Goal: Transaction & Acquisition: Download file/media

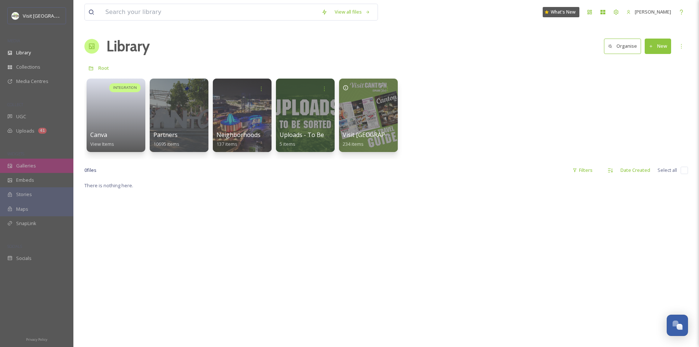
click at [33, 162] on div "Galleries" at bounding box center [36, 166] width 73 height 14
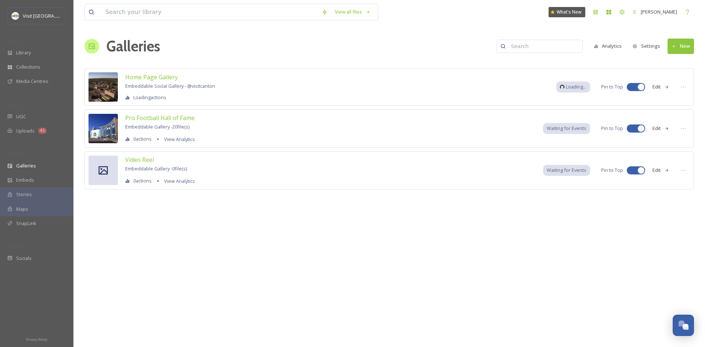
click at [684, 43] on button "New" at bounding box center [681, 46] width 26 height 15
click at [677, 63] on span "Gallery" at bounding box center [682, 63] width 15 height 7
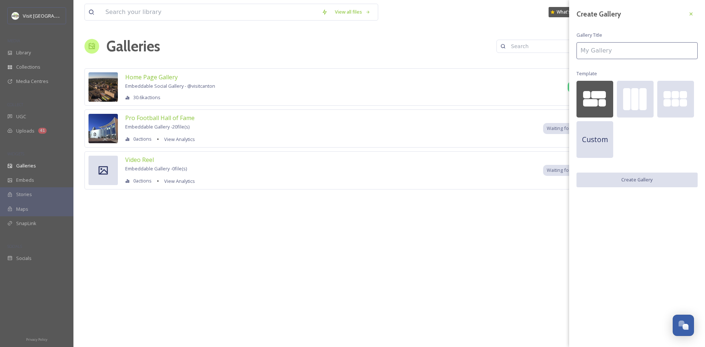
click at [591, 51] on input at bounding box center [636, 50] width 121 height 17
type input "C"
type input "Sip Local Blog"
click at [626, 185] on button "Create Gallery" at bounding box center [636, 180] width 121 height 15
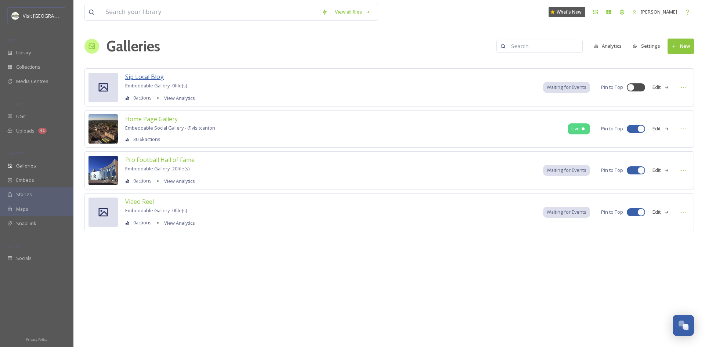
click at [147, 77] on span "Sip Local Blog" at bounding box center [144, 77] width 39 height 8
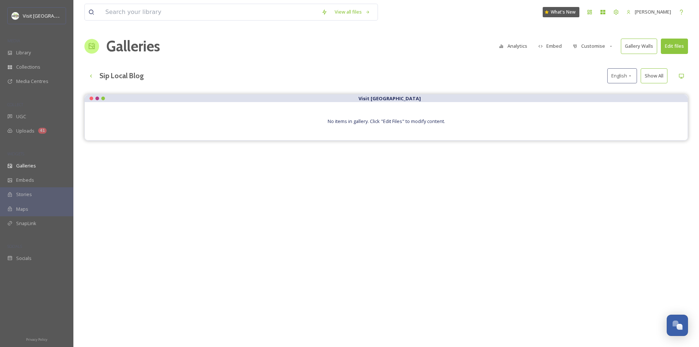
click at [669, 44] on button "Edit files" at bounding box center [674, 46] width 27 height 15
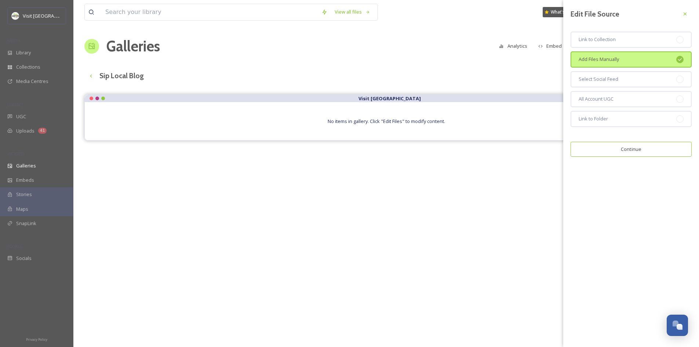
click at [628, 151] on button "Continue" at bounding box center [631, 149] width 121 height 15
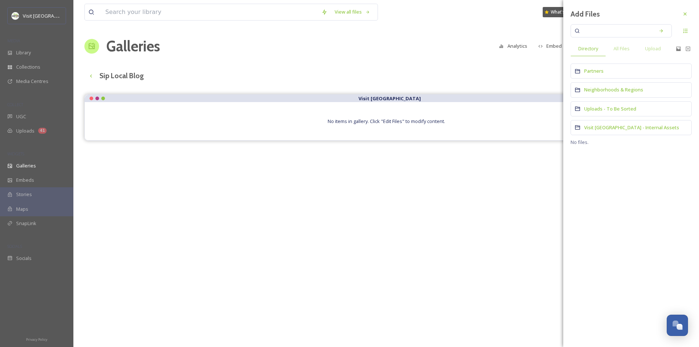
click at [599, 33] on input at bounding box center [616, 31] width 69 height 16
click at [661, 32] on icon at bounding box center [661, 30] width 5 height 5
click at [618, 32] on input "carpe diem" at bounding box center [616, 31] width 69 height 16
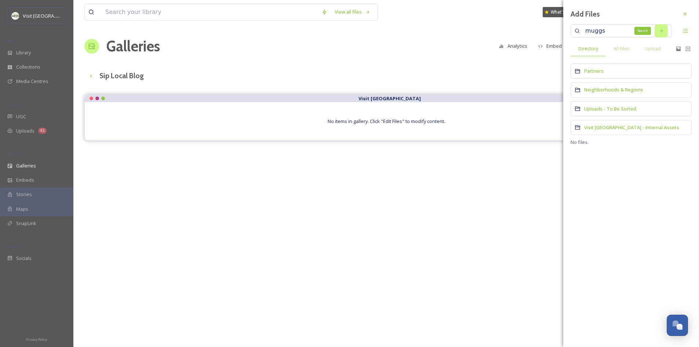
click at [662, 31] on icon at bounding box center [661, 30] width 3 height 3
click at [612, 28] on input "muggs" at bounding box center [616, 31] width 69 height 16
type input "muggswigz"
click at [661, 31] on icon at bounding box center [661, 30] width 5 height 5
click at [619, 31] on input at bounding box center [633, 31] width 37 height 16
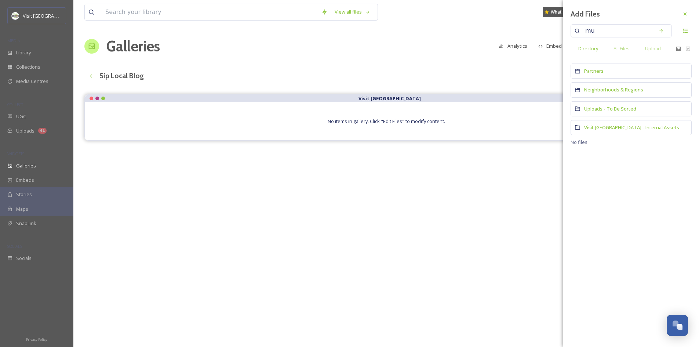
type input "m"
click at [629, 47] on span "All Files" at bounding box center [622, 48] width 16 height 7
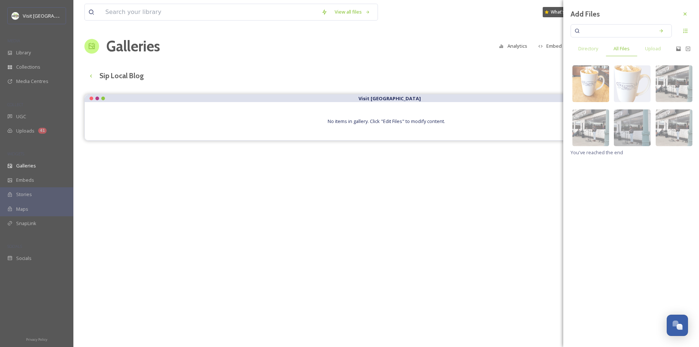
click at [612, 31] on input at bounding box center [616, 31] width 69 height 16
type input "carpe diem"
click at [663, 29] on icon at bounding box center [661, 30] width 5 height 5
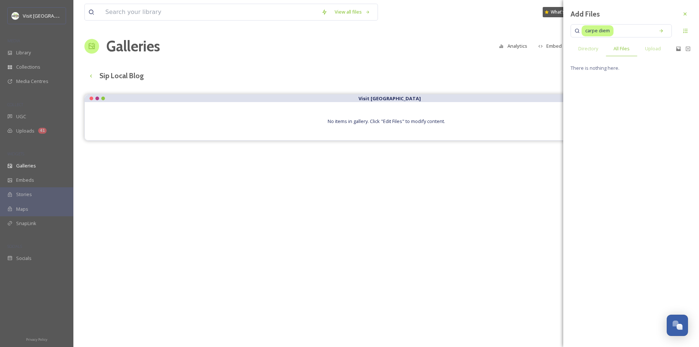
click at [619, 30] on input at bounding box center [633, 31] width 37 height 16
drag, startPoint x: 619, startPoint y: 30, endPoint x: 566, endPoint y: 30, distance: 53.2
click at [566, 30] on div "Add Files carpe diem Directory All Files Upload There is nothing here." at bounding box center [632, 40] width 136 height 80
type input "c"
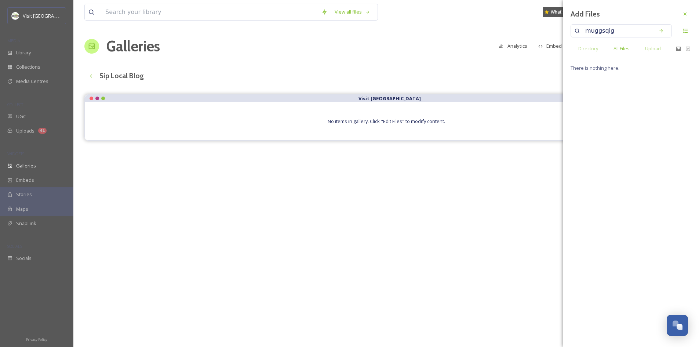
type input "muggsqigz"
type input "muggswigz"
click at [660, 28] on div "Search" at bounding box center [661, 30] width 13 height 13
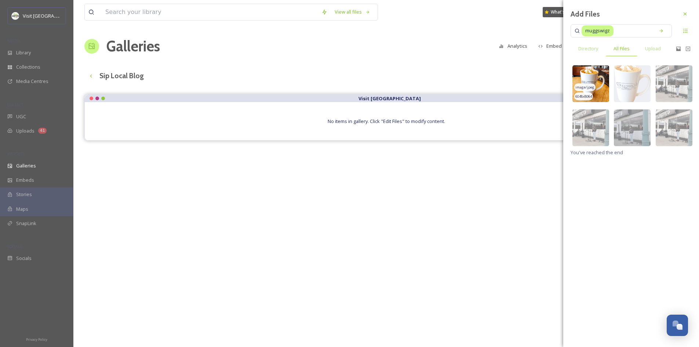
click at [594, 81] on img at bounding box center [591, 83] width 37 height 37
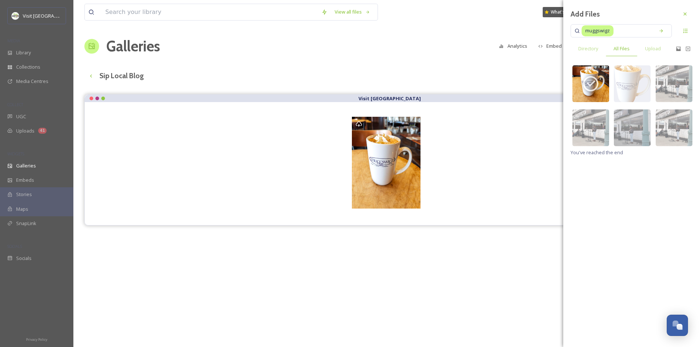
click at [622, 31] on input at bounding box center [633, 31] width 37 height 16
type input "m"
type input "tremont"
click at [667, 29] on div "Search" at bounding box center [661, 30] width 13 height 13
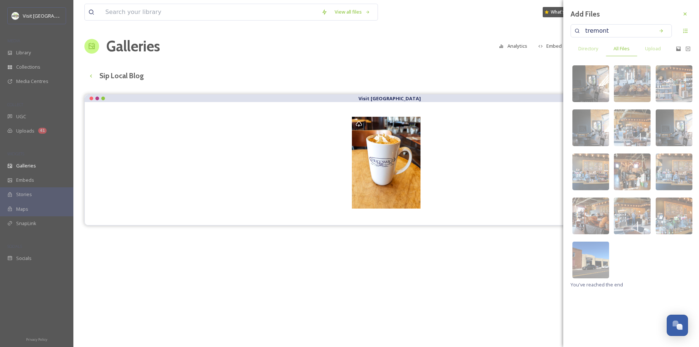
drag, startPoint x: 609, startPoint y: 32, endPoint x: 572, endPoint y: 32, distance: 37.5
click at [572, 32] on div "tremont" at bounding box center [621, 30] width 101 height 13
click at [662, 29] on icon at bounding box center [661, 30] width 3 height 3
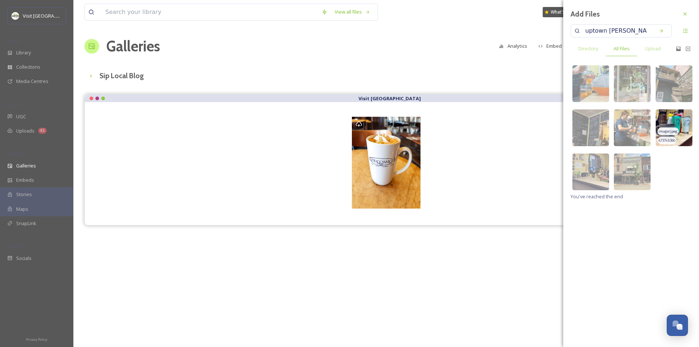
click at [682, 121] on img at bounding box center [674, 127] width 37 height 37
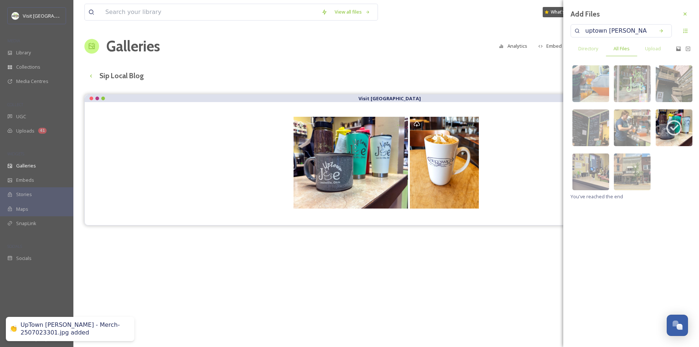
drag, startPoint x: 619, startPoint y: 30, endPoint x: 579, endPoint y: 31, distance: 40.8
click at [579, 31] on div "uptown [PERSON_NAME]" at bounding box center [621, 30] width 101 height 13
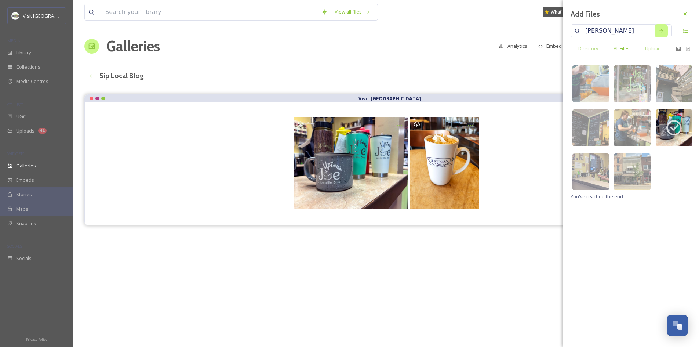
type input "[PERSON_NAME]"
click at [664, 24] on div "Search" at bounding box center [661, 30] width 13 height 13
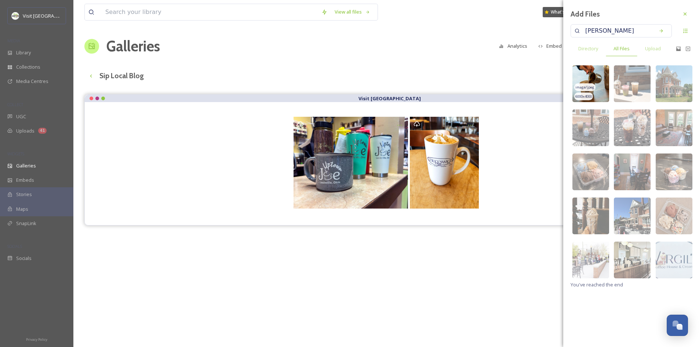
click at [600, 84] on img at bounding box center [591, 83] width 37 height 37
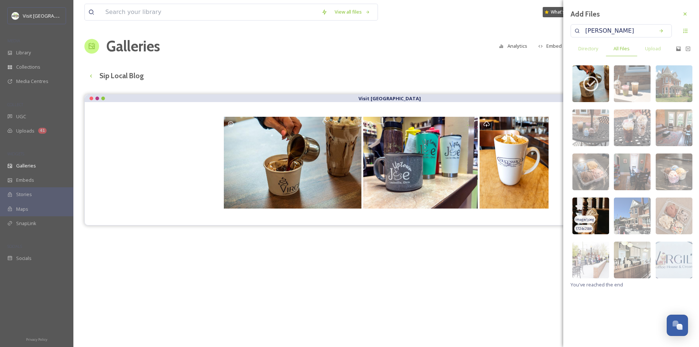
click at [602, 213] on img at bounding box center [591, 216] width 37 height 37
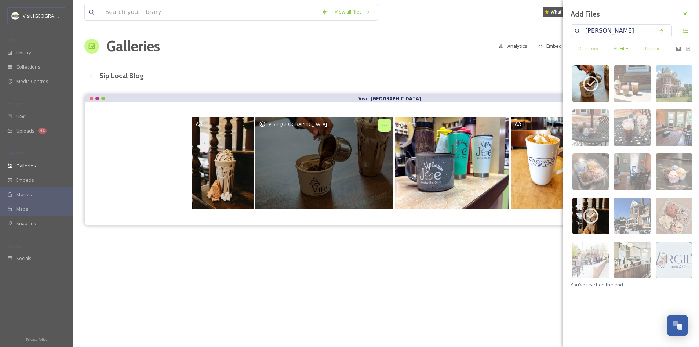
click at [383, 125] on icon "Opens media popup. Media description: Virgil's Coffee House - Product - 250702 …" at bounding box center [385, 125] width 6 height 6
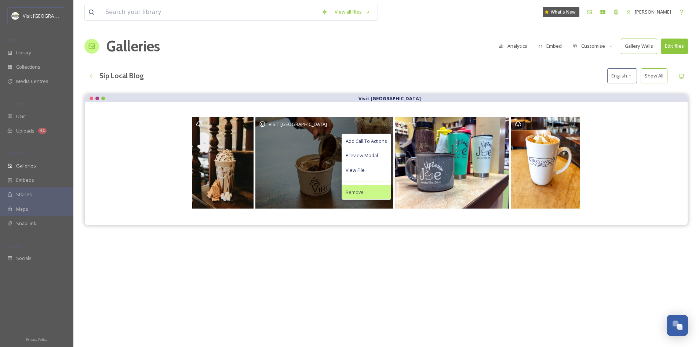
click at [365, 192] on div "Remove" at bounding box center [366, 192] width 49 height 14
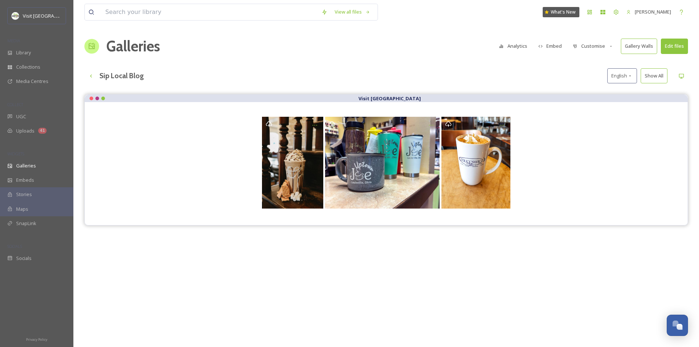
click at [673, 46] on button "Edit files" at bounding box center [674, 46] width 27 height 15
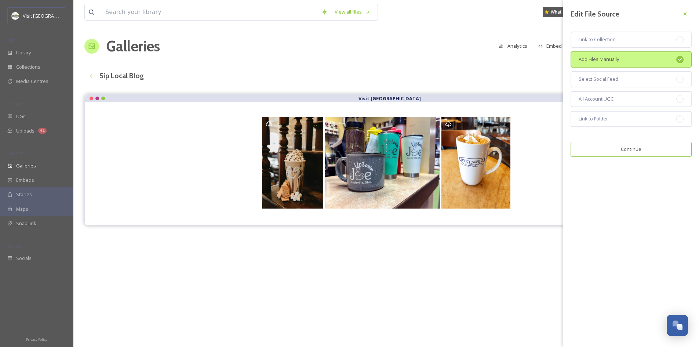
click at [626, 152] on button "Continue" at bounding box center [631, 149] width 121 height 15
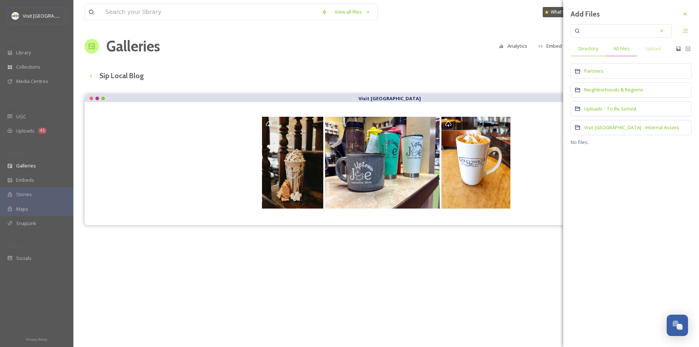
click at [613, 48] on div "All Files" at bounding box center [622, 48] width 32 height 15
click at [603, 29] on input at bounding box center [616, 31] width 69 height 16
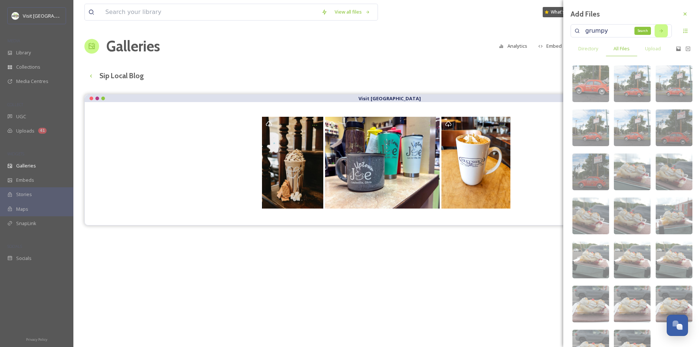
click at [660, 31] on icon at bounding box center [661, 30] width 3 height 3
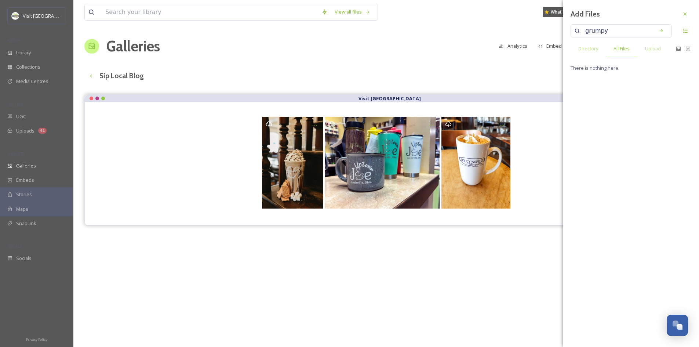
drag, startPoint x: 613, startPoint y: 32, endPoint x: 572, endPoint y: 33, distance: 41.1
click at [572, 33] on div "grumpy" at bounding box center [621, 30] width 101 height 13
click at [657, 29] on div "Search" at bounding box center [661, 30] width 13 height 13
drag, startPoint x: 625, startPoint y: 28, endPoint x: 566, endPoint y: 34, distance: 59.0
click at [566, 34] on div "Add Files groovy beans Directory All Files Upload There is nothing here." at bounding box center [632, 40] width 136 height 80
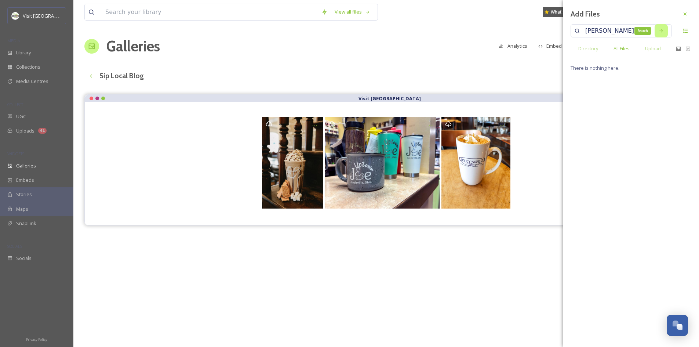
type input "[PERSON_NAME]"
click at [663, 32] on icon at bounding box center [661, 30] width 5 height 5
drag, startPoint x: 619, startPoint y: 29, endPoint x: 583, endPoint y: 32, distance: 36.8
click at [583, 32] on input "[PERSON_NAME]" at bounding box center [616, 31] width 69 height 16
click at [665, 29] on div "Search" at bounding box center [661, 30] width 13 height 13
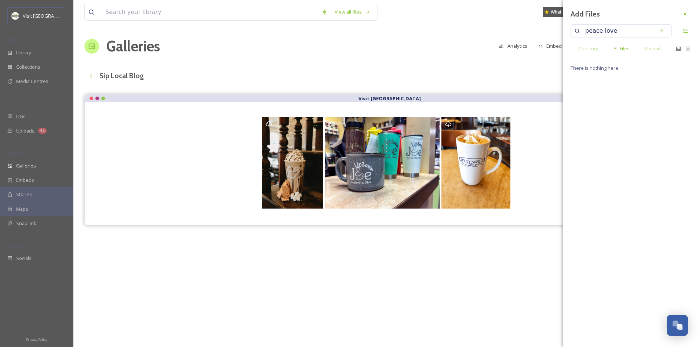
drag, startPoint x: 626, startPoint y: 28, endPoint x: 583, endPoint y: 28, distance: 43.3
click at [583, 28] on input "peace love" at bounding box center [616, 31] width 69 height 16
click at [661, 34] on div "Search" at bounding box center [661, 30] width 13 height 13
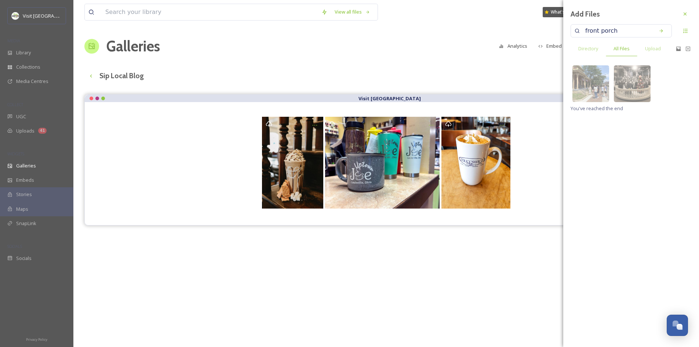
drag, startPoint x: 622, startPoint y: 30, endPoint x: 576, endPoint y: 32, distance: 45.2
click at [576, 32] on div "front porch" at bounding box center [621, 30] width 101 height 13
click at [658, 28] on div "Search" at bounding box center [661, 30] width 13 height 13
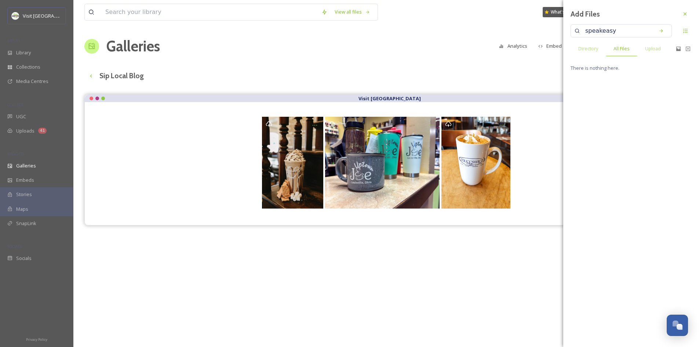
drag, startPoint x: 631, startPoint y: 30, endPoint x: 578, endPoint y: 33, distance: 53.0
click at [578, 33] on div "speakeasy" at bounding box center [621, 30] width 101 height 13
type input "whole latte love"
click at [664, 32] on div "Search" at bounding box center [661, 30] width 13 height 13
click at [687, 17] on div at bounding box center [685, 13] width 13 height 13
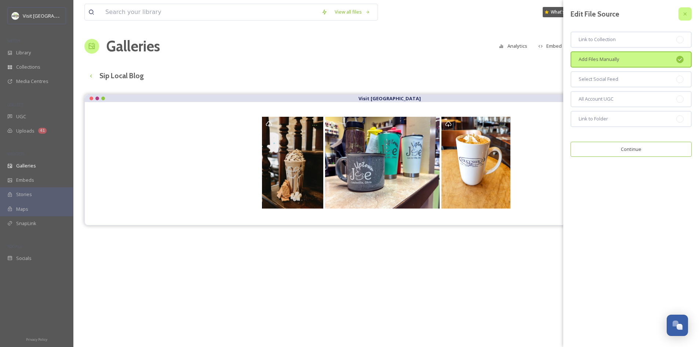
click at [686, 10] on div at bounding box center [685, 13] width 13 height 13
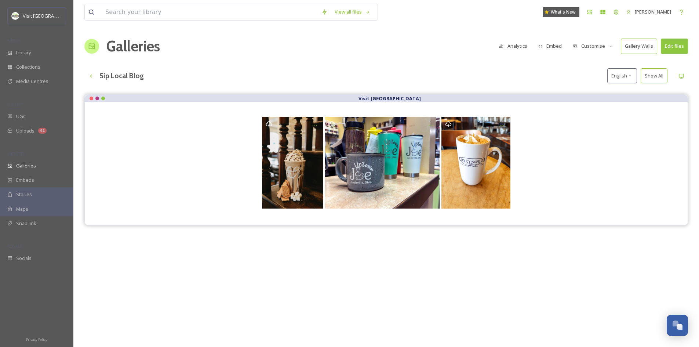
click at [580, 246] on div "Visit [GEOGRAPHIC_DATA]" at bounding box center [386, 267] width 604 height 347
click at [554, 48] on button "Embed" at bounding box center [550, 46] width 31 height 14
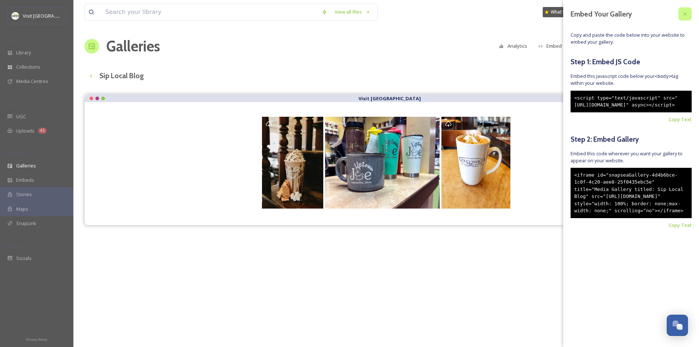
click at [690, 10] on div at bounding box center [685, 13] width 13 height 13
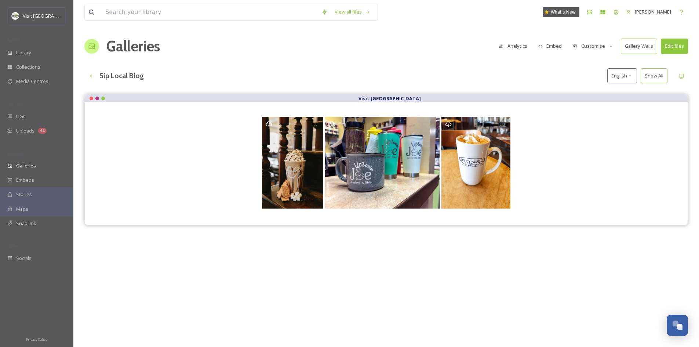
click at [594, 48] on button "Customise" at bounding box center [593, 46] width 48 height 14
click at [532, 69] on div "Sip Local Blog English Show All" at bounding box center [386, 75] width 604 height 15
click at [600, 48] on button "Customise" at bounding box center [593, 46] width 48 height 14
click at [589, 115] on div "Template" at bounding box center [595, 120] width 51 height 14
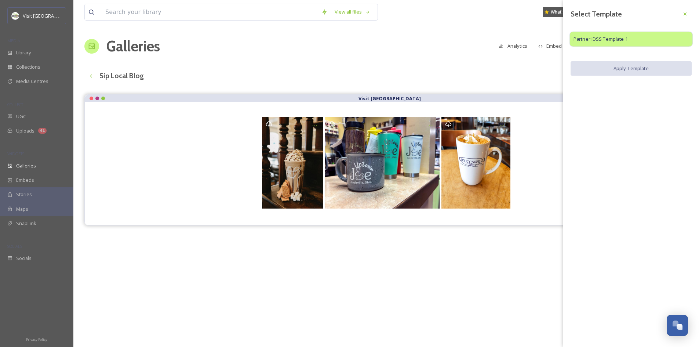
click at [655, 39] on div "Partner IDSS Template 1" at bounding box center [632, 39] width 124 height 15
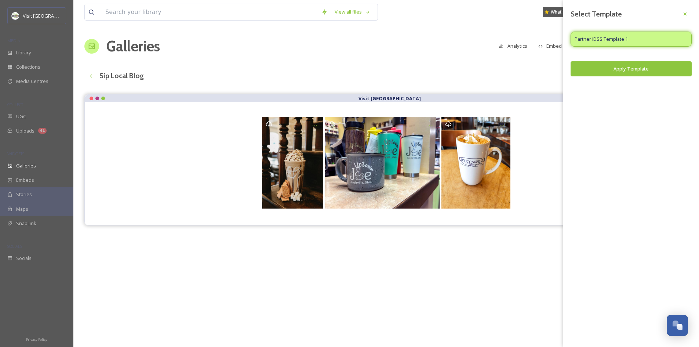
click at [633, 72] on button "Apply Template" at bounding box center [631, 68] width 121 height 15
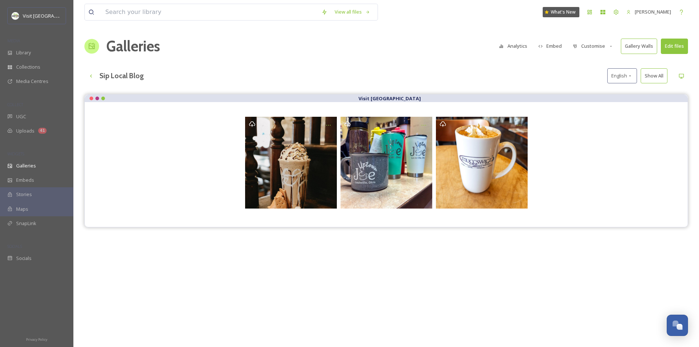
click at [592, 45] on button "Customise" at bounding box center [593, 46] width 48 height 14
click at [485, 69] on div "Sip Local Blog English Show All" at bounding box center [386, 75] width 604 height 15
click at [34, 53] on div "Library" at bounding box center [36, 53] width 73 height 14
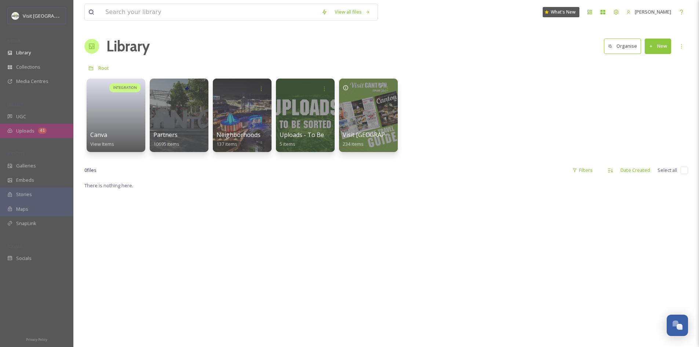
click at [31, 131] on span "Uploads" at bounding box center [25, 130] width 18 height 7
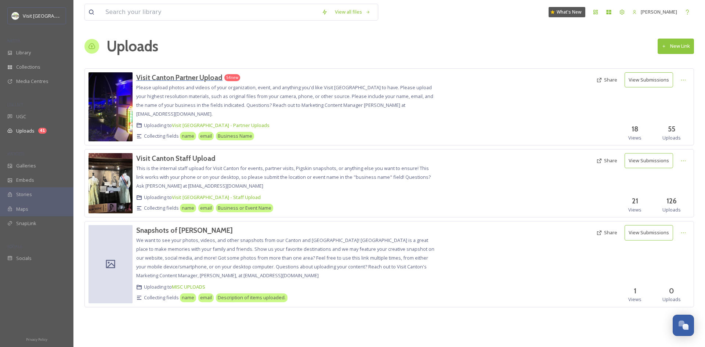
click at [189, 75] on h3 "Visit Canton Partner Upload" at bounding box center [179, 77] width 86 height 9
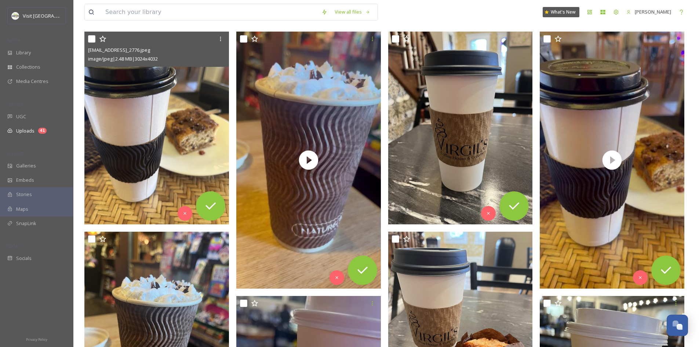
scroll to position [125, 0]
click at [211, 208] on icon at bounding box center [211, 206] width 10 height 7
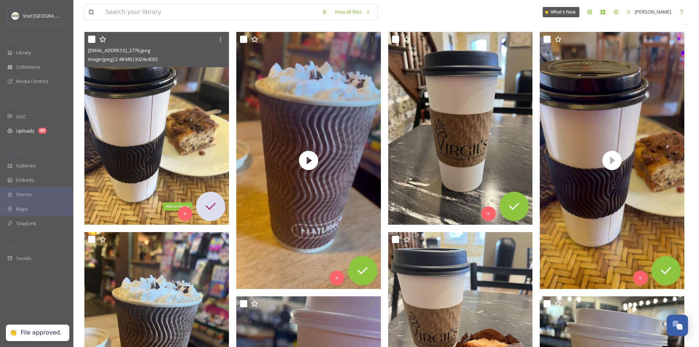
click at [208, 207] on icon at bounding box center [211, 206] width 10 height 7
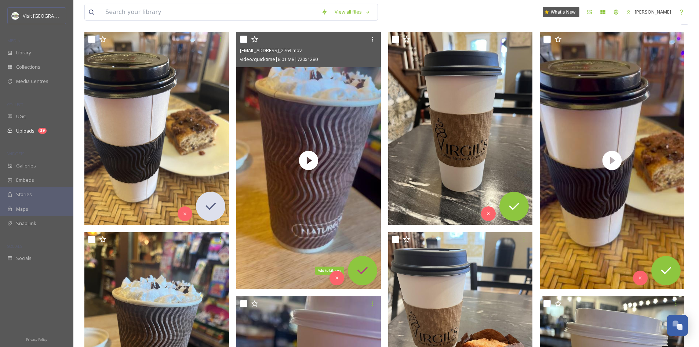
click at [361, 260] on div "Add to Library" at bounding box center [362, 270] width 29 height 29
click at [364, 271] on icon at bounding box center [363, 270] width 10 height 7
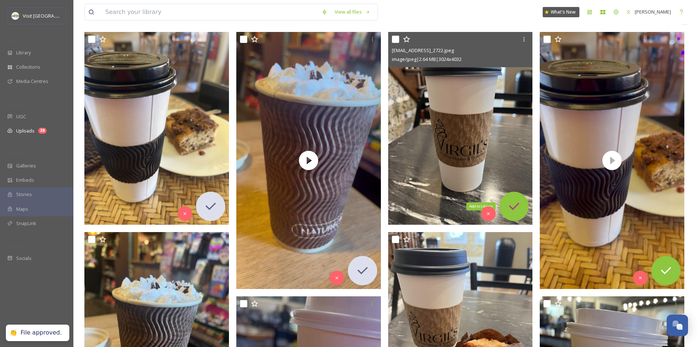
click at [517, 204] on icon at bounding box center [514, 206] width 15 height 15
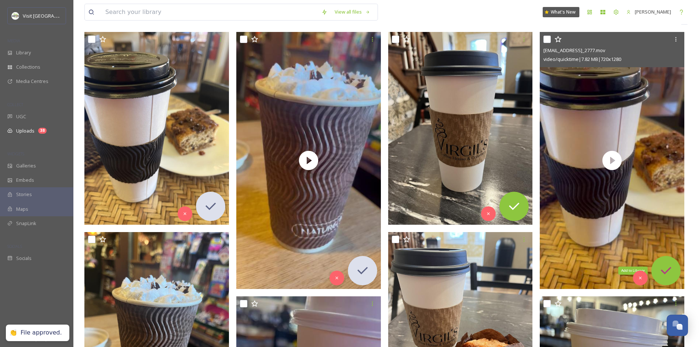
click at [669, 267] on icon at bounding box center [666, 270] width 15 height 15
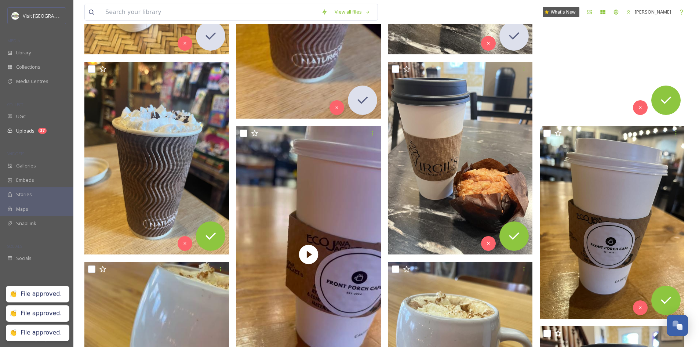
scroll to position [299, 0]
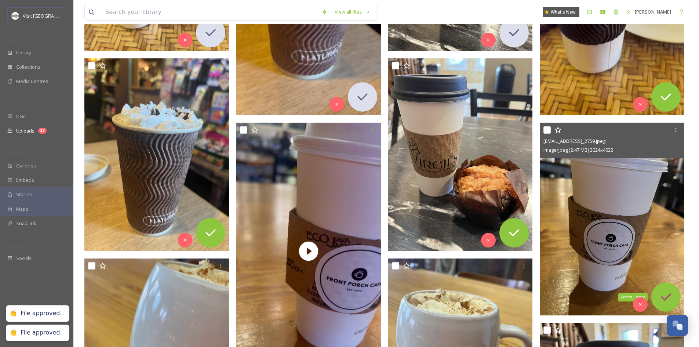
click at [672, 296] on icon at bounding box center [666, 297] width 15 height 15
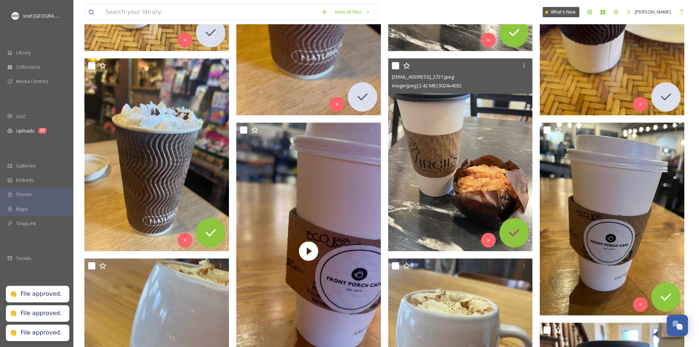
click at [515, 233] on icon at bounding box center [514, 232] width 15 height 15
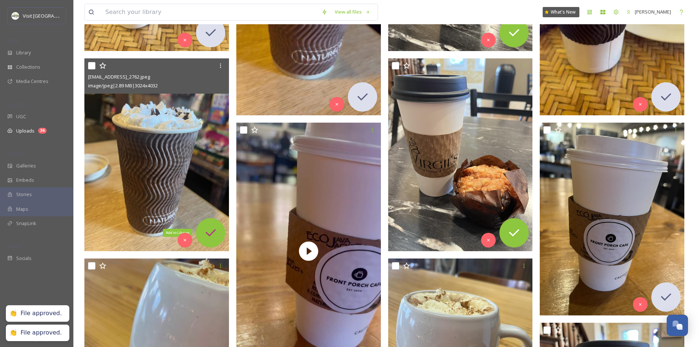
click at [217, 237] on icon at bounding box center [210, 232] width 15 height 15
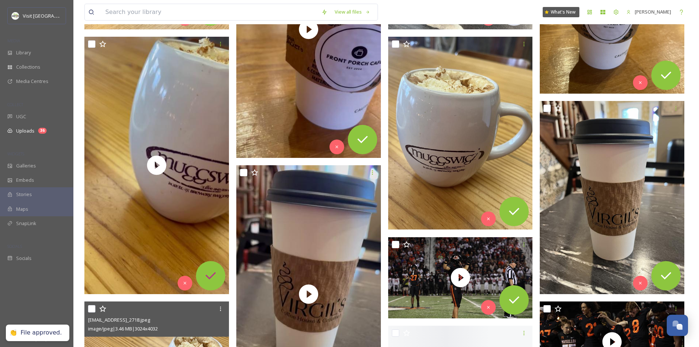
scroll to position [521, 0]
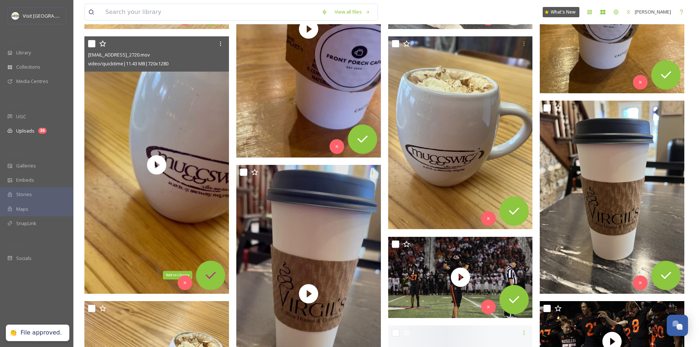
click at [210, 282] on icon at bounding box center [210, 275] width 15 height 15
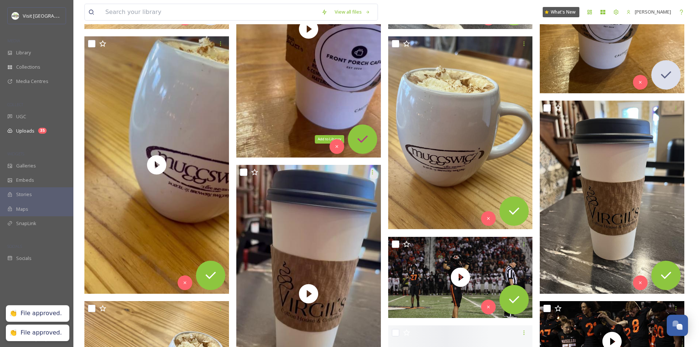
click at [359, 137] on icon at bounding box center [362, 139] width 15 height 15
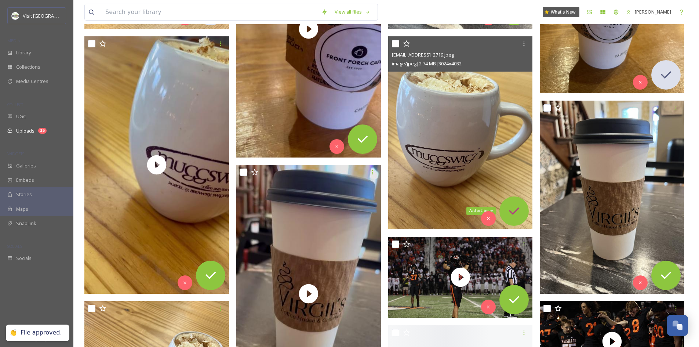
click at [521, 211] on icon at bounding box center [514, 211] width 15 height 15
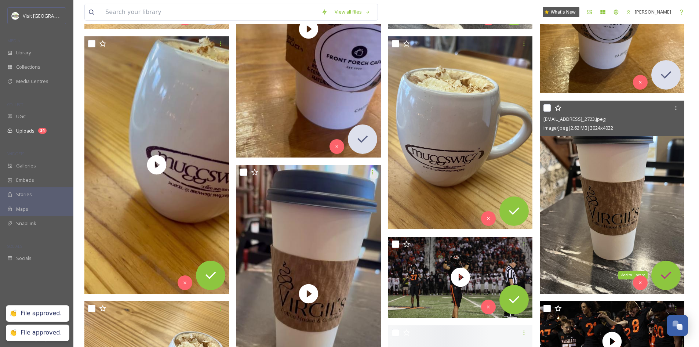
click at [663, 270] on icon at bounding box center [666, 275] width 15 height 15
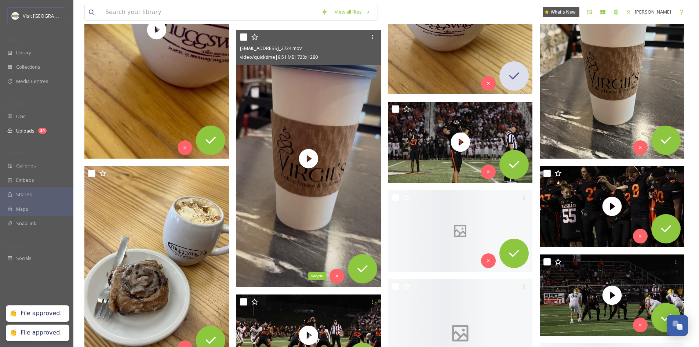
scroll to position [657, 0]
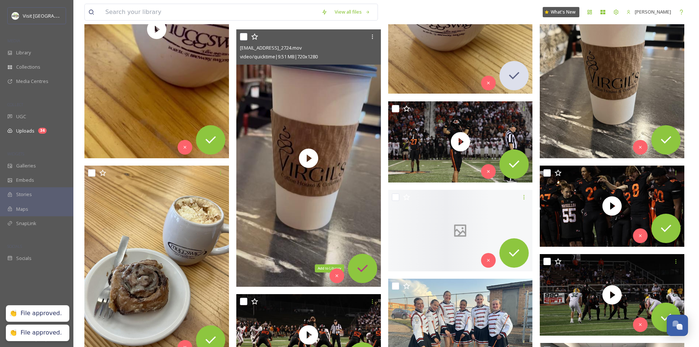
click at [365, 266] on icon at bounding box center [362, 268] width 15 height 15
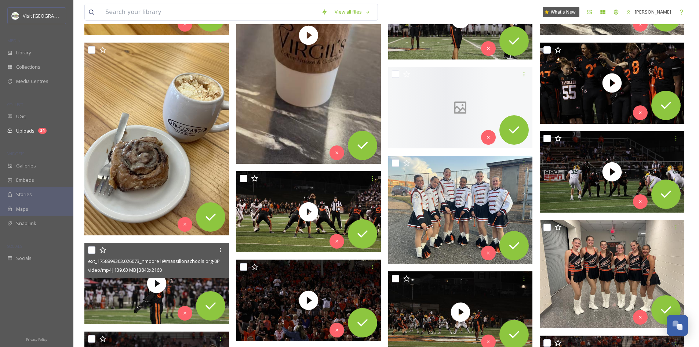
scroll to position [781, 0]
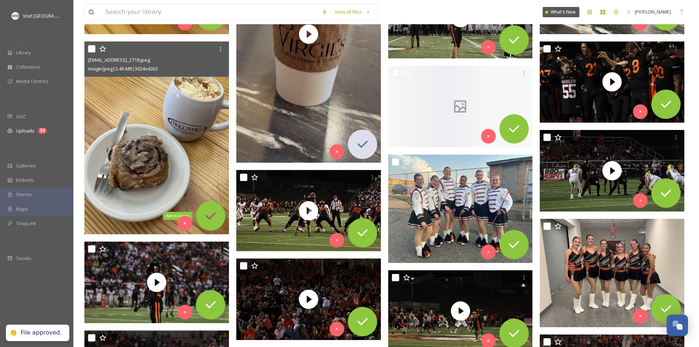
click at [211, 217] on icon at bounding box center [211, 215] width 10 height 7
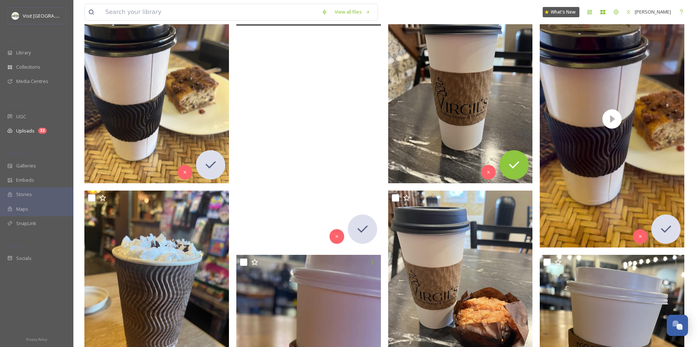
scroll to position [167, 0]
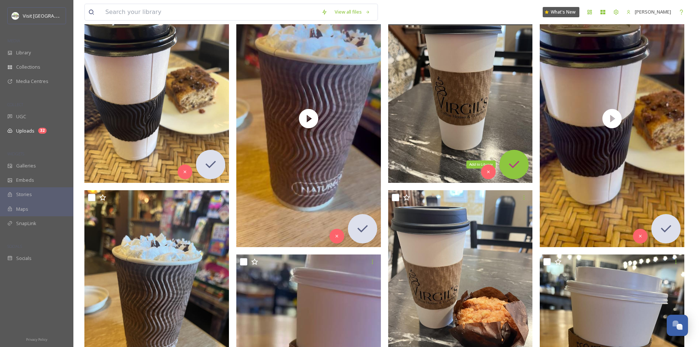
click at [515, 166] on icon at bounding box center [514, 164] width 10 height 7
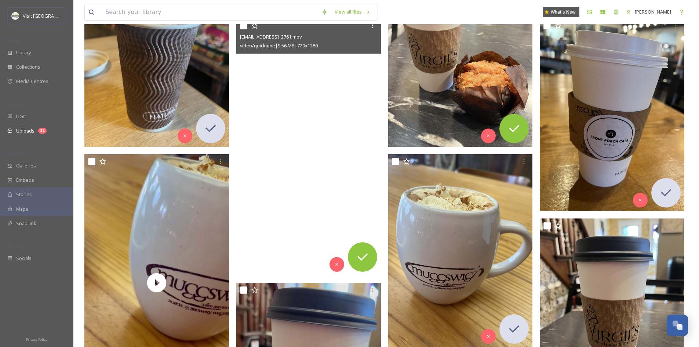
scroll to position [436, 0]
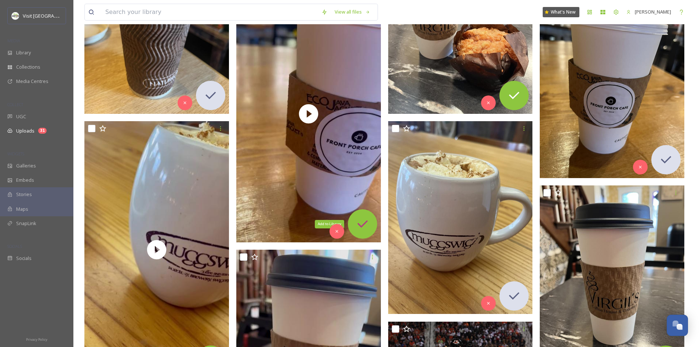
click at [366, 222] on icon at bounding box center [363, 223] width 10 height 7
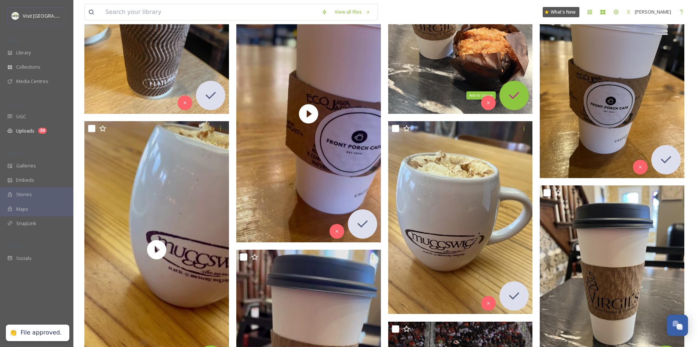
click at [513, 94] on icon at bounding box center [514, 95] width 15 height 15
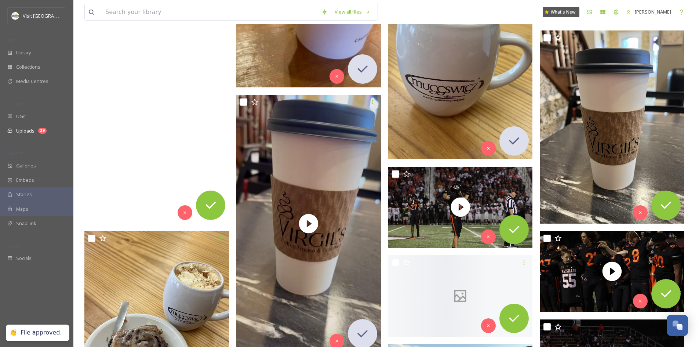
scroll to position [592, 0]
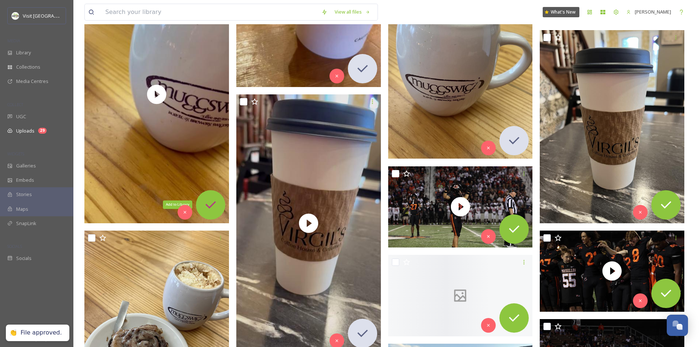
click at [207, 205] on icon at bounding box center [211, 204] width 10 height 7
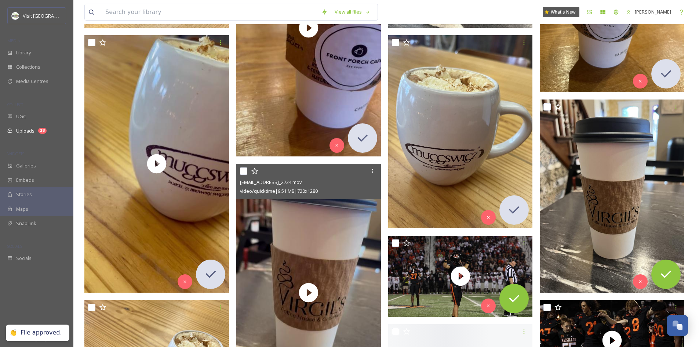
scroll to position [521, 0]
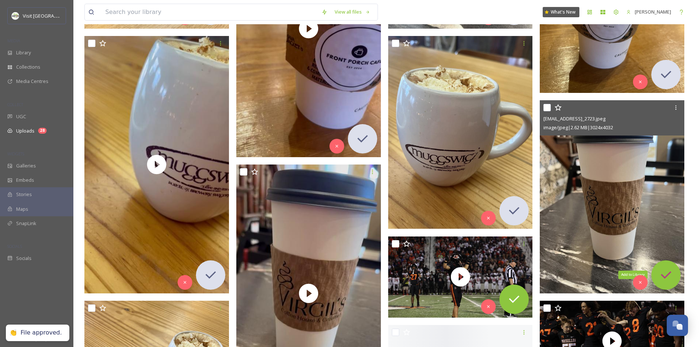
click at [666, 274] on icon at bounding box center [666, 275] width 15 height 15
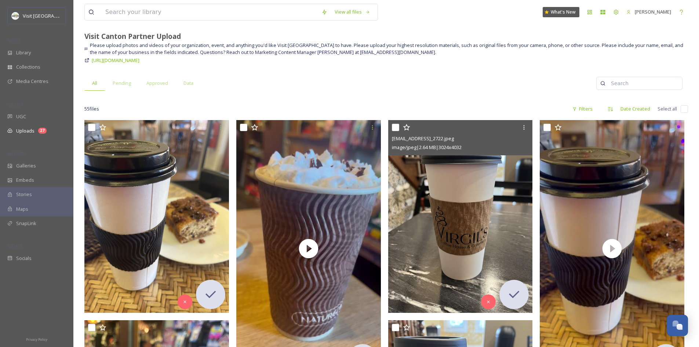
scroll to position [33, 0]
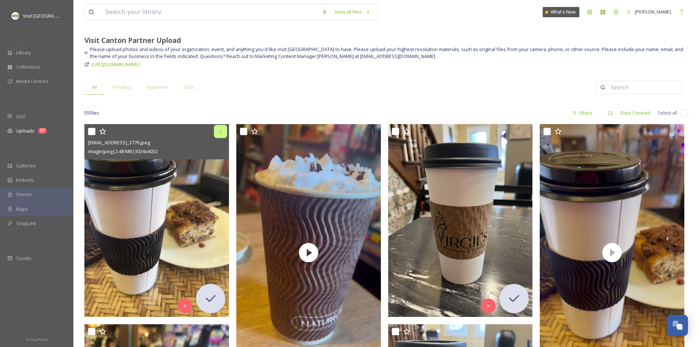
click at [220, 132] on icon at bounding box center [221, 132] width 6 height 6
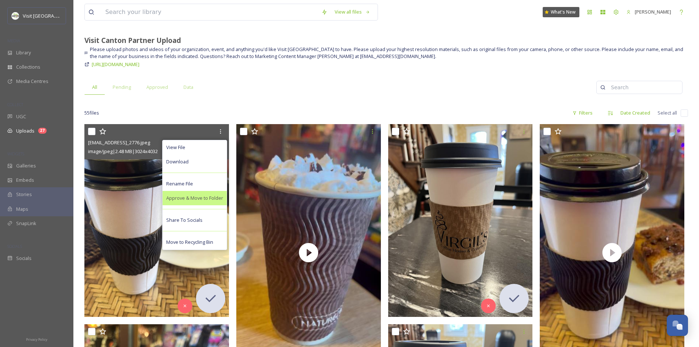
click at [201, 200] on span "Approve & Move to Folder" at bounding box center [194, 198] width 57 height 7
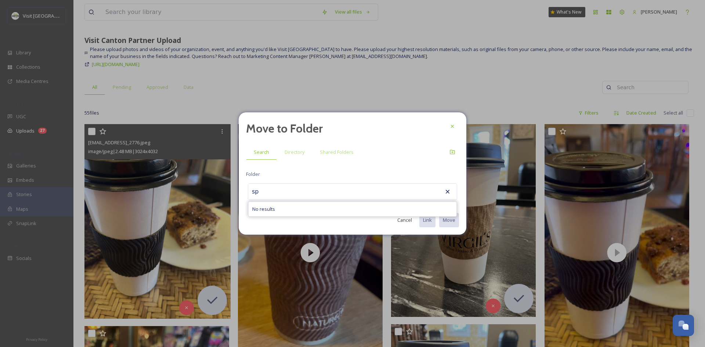
type input "s"
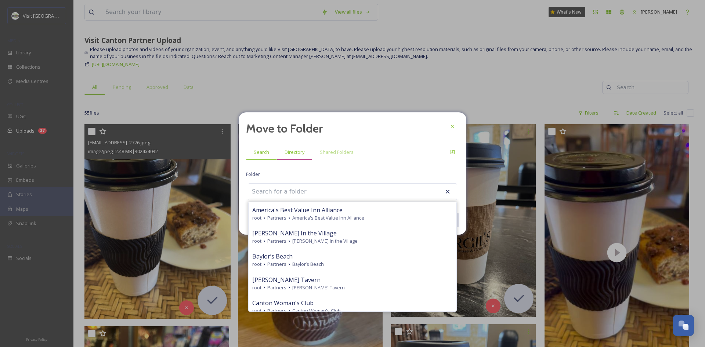
click at [297, 155] on span "Directory" at bounding box center [295, 152] width 20 height 7
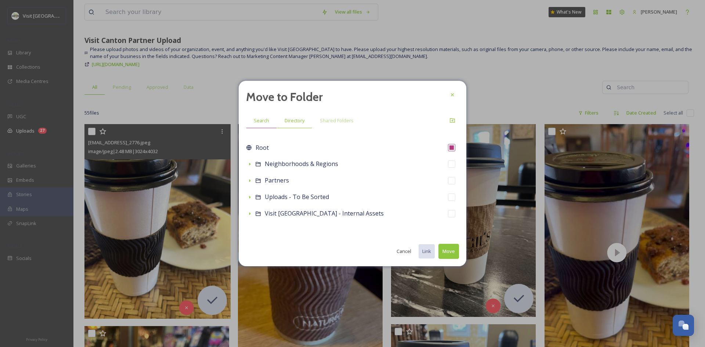
click at [265, 119] on span "Search" at bounding box center [261, 120] width 15 height 7
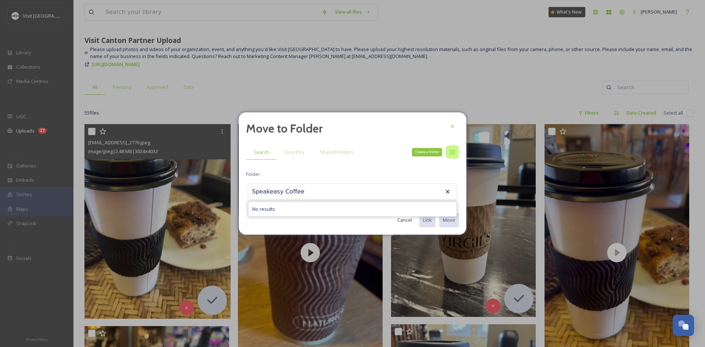
type input "Speakeasy Coffee"
click at [452, 153] on icon at bounding box center [452, 152] width 6 height 6
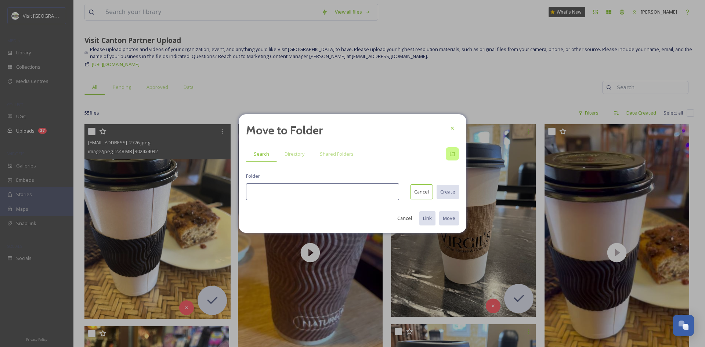
click at [336, 186] on input at bounding box center [322, 191] width 153 height 17
type input "Speakeasy Coffee"
click at [450, 125] on icon at bounding box center [452, 128] width 6 height 6
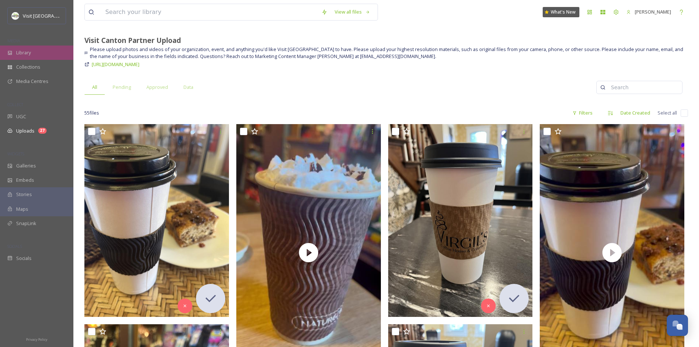
click at [18, 54] on span "Library" at bounding box center [23, 52] width 15 height 7
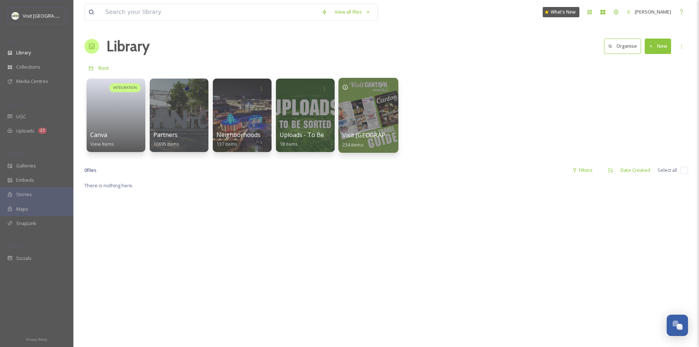
click at [350, 127] on div at bounding box center [369, 115] width 60 height 75
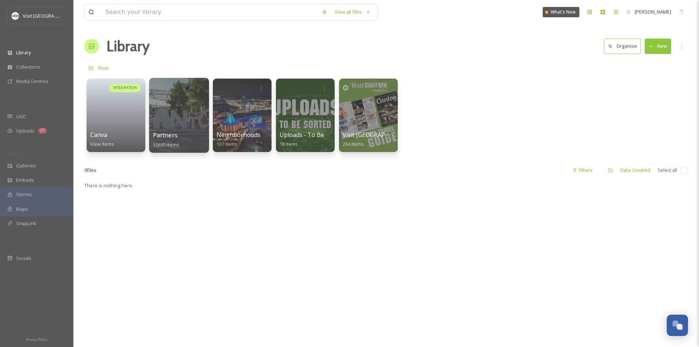
click at [185, 126] on div at bounding box center [179, 115] width 60 height 75
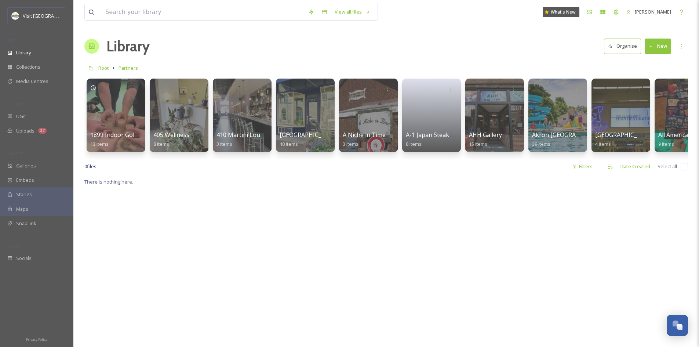
click at [658, 42] on button "New" at bounding box center [658, 46] width 26 height 15
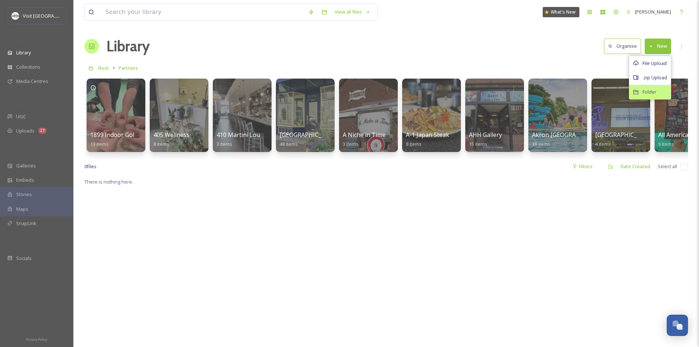
click at [652, 92] on span "Folder" at bounding box center [650, 91] width 14 height 7
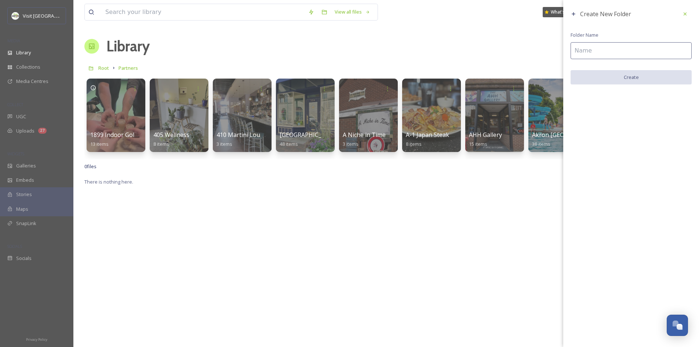
click at [590, 54] on input at bounding box center [631, 50] width 121 height 17
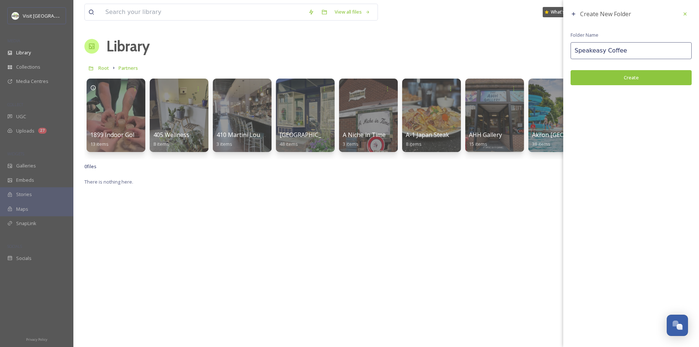
type input "Speakeasy Coffee"
click at [612, 73] on button "Create" at bounding box center [631, 77] width 121 height 15
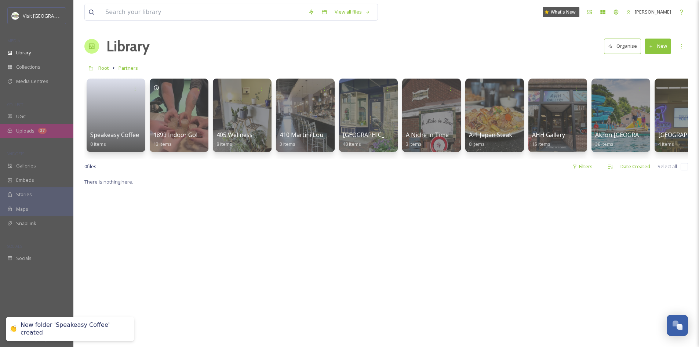
click at [29, 133] on span "Uploads" at bounding box center [25, 130] width 18 height 7
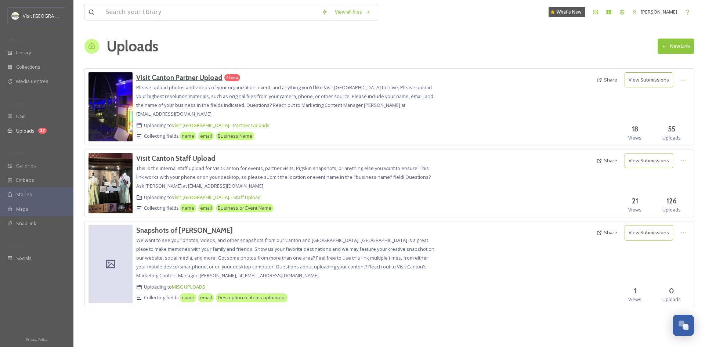
click at [189, 74] on h3 "Visit Canton Partner Upload" at bounding box center [179, 77] width 86 height 9
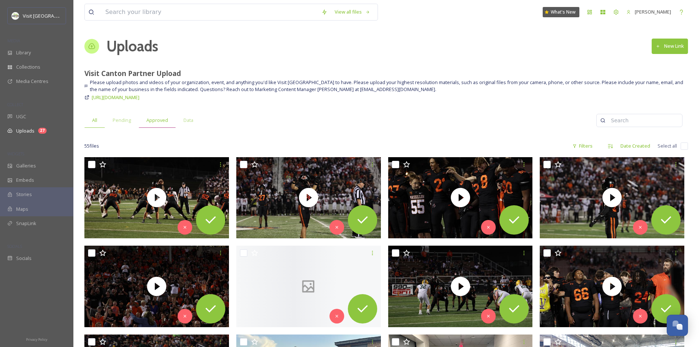
click at [148, 118] on span "Approved" at bounding box center [158, 120] width 22 height 7
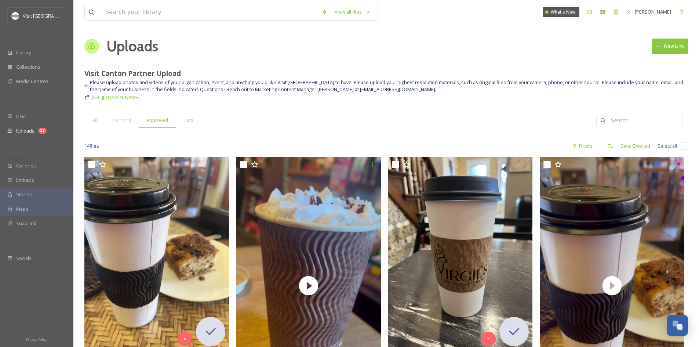
scroll to position [34, 0]
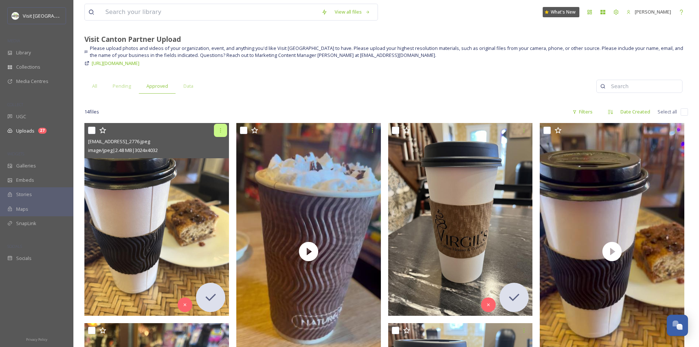
click at [220, 129] on icon at bounding box center [221, 130] width 6 height 6
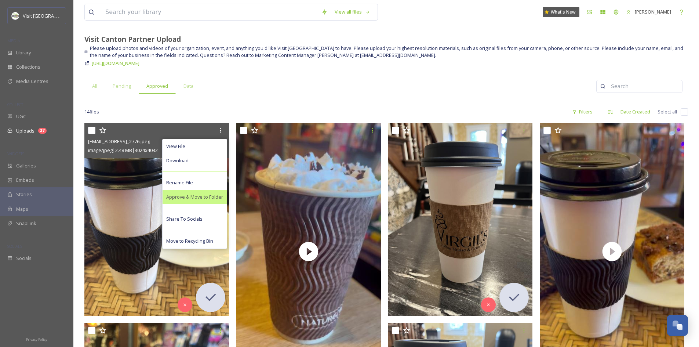
click at [196, 199] on span "Approve & Move to Folder" at bounding box center [194, 197] width 57 height 7
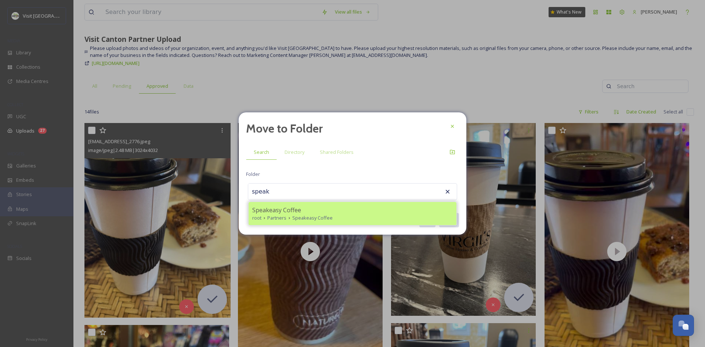
click at [315, 211] on div "Speakeasy Coffee" at bounding box center [352, 210] width 200 height 9
type input "Speakeasy Coffee"
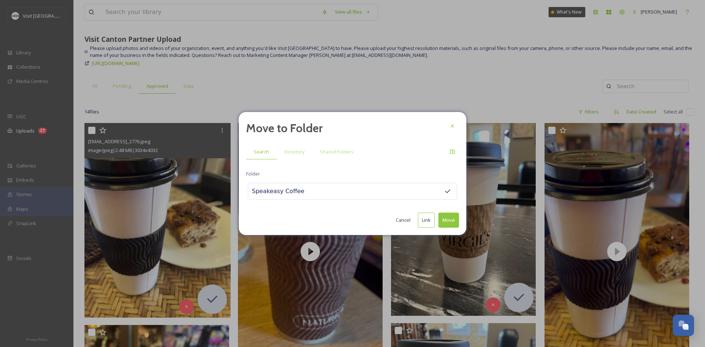
click at [448, 217] on button "Move" at bounding box center [448, 220] width 21 height 15
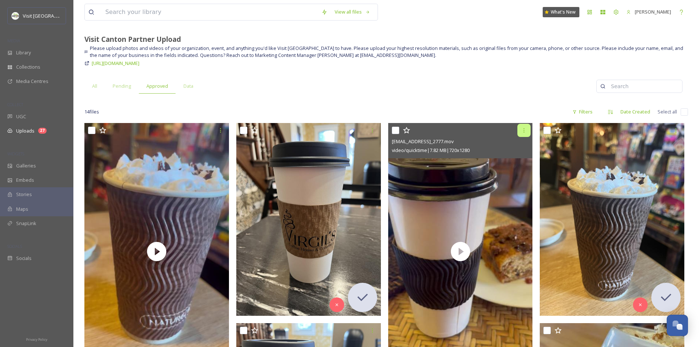
click at [522, 131] on icon at bounding box center [524, 130] width 6 height 6
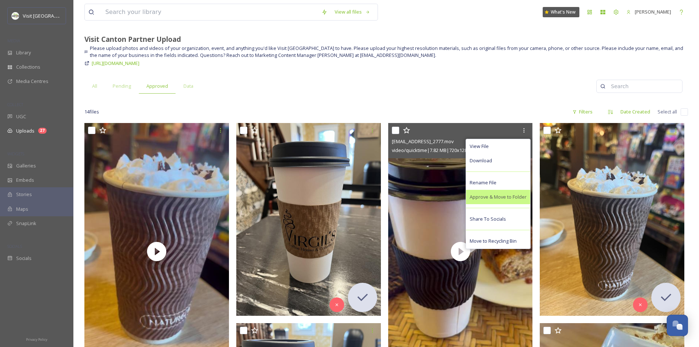
click at [499, 198] on span "Approve & Move to Folder" at bounding box center [498, 197] width 57 height 7
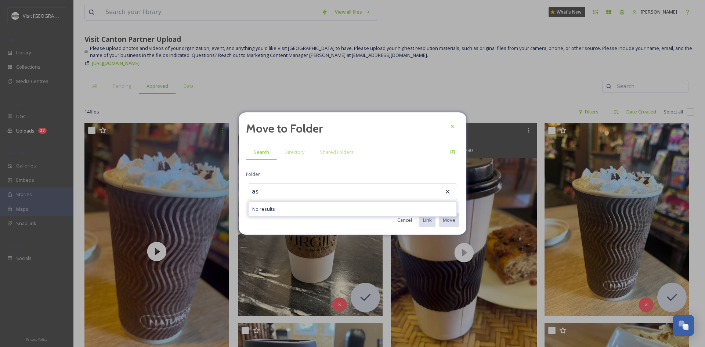
type input "a"
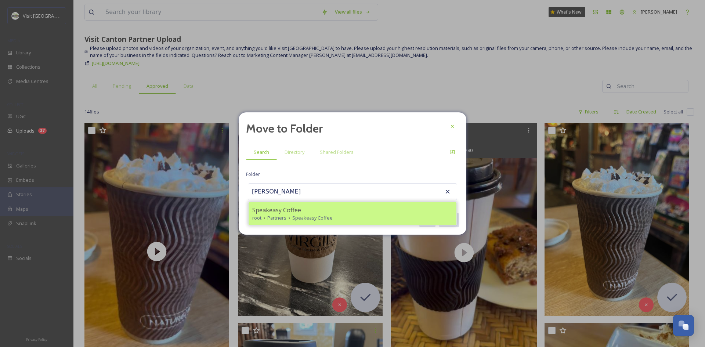
click at [388, 210] on div "Speakeasy Coffee" at bounding box center [352, 210] width 200 height 9
type input "Speakeasy Coffee"
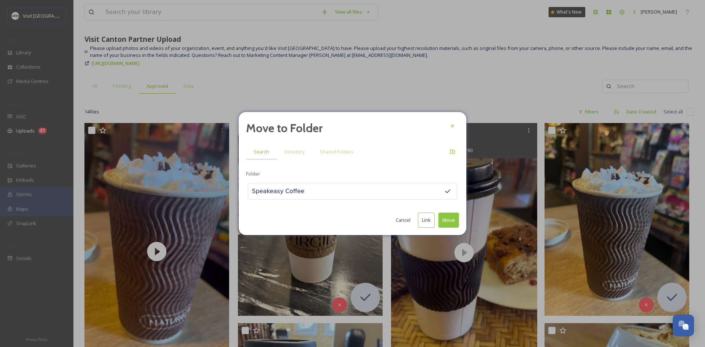
click at [452, 221] on button "Move" at bounding box center [448, 220] width 21 height 15
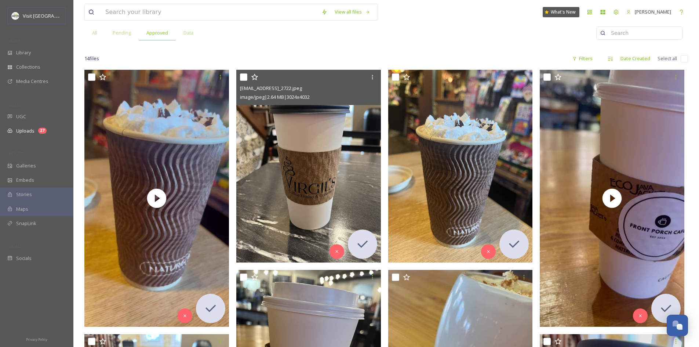
scroll to position [88, 0]
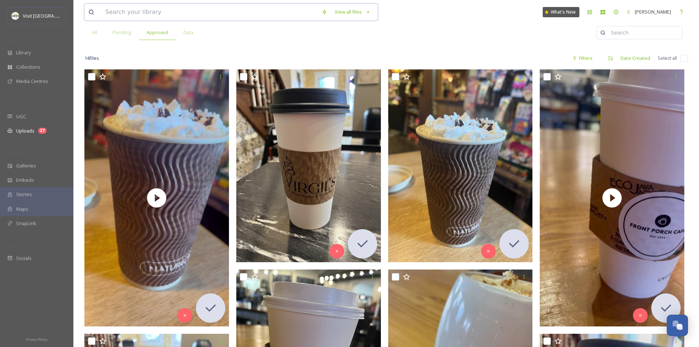
click at [174, 8] on input at bounding box center [210, 12] width 216 height 16
type input "g"
click at [20, 55] on span "Library" at bounding box center [23, 52] width 15 height 7
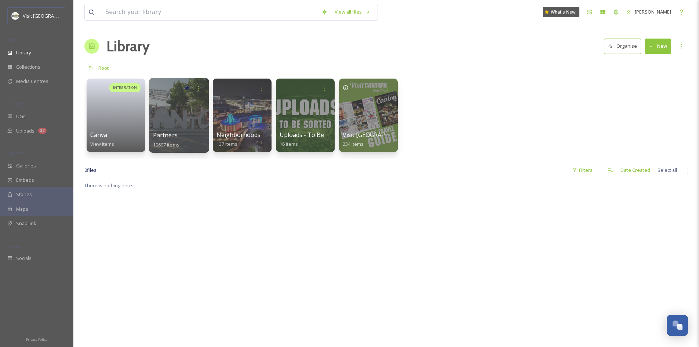
click at [171, 120] on div at bounding box center [179, 115] width 60 height 75
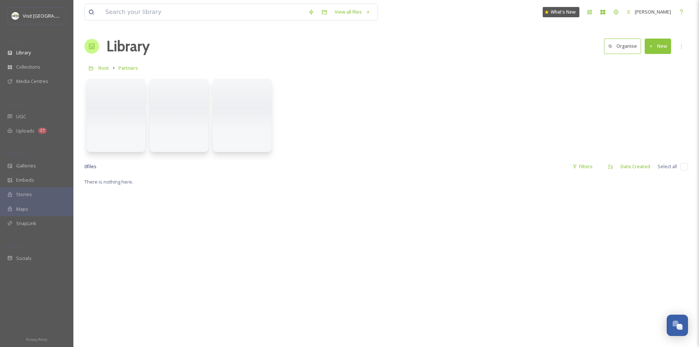
click at [659, 47] on button "New" at bounding box center [658, 46] width 26 height 15
click at [646, 88] on div "Folder" at bounding box center [650, 92] width 41 height 14
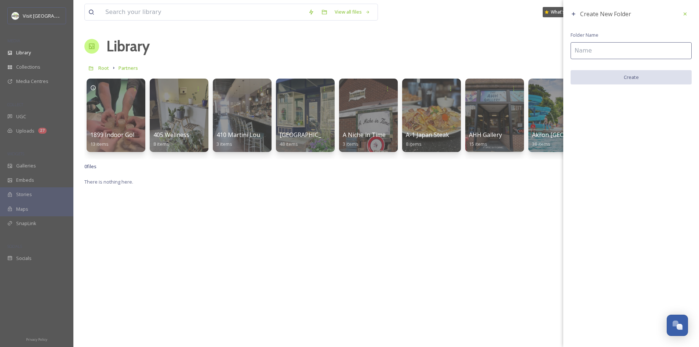
click at [592, 52] on input at bounding box center [631, 50] width 121 height 17
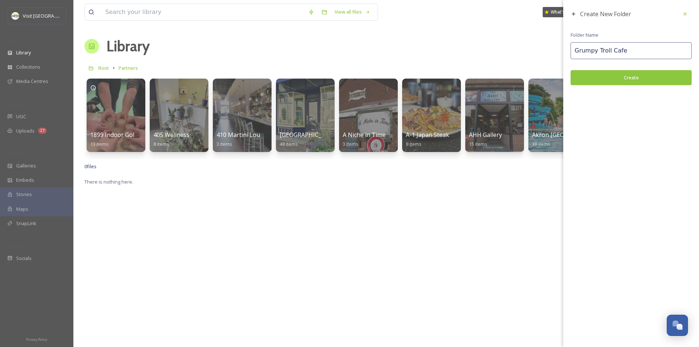
type input "Grumpy Troll Cafe"
click at [612, 79] on button "Create" at bounding box center [631, 77] width 121 height 15
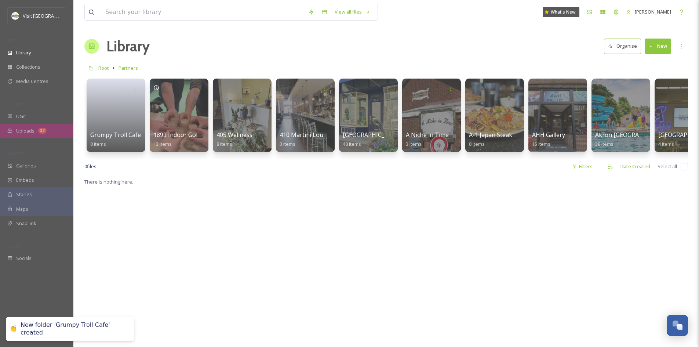
click at [27, 131] on span "Uploads" at bounding box center [25, 130] width 18 height 7
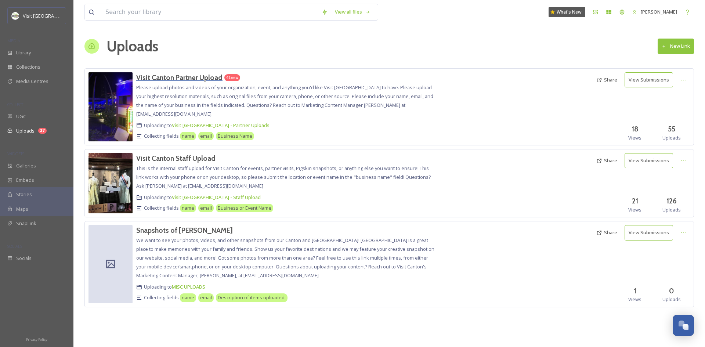
click at [167, 73] on div "Visit Canton Partner Upload" at bounding box center [179, 77] width 86 height 11
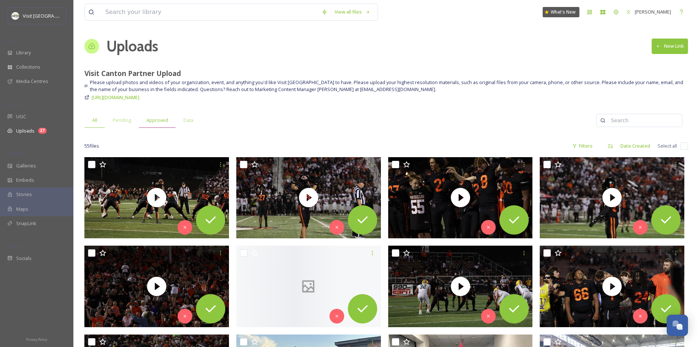
click at [160, 119] on span "Approved" at bounding box center [158, 120] width 22 height 7
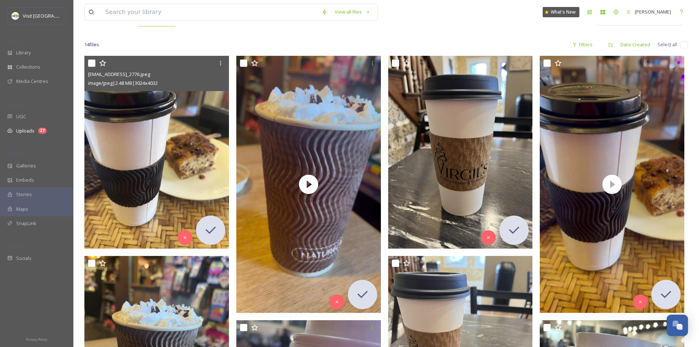
scroll to position [102, 0]
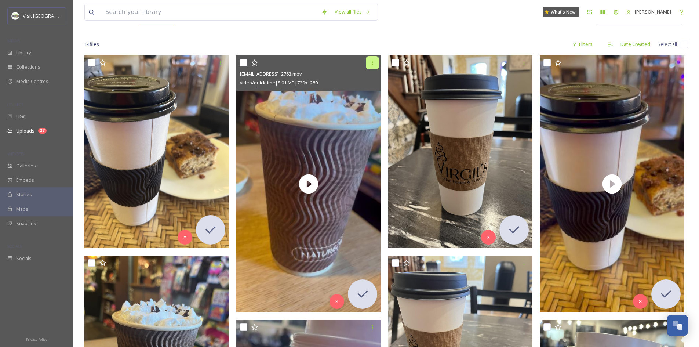
click at [373, 60] on icon at bounding box center [373, 63] width 6 height 6
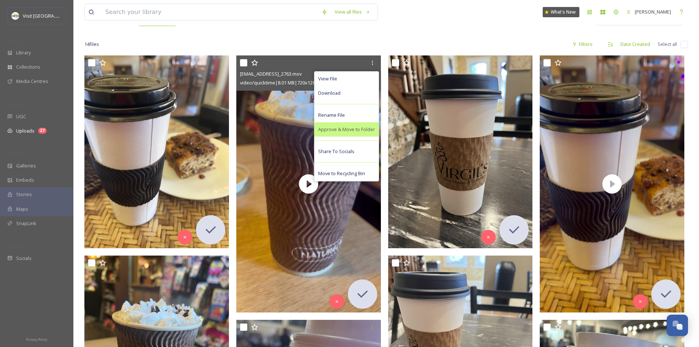
click at [360, 128] on span "Approve & Move to Folder" at bounding box center [346, 129] width 57 height 7
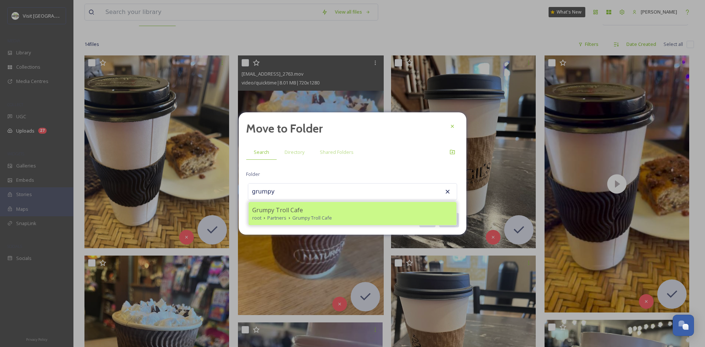
click at [297, 210] on span "Grumpy Troll Cafe" at bounding box center [277, 210] width 51 height 9
type input "Grumpy Troll Cafe"
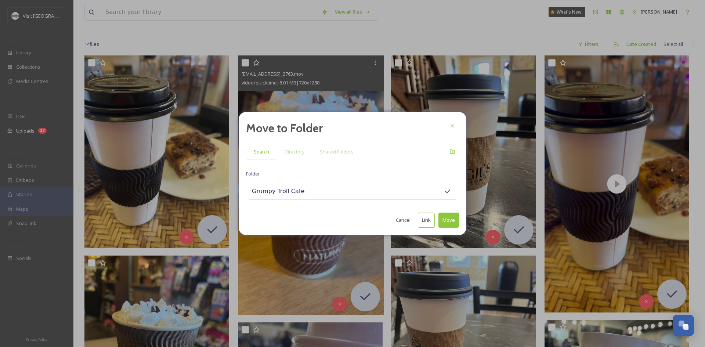
click at [443, 221] on button "Move" at bounding box center [448, 220] width 21 height 15
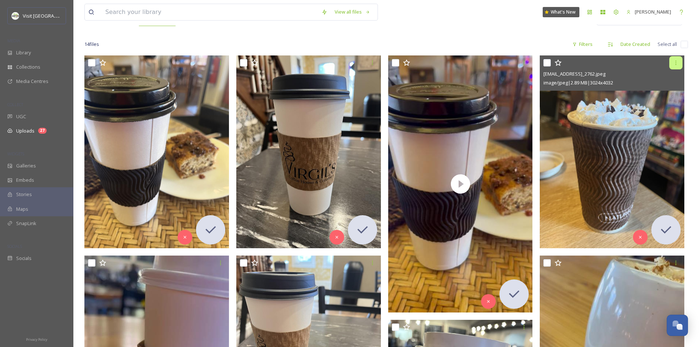
click at [677, 61] on icon at bounding box center [676, 63] width 6 height 6
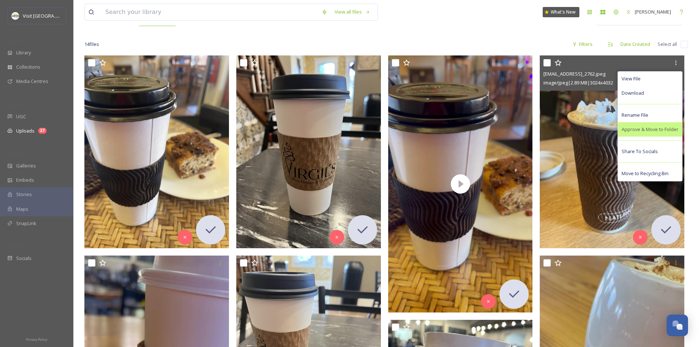
click at [659, 126] on span "Approve & Move to Folder" at bounding box center [650, 129] width 57 height 7
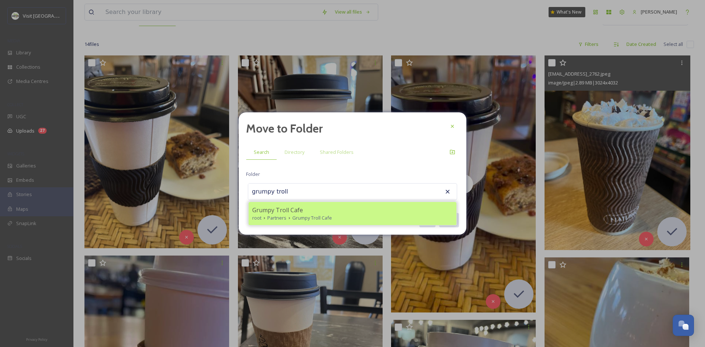
click at [378, 206] on div "Grumpy Troll Cafe" at bounding box center [352, 210] width 200 height 9
type input "Grumpy Troll Cafe"
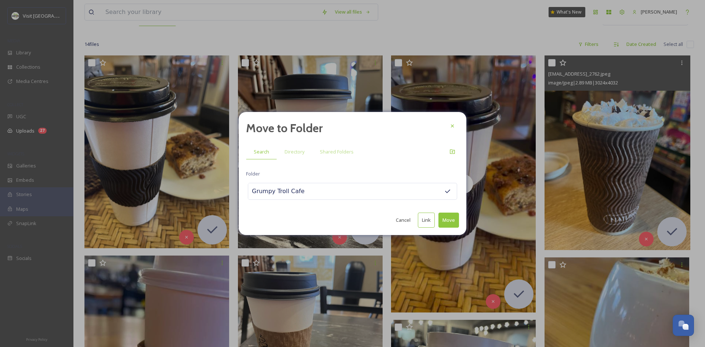
click at [443, 218] on button "Move" at bounding box center [448, 220] width 21 height 15
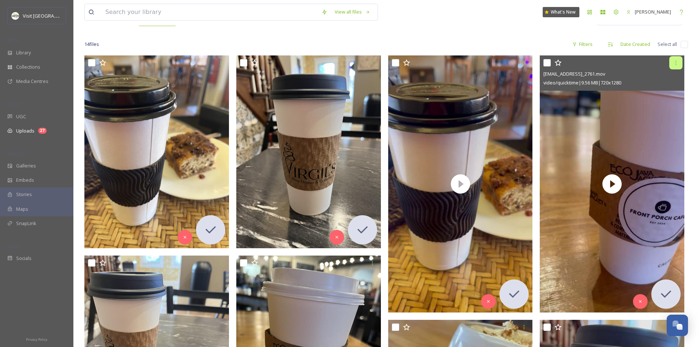
click at [671, 64] on div at bounding box center [676, 62] width 13 height 13
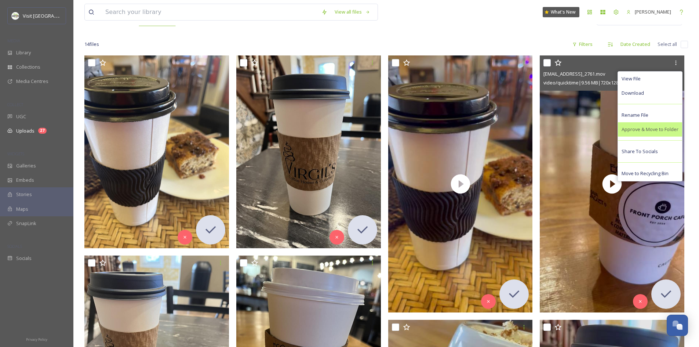
click at [645, 133] on div "Approve & Move to Folder" at bounding box center [650, 129] width 64 height 14
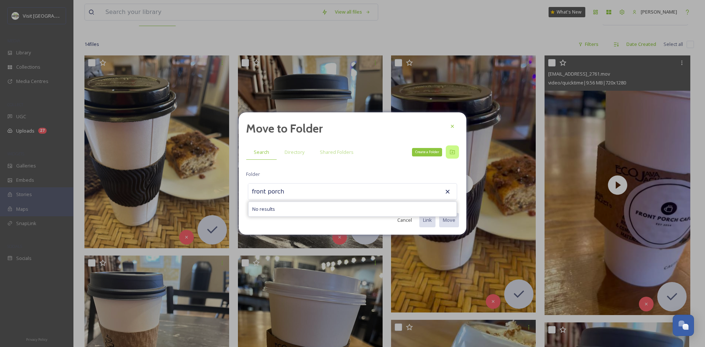
type input "front porch"
click at [453, 153] on icon at bounding box center [452, 152] width 6 height 6
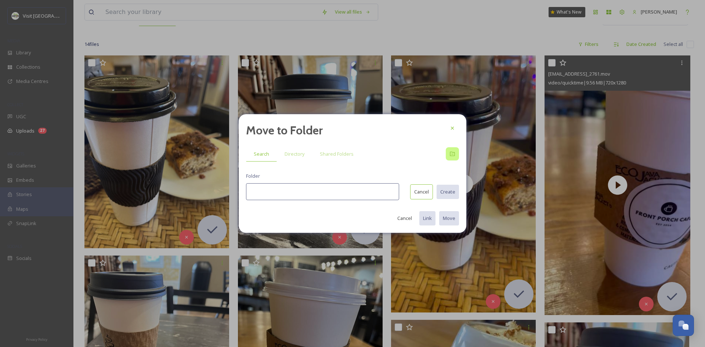
click at [327, 194] on input at bounding box center [322, 191] width 153 height 17
type input "Front Porch Cafe"
click at [447, 192] on button "Create" at bounding box center [447, 191] width 23 height 15
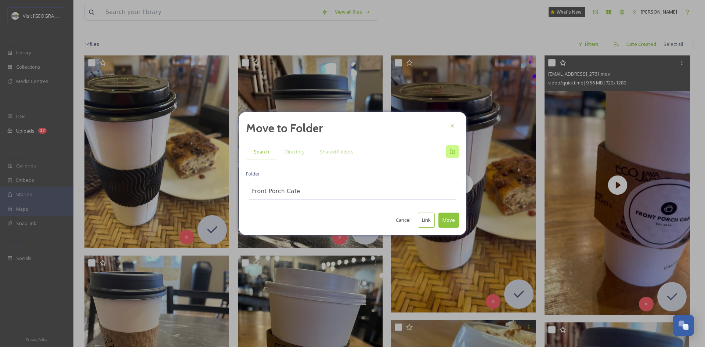
click at [449, 220] on button "Move" at bounding box center [448, 220] width 21 height 15
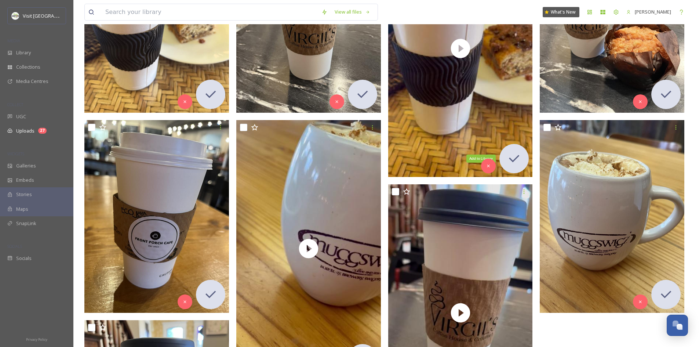
scroll to position [238, 0]
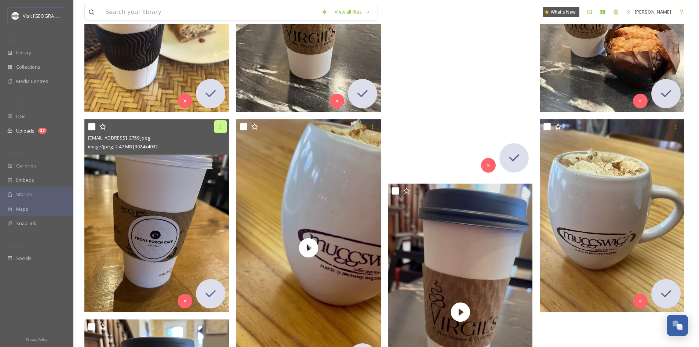
click at [220, 127] on icon at bounding box center [221, 127] width 6 height 6
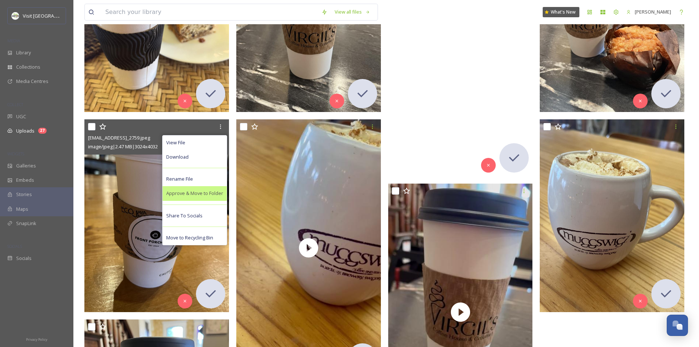
click at [208, 189] on div "Approve & Move to Folder" at bounding box center [195, 193] width 64 height 14
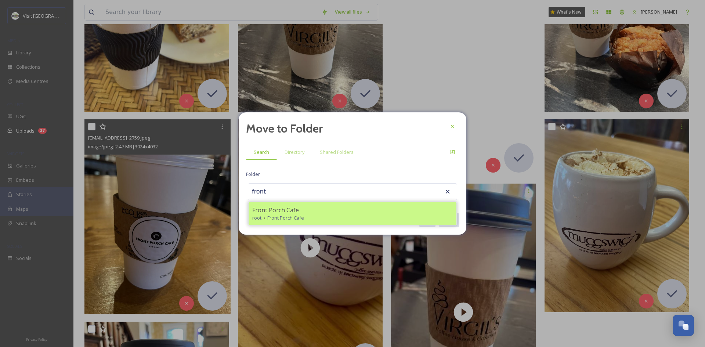
click at [292, 211] on span "Front Porch Cafe" at bounding box center [275, 210] width 47 height 9
type input "Front Porch Cafe"
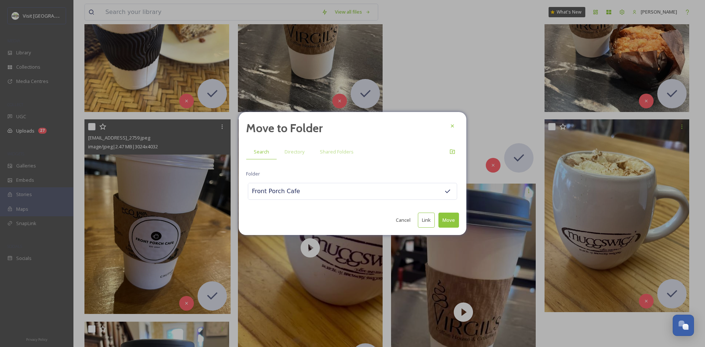
click at [441, 219] on button "Move" at bounding box center [448, 220] width 21 height 15
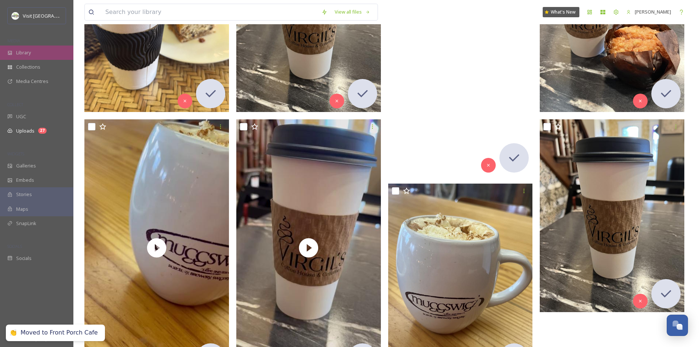
click at [19, 51] on span "Library" at bounding box center [23, 52] width 15 height 7
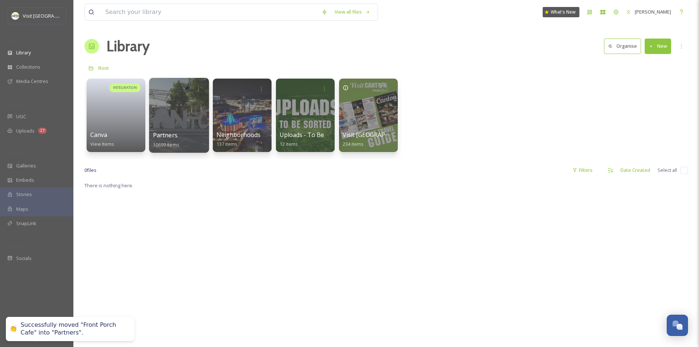
click at [176, 109] on div at bounding box center [179, 115] width 60 height 75
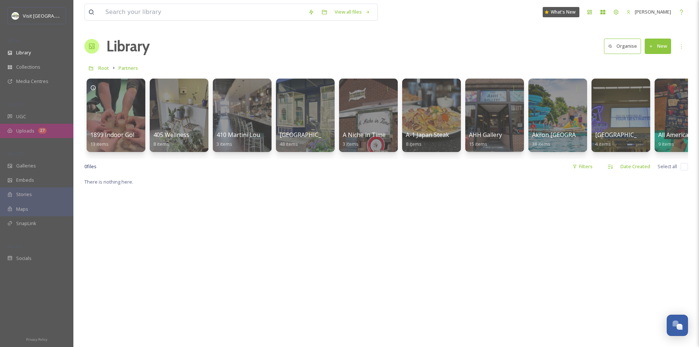
click at [22, 128] on span "Uploads" at bounding box center [25, 130] width 18 height 7
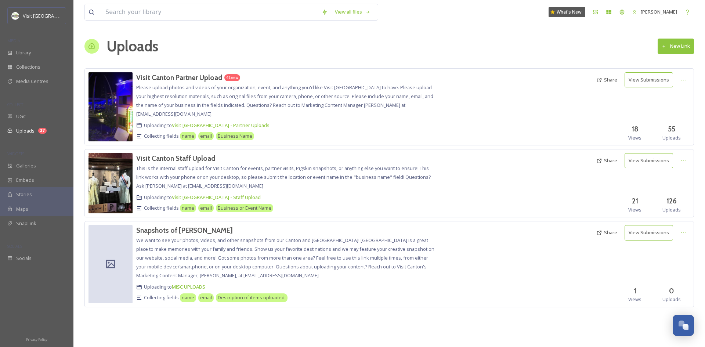
click at [171, 79] on h3 "Visit Canton Partner Upload" at bounding box center [179, 77] width 86 height 9
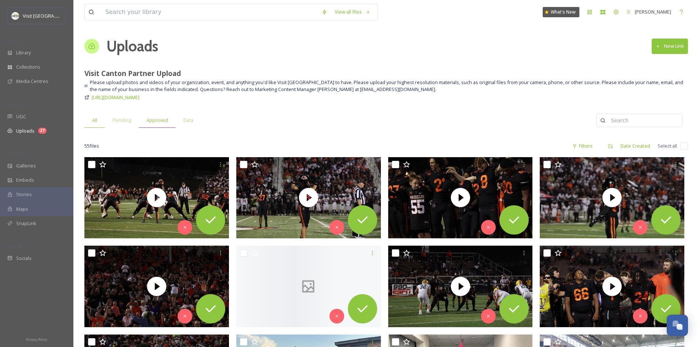
click at [150, 120] on span "Approved" at bounding box center [158, 120] width 22 height 7
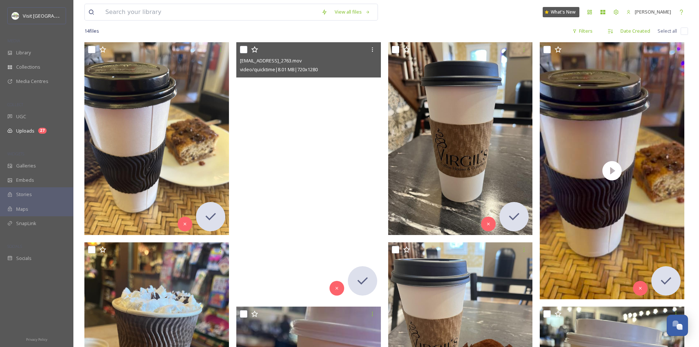
scroll to position [76, 0]
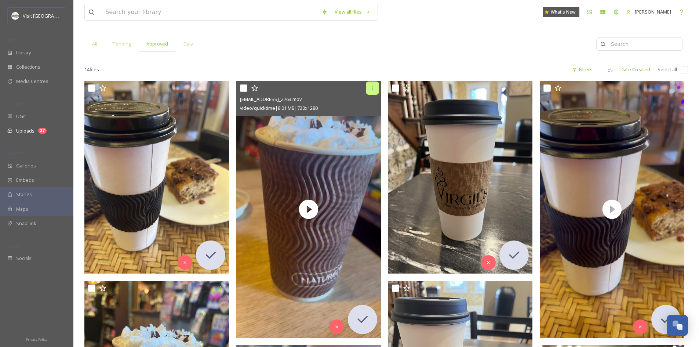
click at [373, 87] on icon at bounding box center [373, 88] width 6 height 6
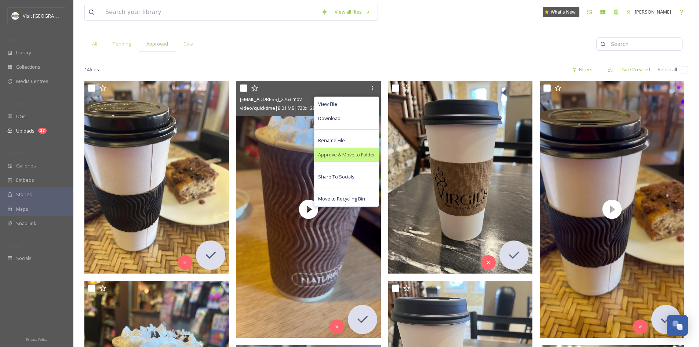
click at [361, 152] on span "Approve & Move to Folder" at bounding box center [346, 154] width 57 height 7
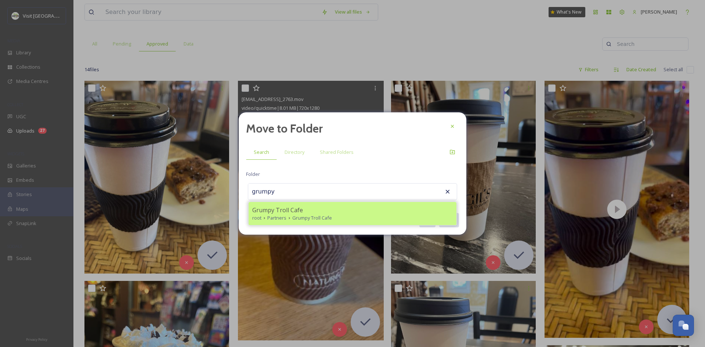
click at [289, 211] on span "Grumpy Troll Cafe" at bounding box center [277, 210] width 51 height 9
type input "Grumpy Troll Cafe"
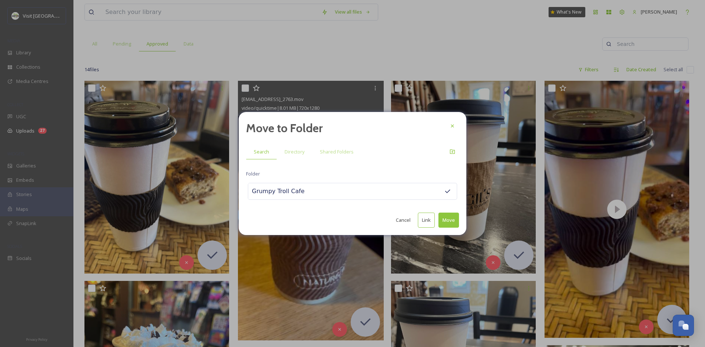
click at [453, 221] on button "Move" at bounding box center [448, 220] width 21 height 15
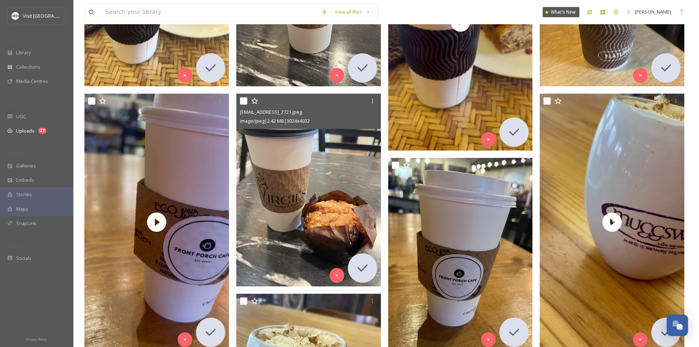
scroll to position [263, 0]
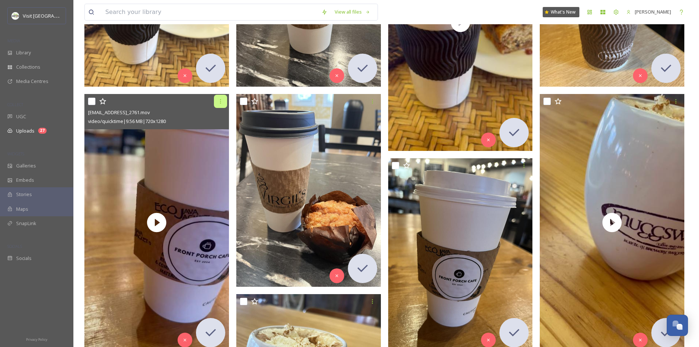
click at [221, 104] on icon at bounding box center [221, 101] width 6 height 6
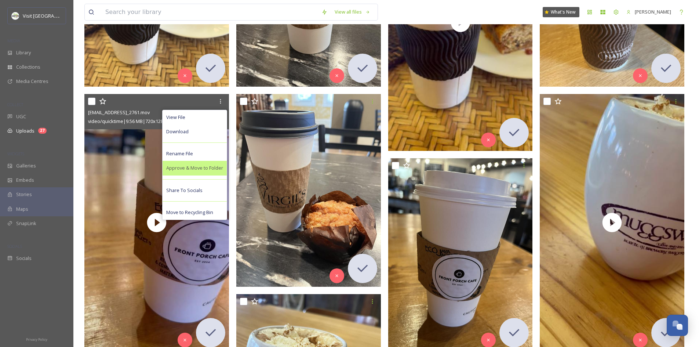
click at [211, 169] on span "Approve & Move to Folder" at bounding box center [194, 167] width 57 height 7
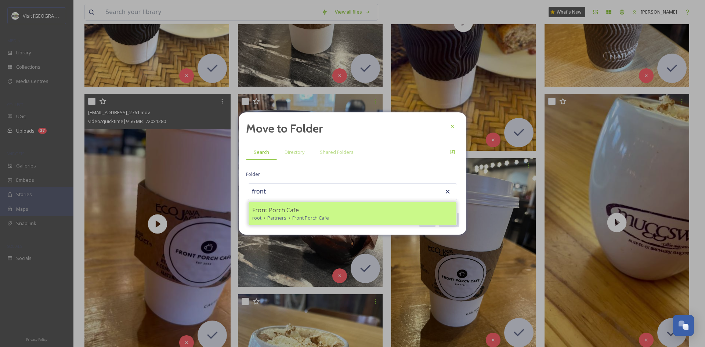
click at [276, 215] on span "Partners" at bounding box center [276, 217] width 19 height 7
type input "Front Porch Cafe"
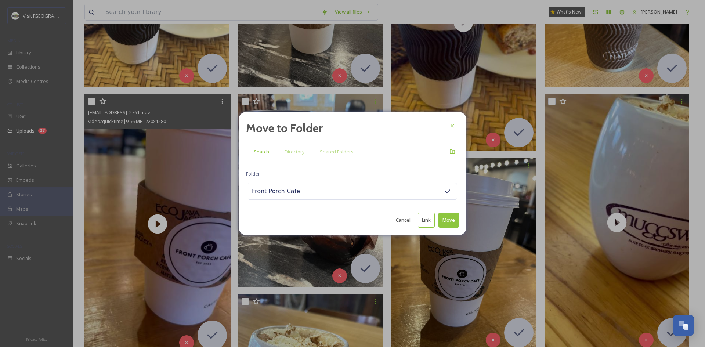
click at [446, 217] on button "Move" at bounding box center [448, 220] width 21 height 15
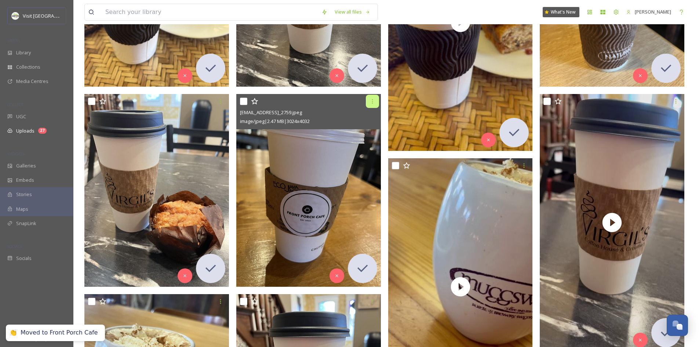
click at [372, 102] on icon at bounding box center [373, 101] width 6 height 6
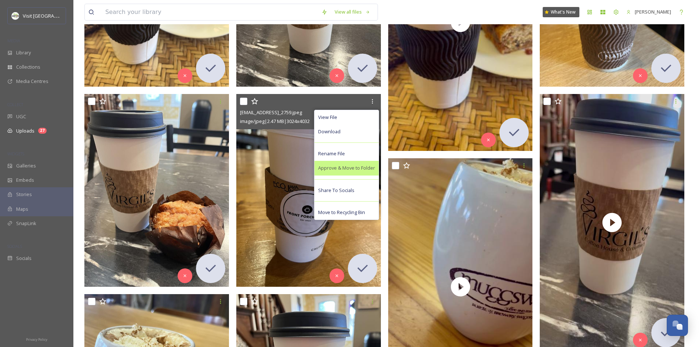
click at [356, 169] on span "Approve & Move to Folder" at bounding box center [346, 167] width 57 height 7
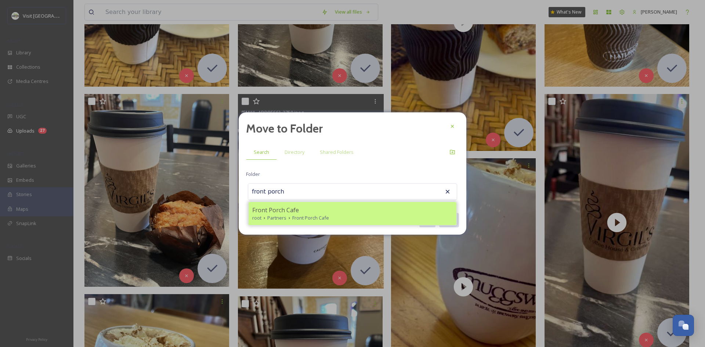
click at [322, 209] on div "Front Porch Cafe" at bounding box center [352, 210] width 200 height 9
type input "Front Porch Cafe"
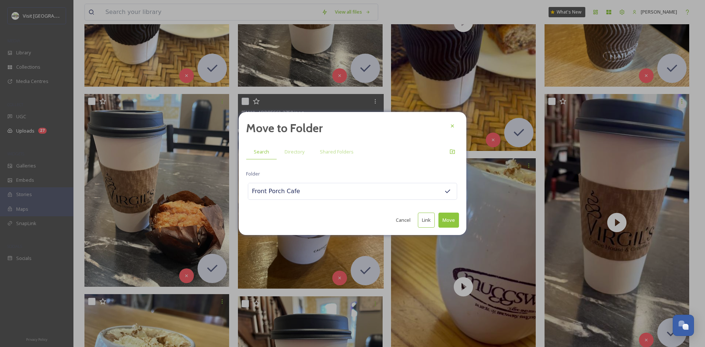
click at [450, 223] on button "Move" at bounding box center [448, 220] width 21 height 15
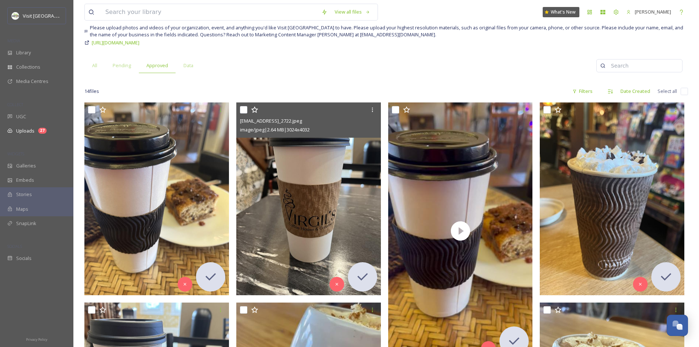
scroll to position [41, 0]
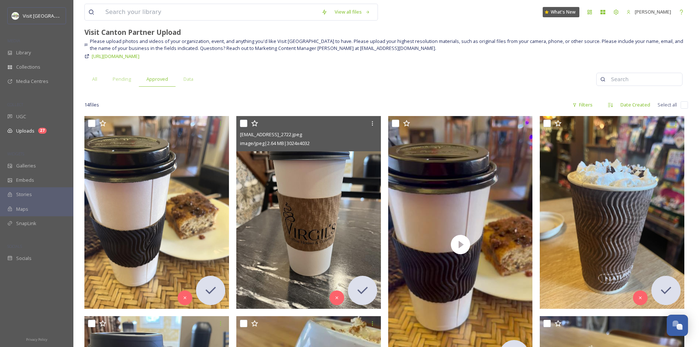
click at [244, 124] on input "checkbox" at bounding box center [243, 123] width 7 height 7
checkbox input "true"
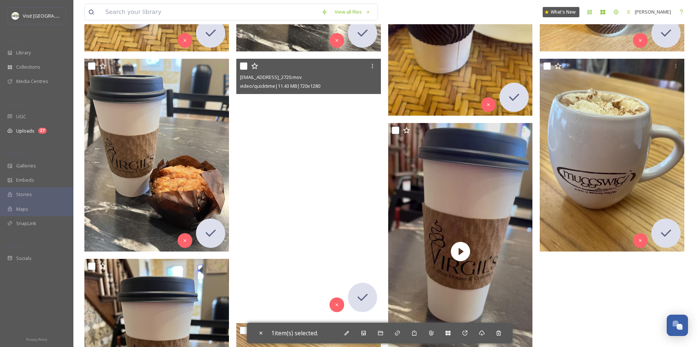
scroll to position [299, 0]
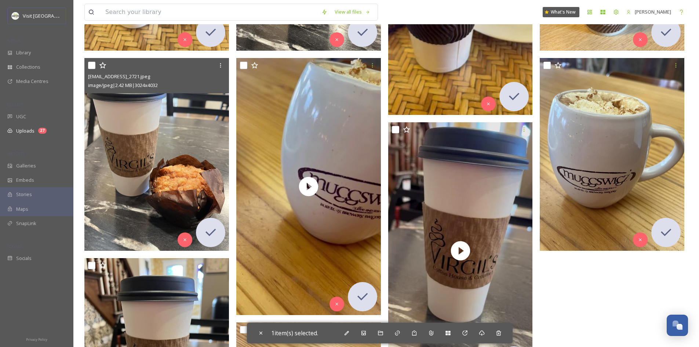
click at [92, 64] on input "checkbox" at bounding box center [91, 65] width 7 height 7
checkbox input "true"
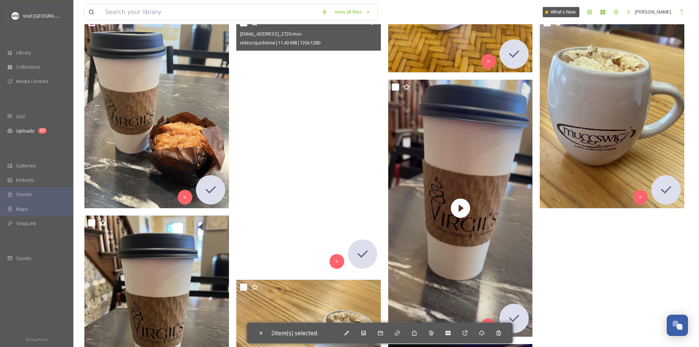
scroll to position [341, 0]
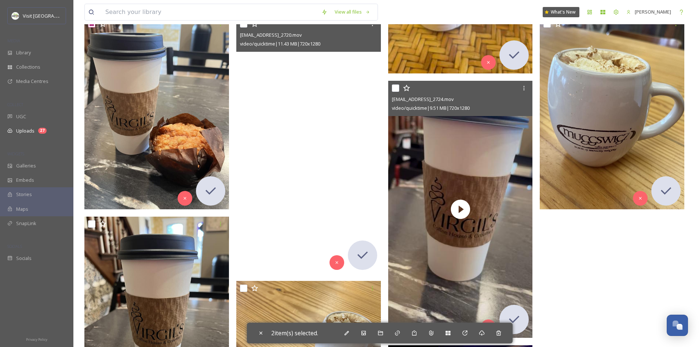
click at [394, 87] on input "checkbox" at bounding box center [395, 87] width 7 height 7
checkbox input "true"
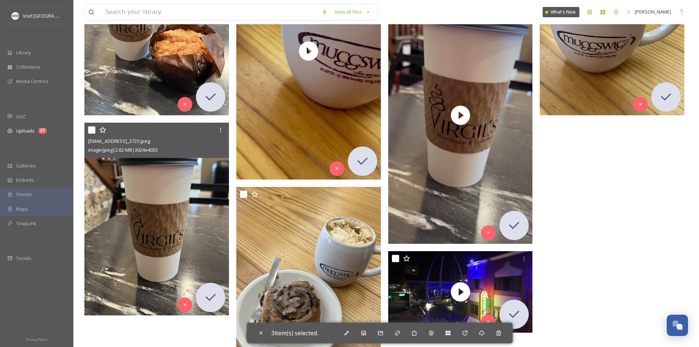
scroll to position [435, 0]
click at [93, 131] on input "checkbox" at bounding box center [91, 129] width 7 height 7
checkbox input "true"
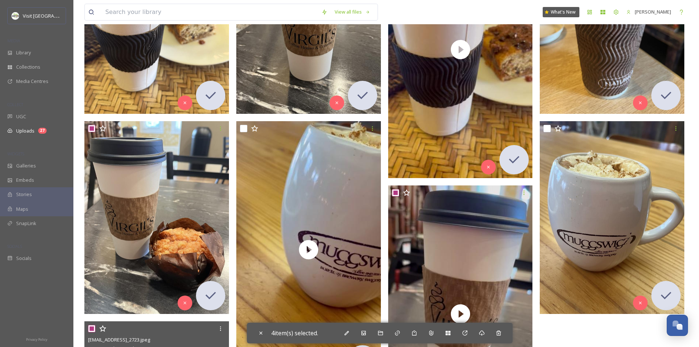
scroll to position [224, 0]
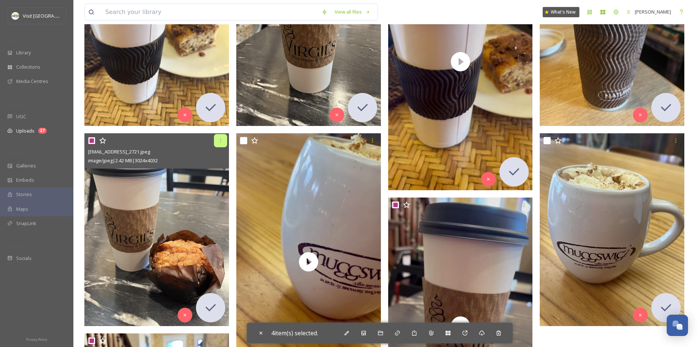
click at [219, 141] on icon at bounding box center [221, 141] width 6 height 6
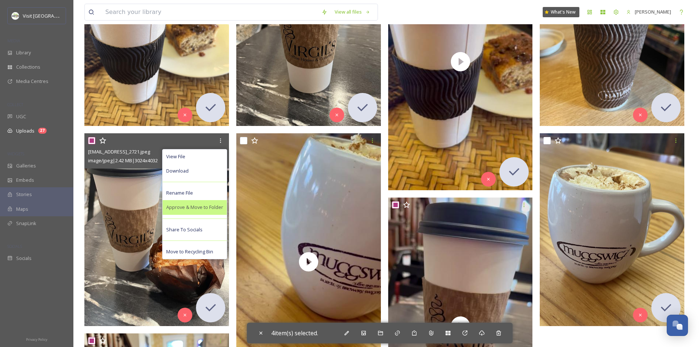
click at [208, 205] on span "Approve & Move to Folder" at bounding box center [194, 207] width 57 height 7
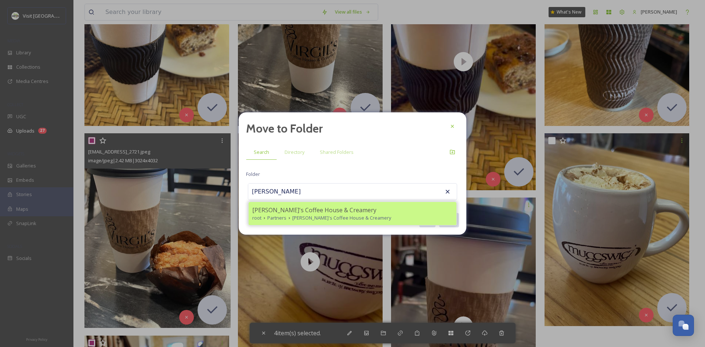
click at [292, 211] on span "[PERSON_NAME]'s Coffee House & Creamery" at bounding box center [314, 210] width 124 height 9
type input "[PERSON_NAME]'s Coffee House & Creamery"
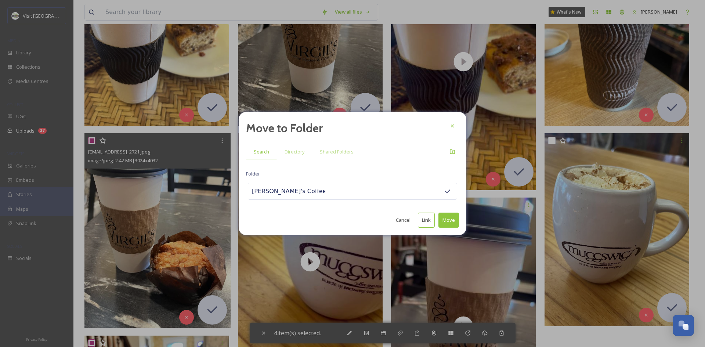
click at [444, 221] on button "Move" at bounding box center [448, 220] width 21 height 15
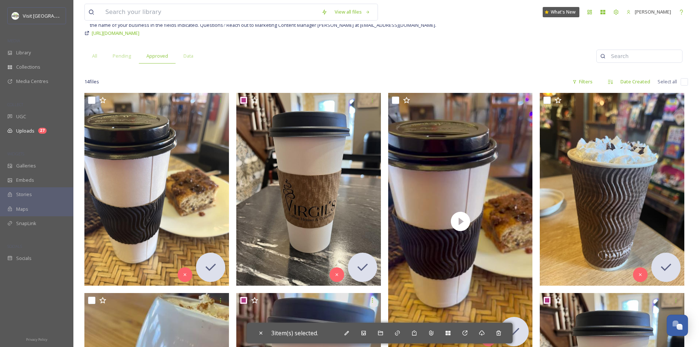
scroll to position [65, 0]
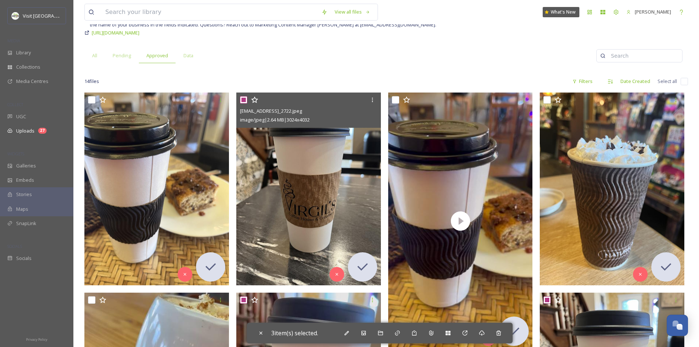
click at [242, 98] on input "checkbox" at bounding box center [243, 99] width 7 height 7
checkbox input "false"
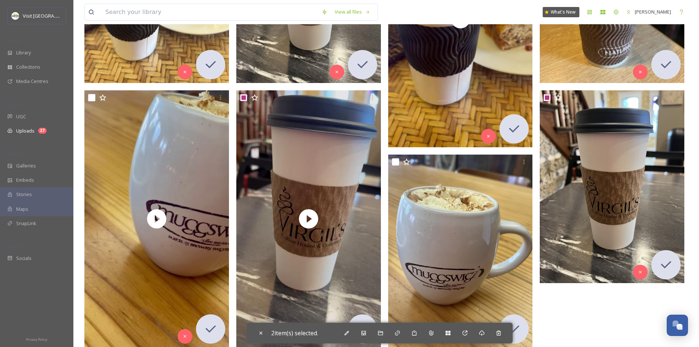
scroll to position [266, 0]
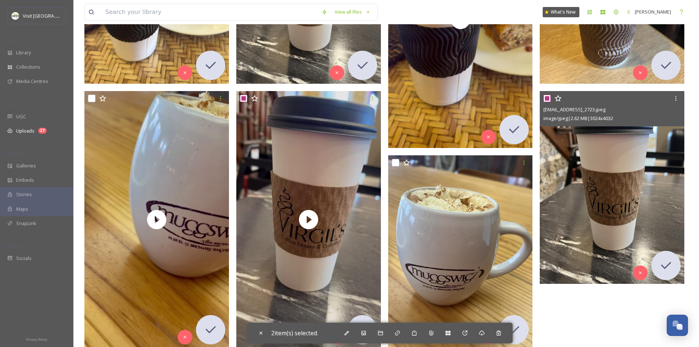
click at [548, 98] on input "checkbox" at bounding box center [547, 98] width 7 height 7
checkbox input "false"
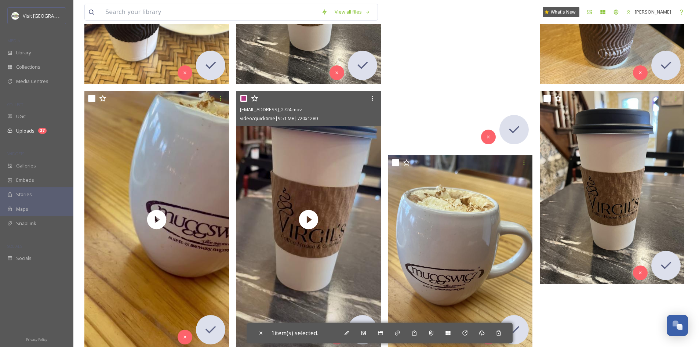
click at [241, 98] on input "checkbox" at bounding box center [243, 98] width 7 height 7
checkbox input "false"
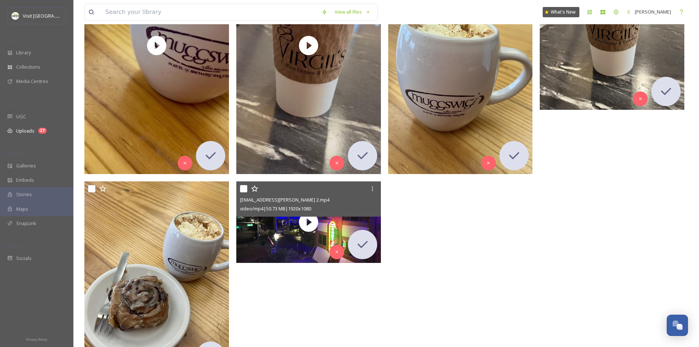
scroll to position [442, 0]
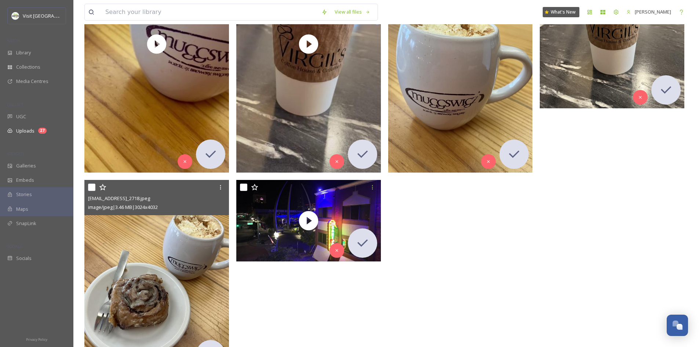
click at [92, 190] on input "checkbox" at bounding box center [91, 187] width 7 height 7
checkbox input "true"
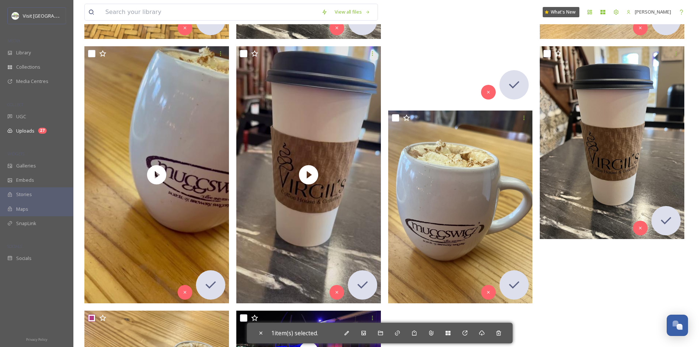
scroll to position [304, 0]
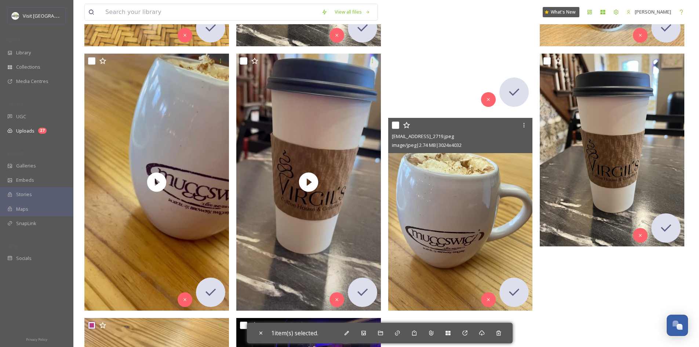
click at [396, 126] on input "checkbox" at bounding box center [395, 125] width 7 height 7
checkbox input "true"
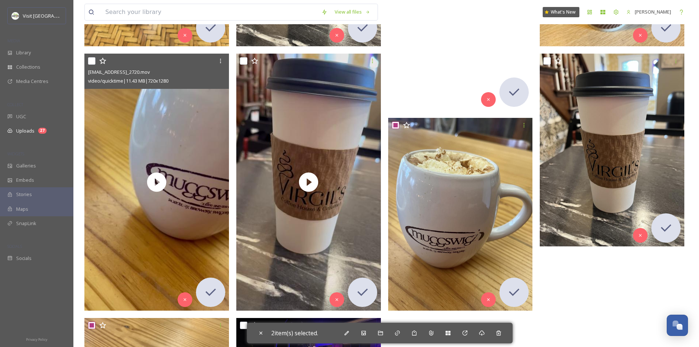
click at [91, 61] on input "checkbox" at bounding box center [91, 60] width 7 height 7
checkbox input "true"
click at [221, 65] on div at bounding box center [220, 60] width 13 height 13
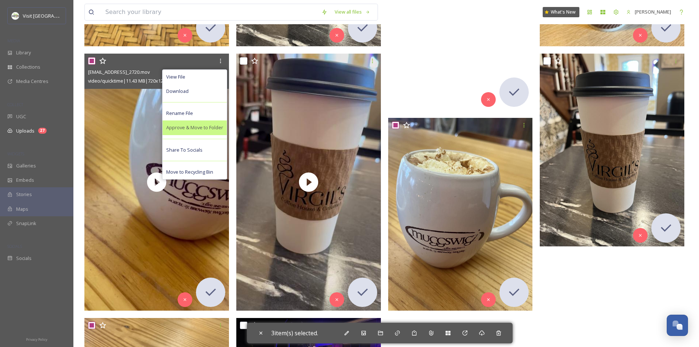
click at [211, 126] on span "Approve & Move to Folder" at bounding box center [194, 127] width 57 height 7
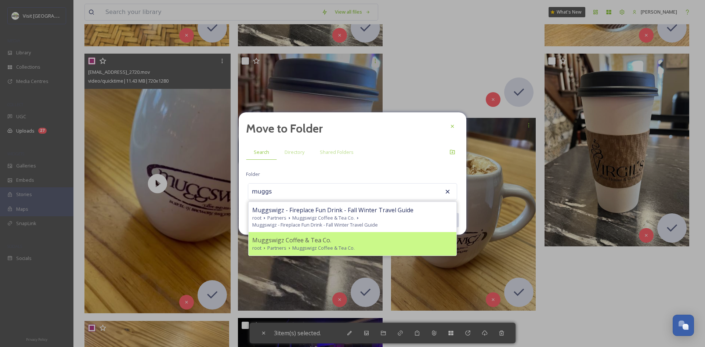
click at [311, 243] on span "Muggswigz Coffee & Tea Co." at bounding box center [291, 240] width 79 height 9
type input "Muggswigz Coffee & Tea Co."
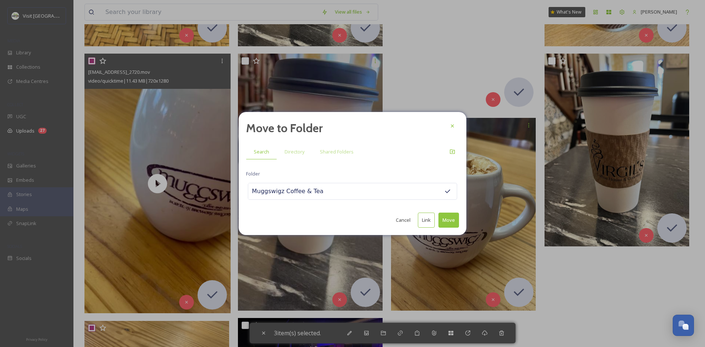
click at [447, 217] on button "Move" at bounding box center [448, 220] width 21 height 15
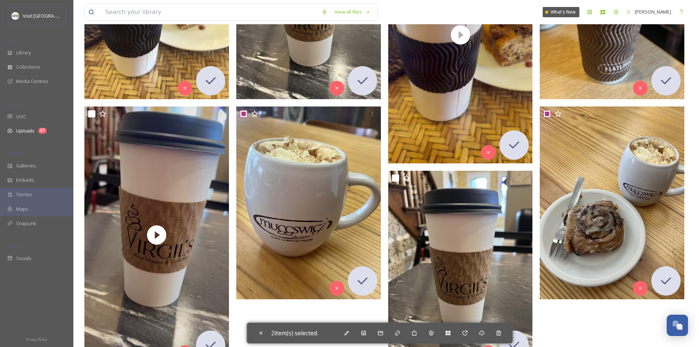
scroll to position [249, 0]
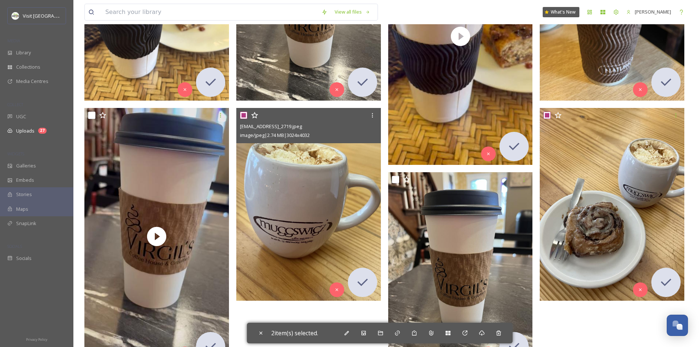
click at [243, 117] on input "checkbox" at bounding box center [243, 115] width 7 height 7
checkbox input "false"
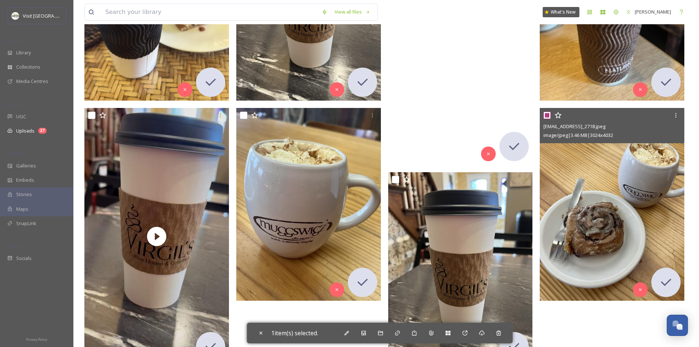
click at [547, 114] on input "checkbox" at bounding box center [547, 115] width 7 height 7
checkbox input "false"
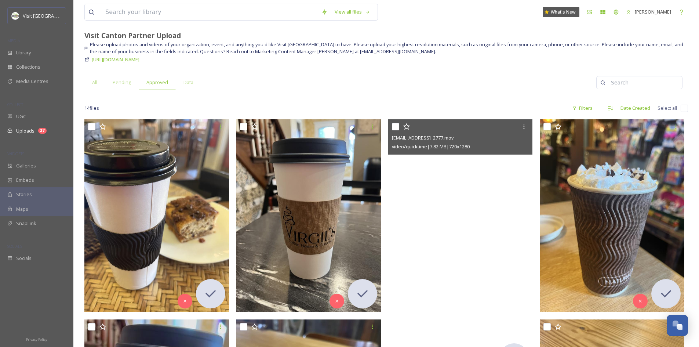
scroll to position [112, 0]
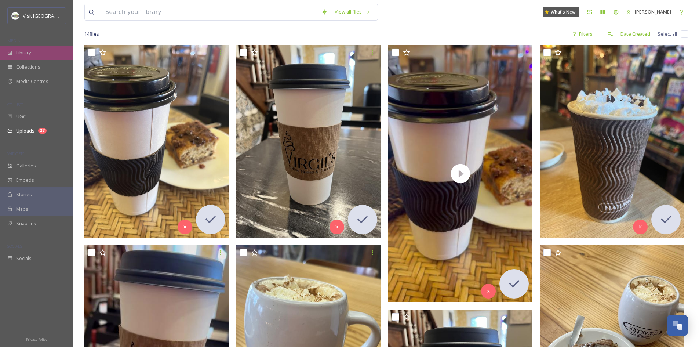
click at [30, 48] on div "Library" at bounding box center [36, 53] width 73 height 14
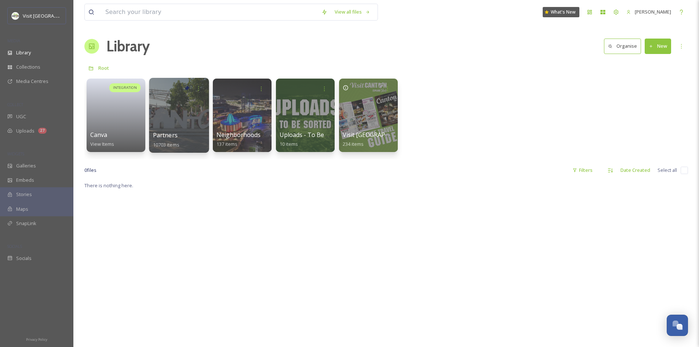
click at [188, 122] on div at bounding box center [179, 115] width 60 height 75
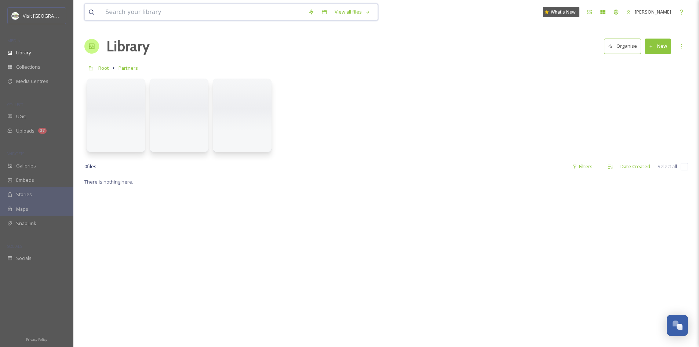
click at [147, 14] on input at bounding box center [203, 12] width 203 height 16
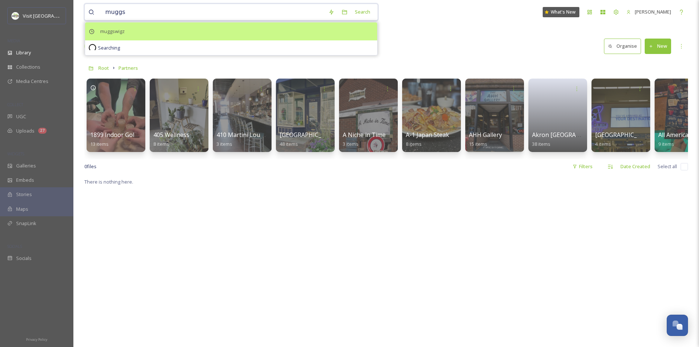
type input "muggs"
click at [145, 31] on div "muggswigz" at bounding box center [231, 31] width 292 height 18
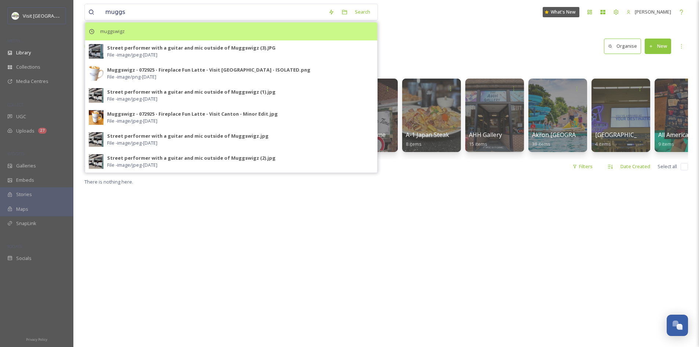
click at [152, 33] on div "muggswigz" at bounding box center [231, 31] width 292 height 18
click at [141, 27] on div "muggswigz" at bounding box center [231, 31] width 292 height 18
click at [110, 28] on span "muggswigz" at bounding box center [113, 31] width 32 height 11
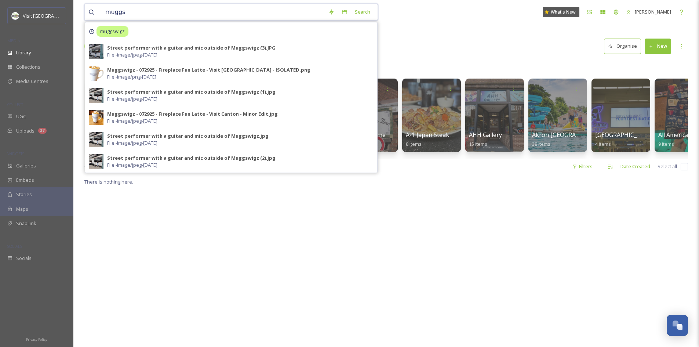
click at [305, 7] on input "muggs" at bounding box center [213, 12] width 223 height 16
click at [373, 12] on div "Search" at bounding box center [362, 12] width 23 height 14
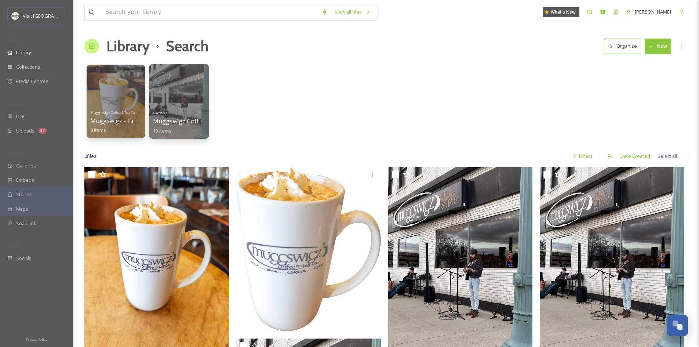
click at [178, 121] on span "Muggswigz Coffee & Tea Co." at bounding box center [193, 121] width 80 height 8
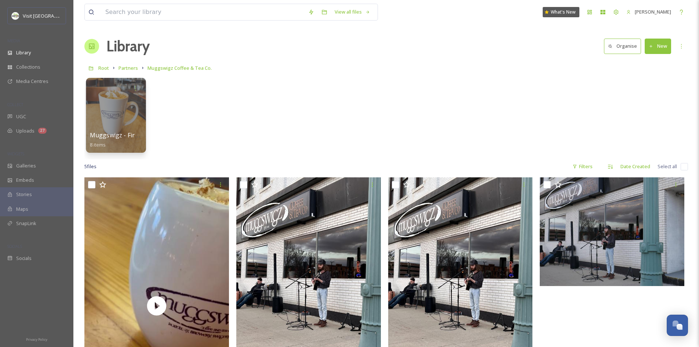
click at [99, 116] on div at bounding box center [116, 115] width 60 height 75
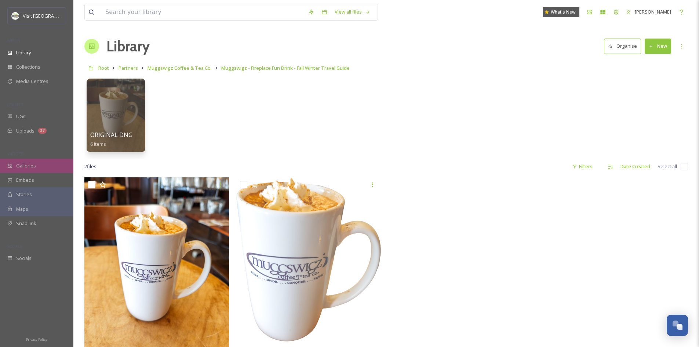
click at [28, 167] on span "Galleries" at bounding box center [26, 165] width 20 height 7
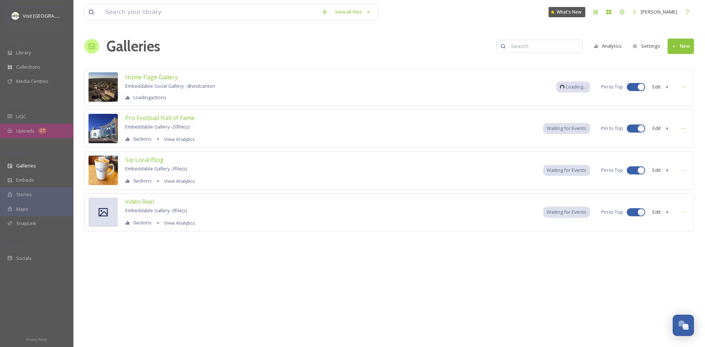
click at [28, 130] on span "Uploads" at bounding box center [25, 130] width 18 height 7
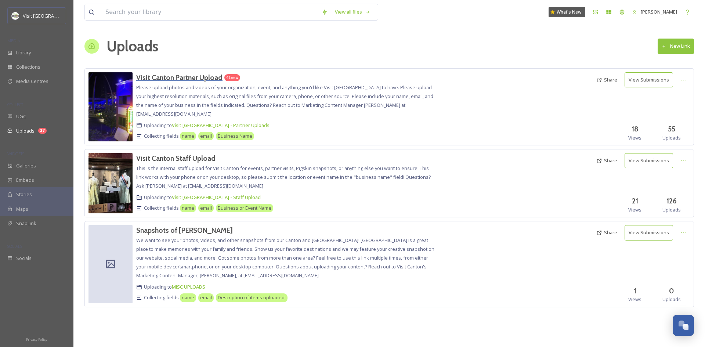
click at [156, 78] on h3 "Visit Canton Partner Upload" at bounding box center [179, 77] width 86 height 9
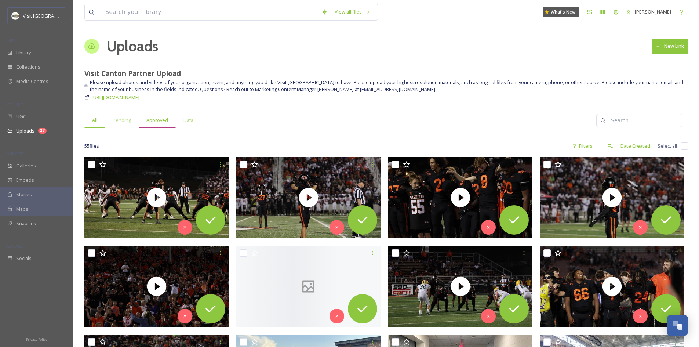
click at [158, 118] on span "Approved" at bounding box center [158, 120] width 22 height 7
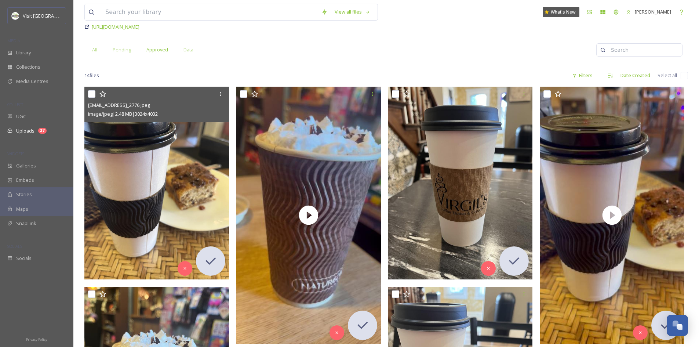
scroll to position [71, 0]
click at [220, 95] on icon at bounding box center [221, 94] width 6 height 6
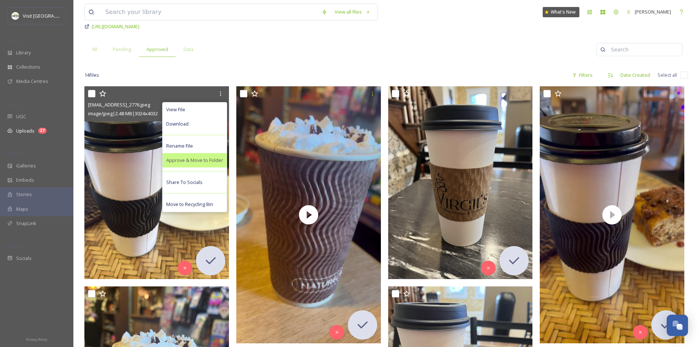
click at [205, 165] on div "Approve & Move to Folder" at bounding box center [195, 160] width 64 height 14
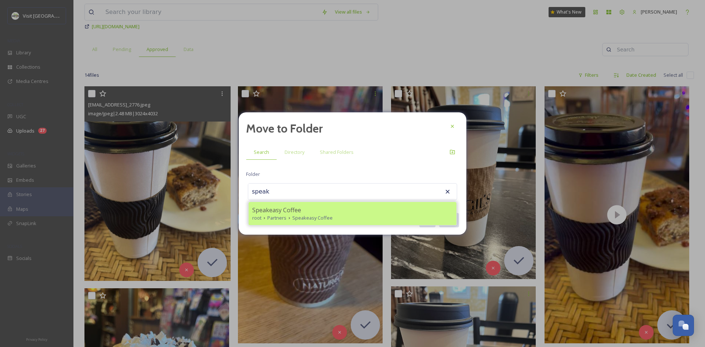
click at [275, 212] on span "Speakeasy Coffee" at bounding box center [276, 210] width 49 height 9
type input "Speakeasy Coffee"
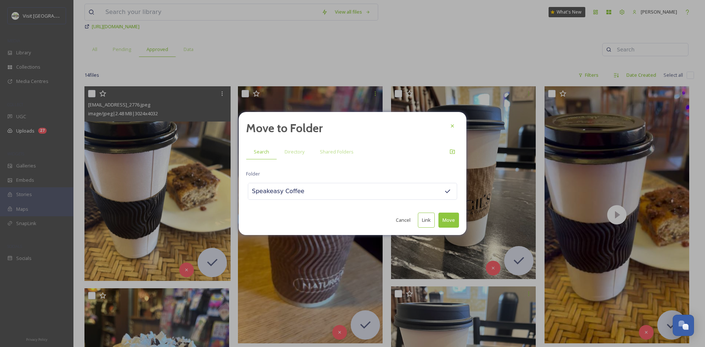
click at [451, 224] on button "Move" at bounding box center [448, 220] width 21 height 15
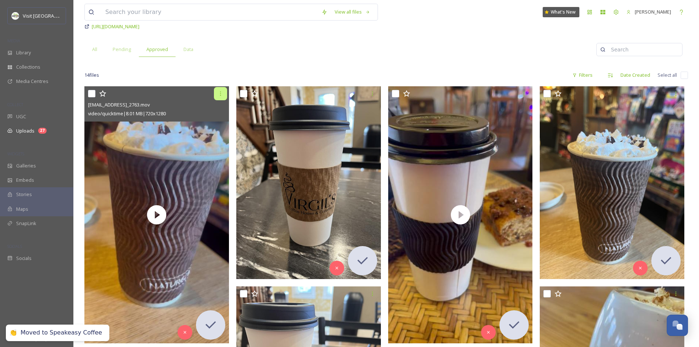
click at [223, 97] on div at bounding box center [220, 93] width 13 height 13
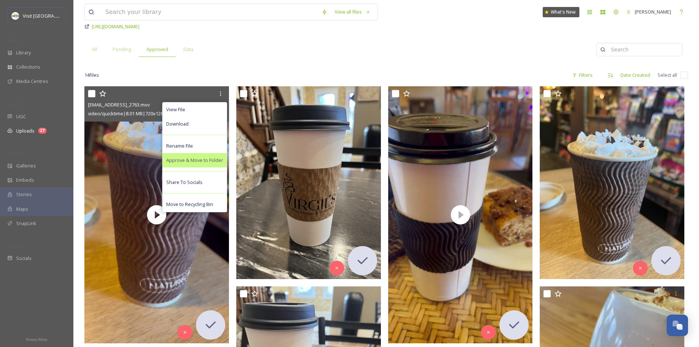
click at [203, 162] on span "Approve & Move to Folder" at bounding box center [194, 160] width 57 height 7
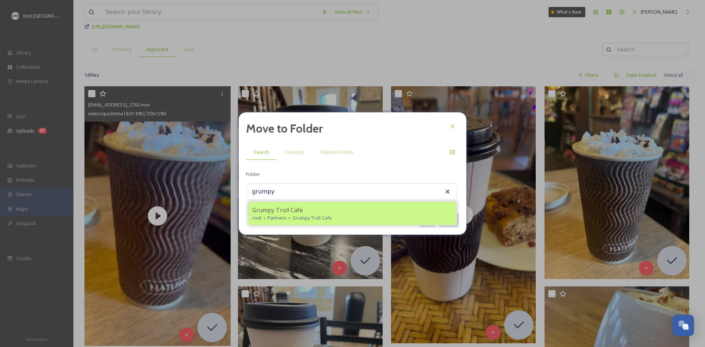
click at [271, 211] on span "Grumpy Troll Cafe" at bounding box center [277, 210] width 51 height 9
type input "Grumpy Troll Cafe"
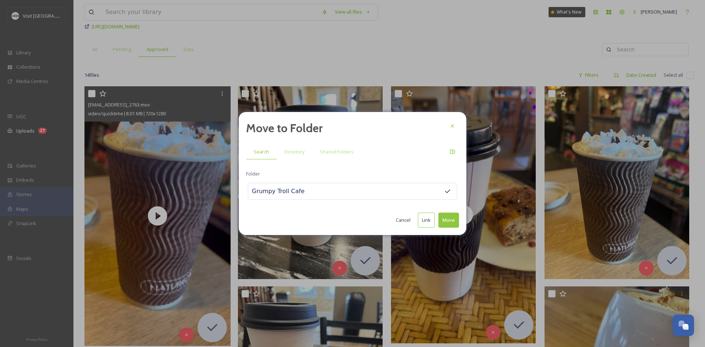
click at [446, 219] on button "Move" at bounding box center [448, 220] width 21 height 15
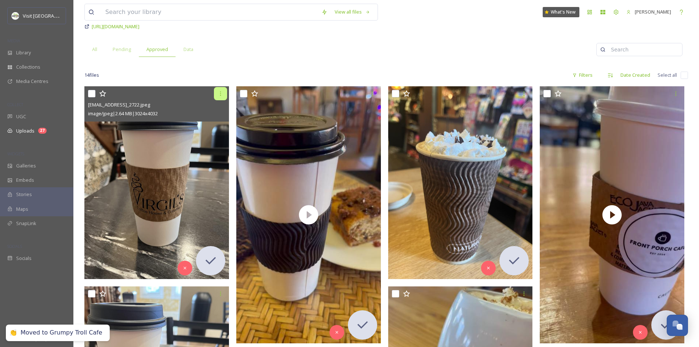
click at [222, 93] on icon at bounding box center [221, 94] width 6 height 6
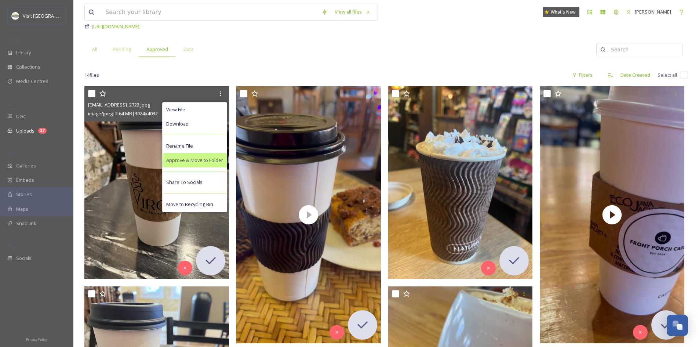
click at [209, 164] on span "Approve & Move to Folder" at bounding box center [194, 160] width 57 height 7
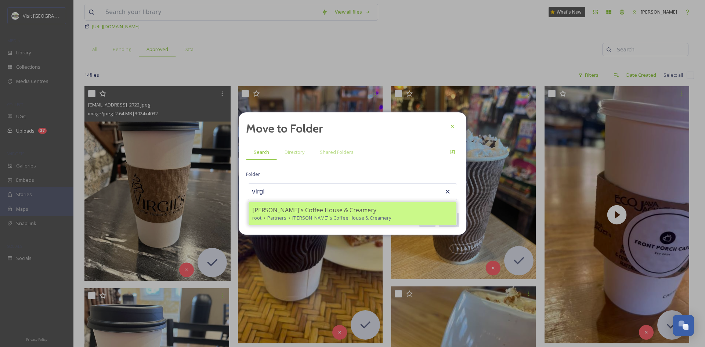
click at [271, 209] on span "[PERSON_NAME]'s Coffee House & Creamery" at bounding box center [314, 210] width 124 height 9
type input "[PERSON_NAME]'s Coffee House & Creamery"
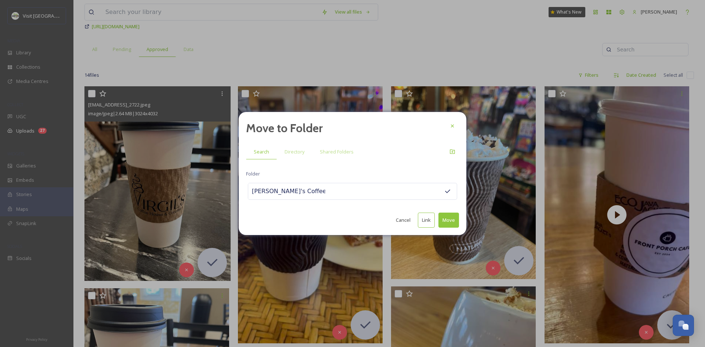
click at [450, 225] on button "Move" at bounding box center [448, 220] width 21 height 15
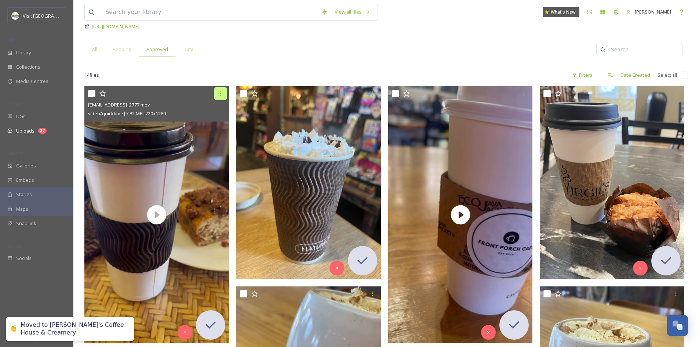
click at [220, 96] on icon at bounding box center [221, 94] width 6 height 6
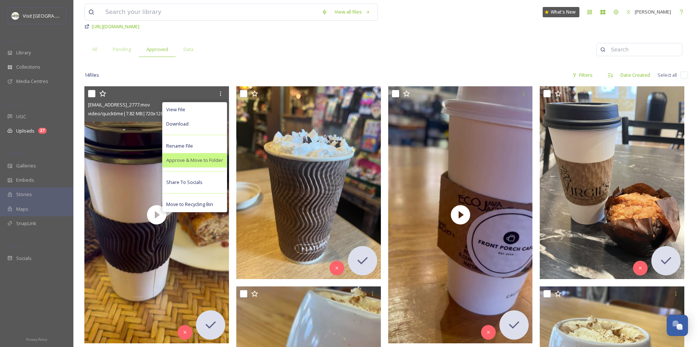
click at [211, 162] on span "Approve & Move to Folder" at bounding box center [194, 160] width 57 height 7
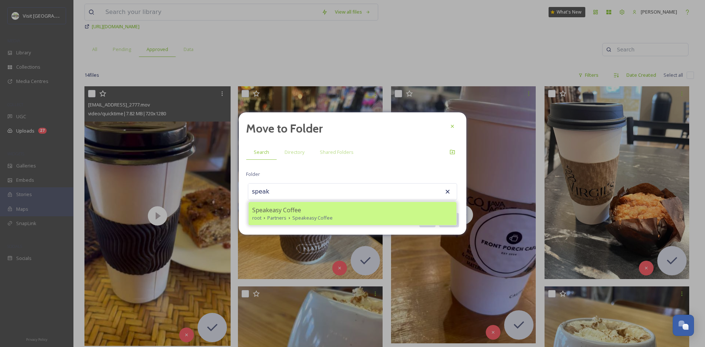
click at [281, 209] on span "Speakeasy Coffee" at bounding box center [276, 210] width 49 height 9
type input "Speakeasy Coffee"
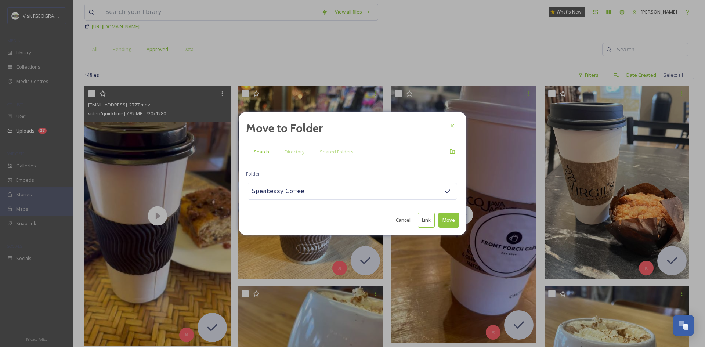
click at [447, 219] on button "Move" at bounding box center [448, 220] width 21 height 15
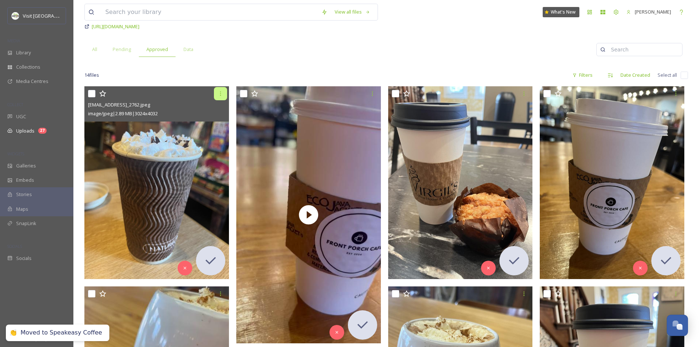
click at [222, 93] on icon at bounding box center [221, 94] width 6 height 6
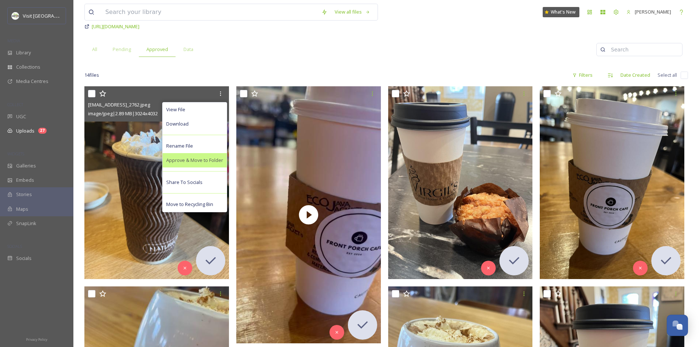
click at [204, 164] on div "Approve & Move to Folder" at bounding box center [195, 160] width 64 height 14
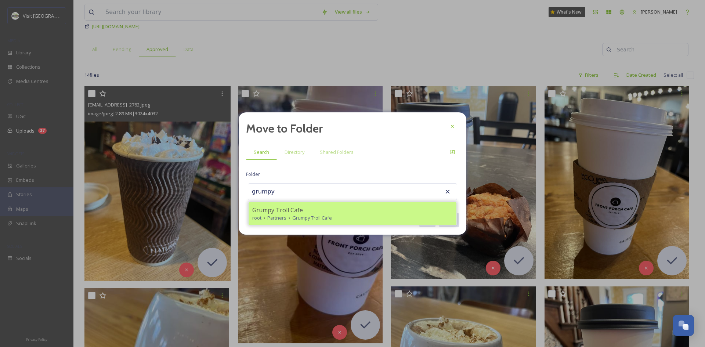
click at [290, 214] on div "root Partners Grumpy Troll Cafe" at bounding box center [352, 217] width 200 height 7
type input "Grumpy Troll Cafe"
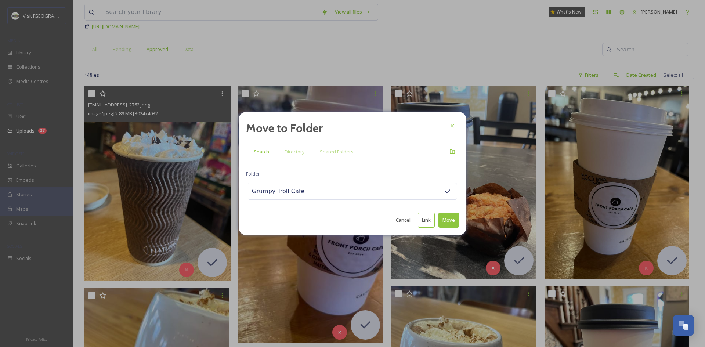
click at [450, 222] on button "Move" at bounding box center [448, 220] width 21 height 15
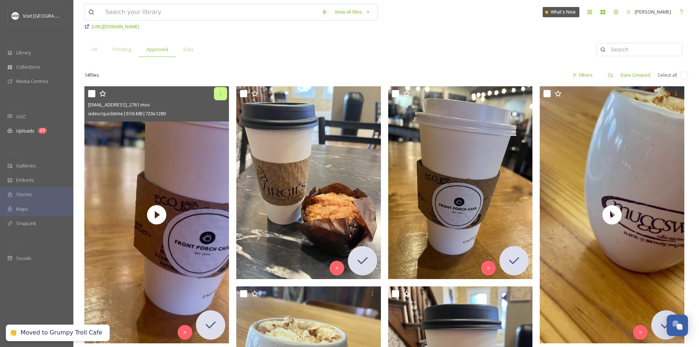
click at [221, 93] on icon at bounding box center [221, 94] width 6 height 6
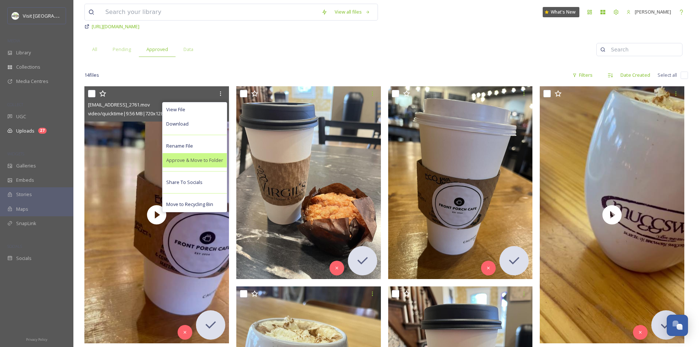
click at [210, 160] on span "Approve & Move to Folder" at bounding box center [194, 160] width 57 height 7
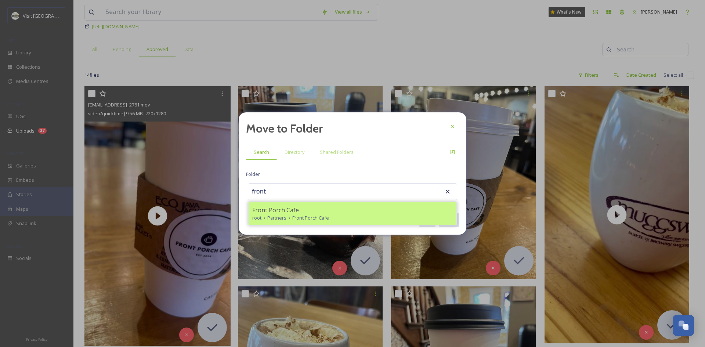
click at [293, 212] on span "Front Porch Cafe" at bounding box center [275, 210] width 47 height 9
type input "Front Porch Cafe"
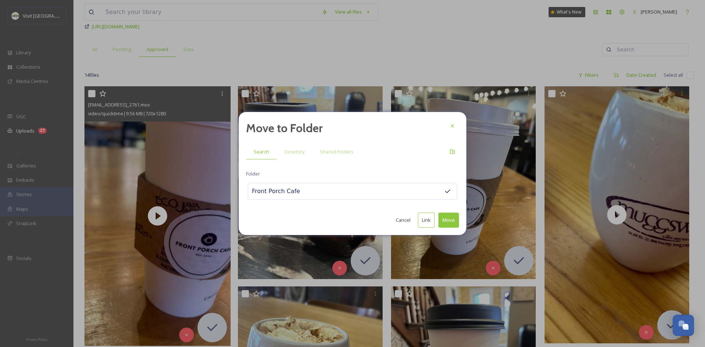
click at [443, 219] on button "Move" at bounding box center [448, 220] width 21 height 15
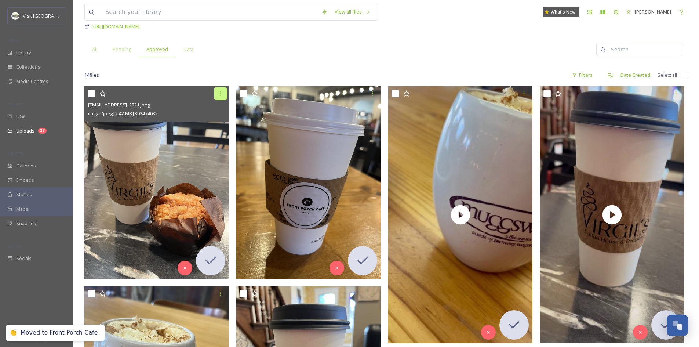
click at [221, 91] on icon at bounding box center [221, 94] width 6 height 6
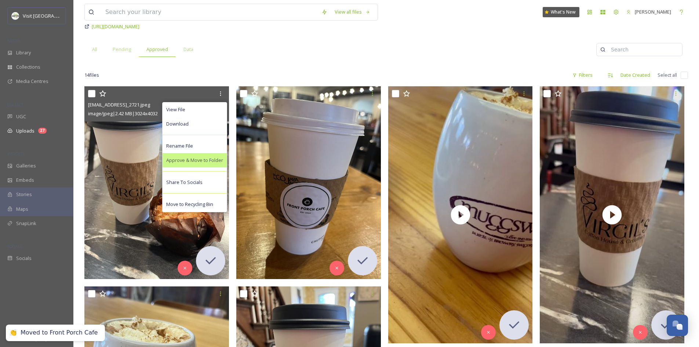
click at [213, 164] on div "Approve & Move to Folder" at bounding box center [195, 160] width 64 height 14
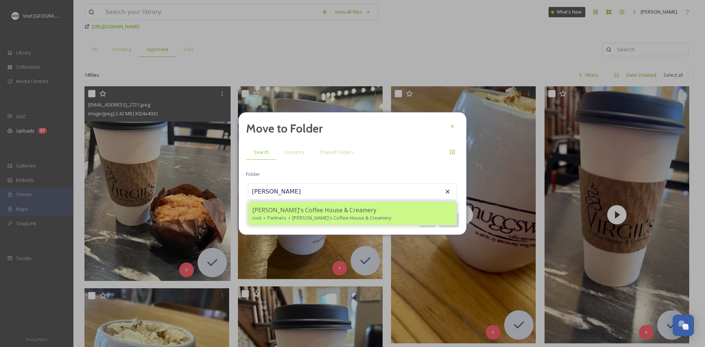
click at [290, 205] on div "[PERSON_NAME]'s Coffee House & Creamery root Partners [PERSON_NAME]'s Coffee Ho…" at bounding box center [353, 213] width 208 height 23
type input "[PERSON_NAME]'s Coffee House & Creamery"
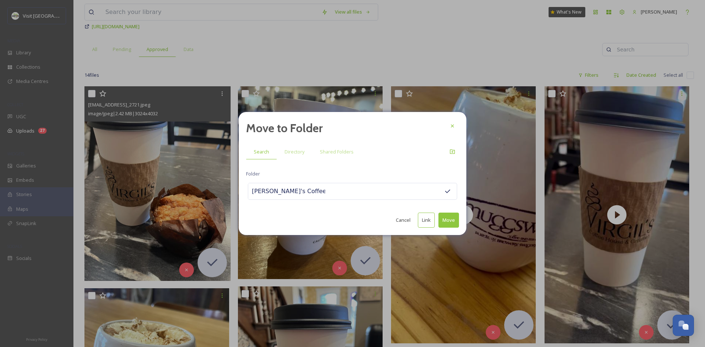
click at [453, 223] on button "Move" at bounding box center [448, 220] width 21 height 15
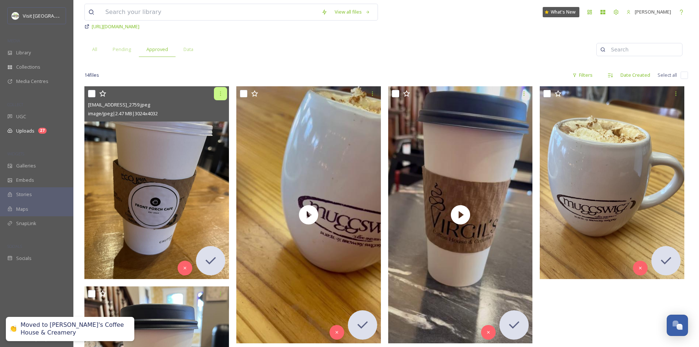
click at [220, 95] on icon at bounding box center [220, 93] width 1 height 4
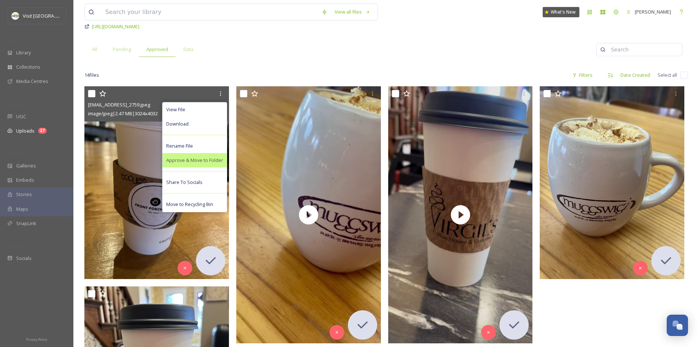
click at [209, 161] on span "Approve & Move to Folder" at bounding box center [194, 160] width 57 height 7
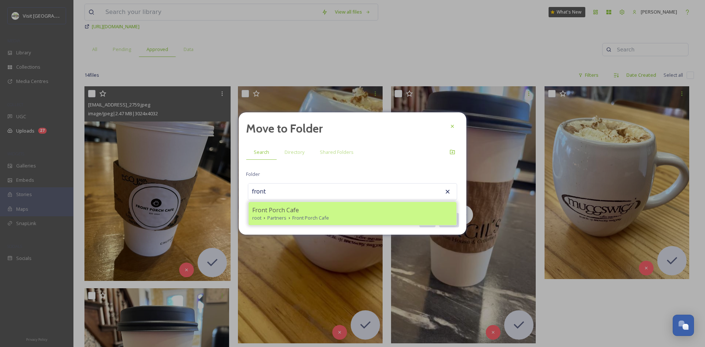
click at [290, 210] on span "Front Porch Cafe" at bounding box center [275, 210] width 47 height 9
type input "Front Porch Cafe"
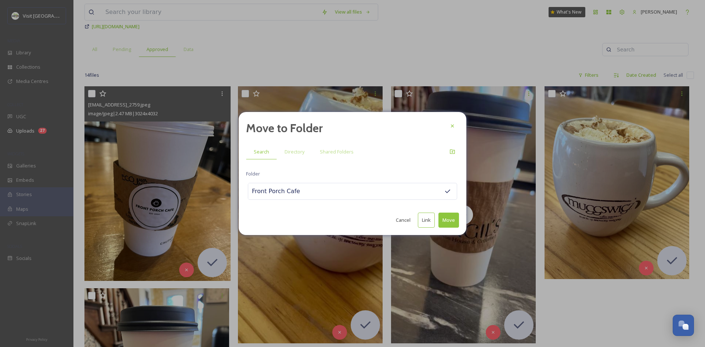
click at [451, 216] on button "Move" at bounding box center [448, 220] width 21 height 15
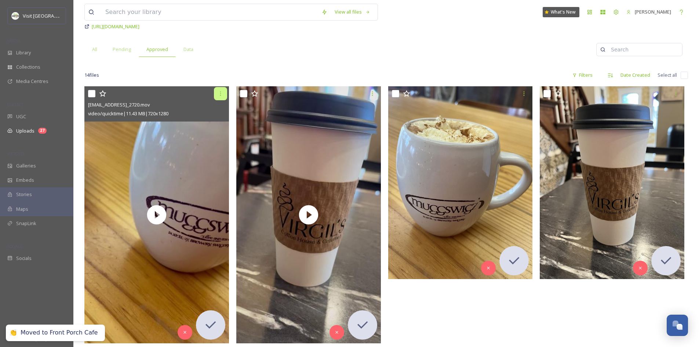
click at [220, 93] on icon at bounding box center [220, 93] width 1 height 4
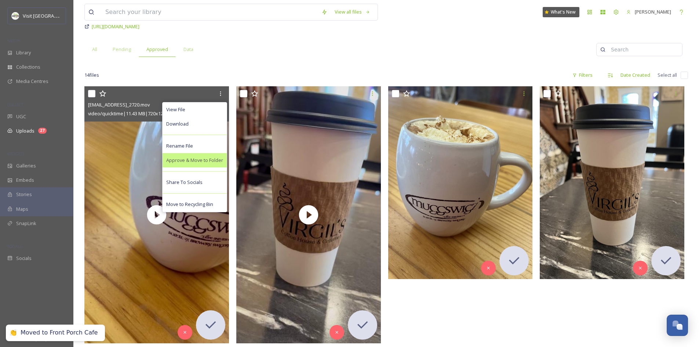
click at [213, 158] on span "Approve & Move to Folder" at bounding box center [194, 160] width 57 height 7
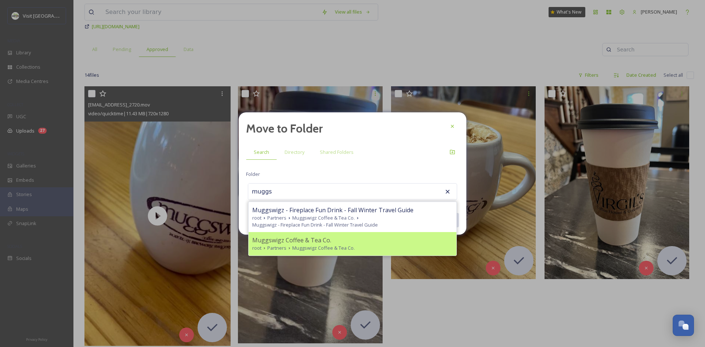
click at [284, 236] on span "Muggswigz Coffee & Tea Co." at bounding box center [291, 240] width 79 height 9
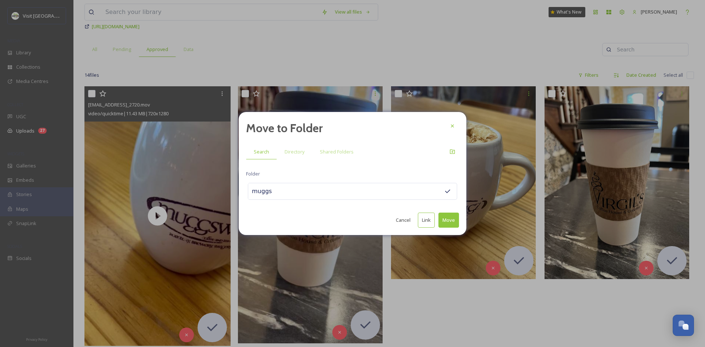
type input "Muggswigz Coffee & Tea Co."
click at [446, 220] on button "Move" at bounding box center [448, 220] width 21 height 15
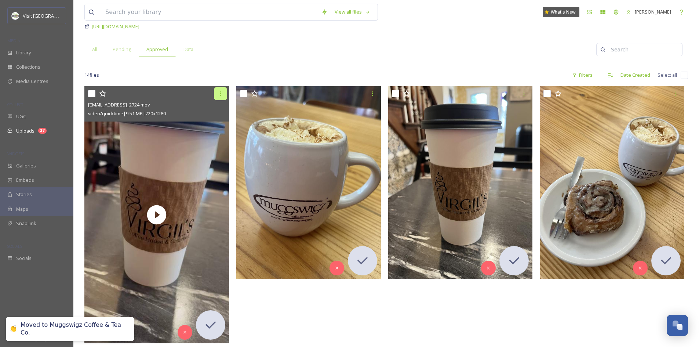
click at [223, 94] on icon at bounding box center [221, 94] width 6 height 6
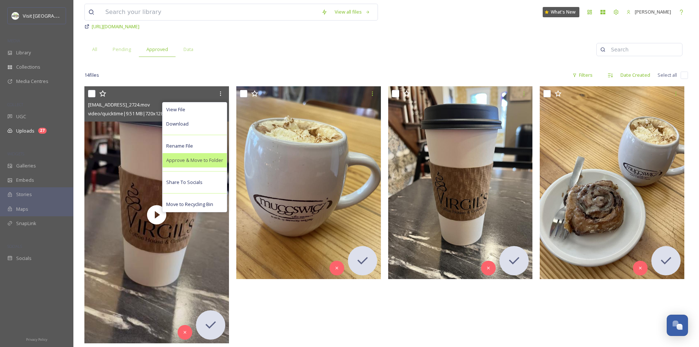
click at [202, 159] on span "Approve & Move to Folder" at bounding box center [194, 160] width 57 height 7
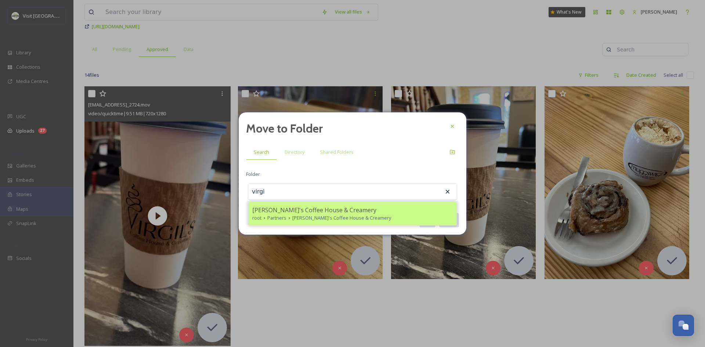
click at [266, 220] on icon at bounding box center [264, 218] width 6 height 6
type input "[PERSON_NAME]'s Coffee House & Creamery"
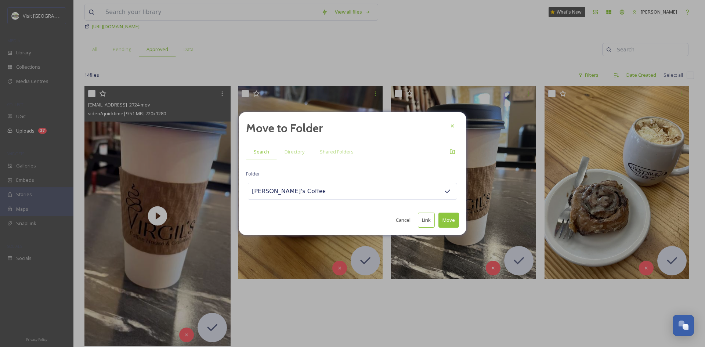
click at [449, 220] on button "Move" at bounding box center [448, 220] width 21 height 15
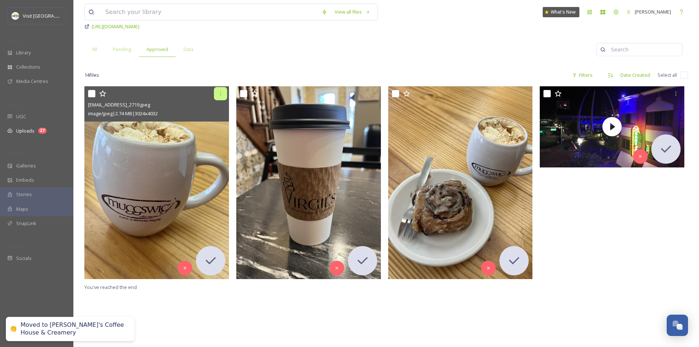
click at [220, 98] on div at bounding box center [220, 93] width 13 height 13
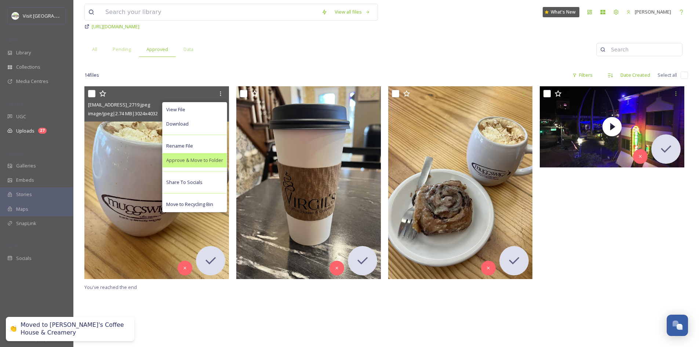
click at [212, 159] on span "Approve & Move to Folder" at bounding box center [194, 160] width 57 height 7
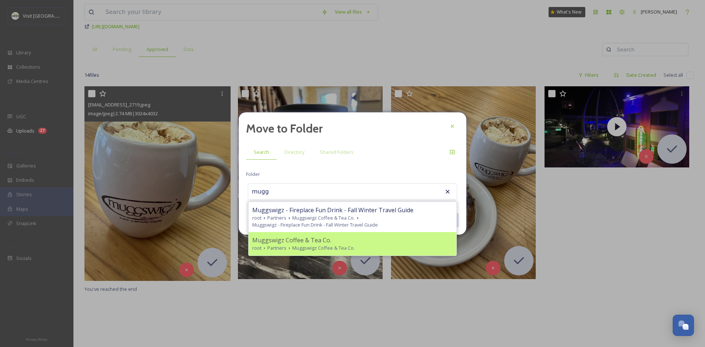
click at [292, 235] on div "Muggswigz Coffee & Tea Co. root Partners Muggswigz Coffee & Tea Co." at bounding box center [353, 243] width 208 height 23
type input "Muggswigz Coffee & Tea Co."
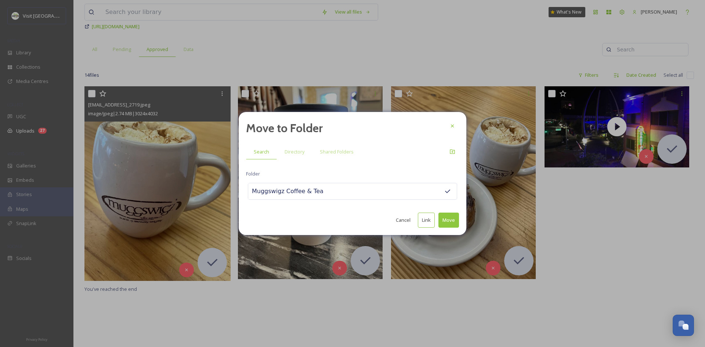
click at [450, 225] on button "Move" at bounding box center [448, 220] width 21 height 15
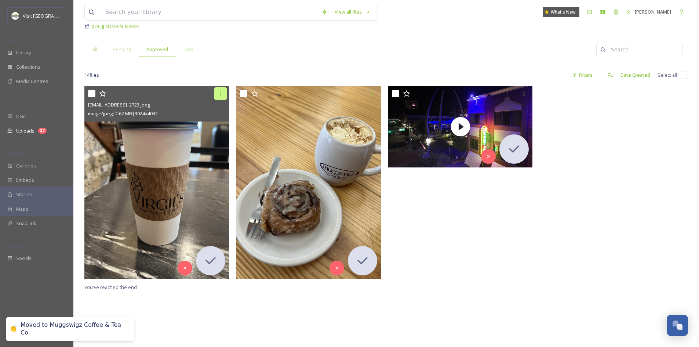
click at [223, 94] on icon at bounding box center [221, 94] width 6 height 6
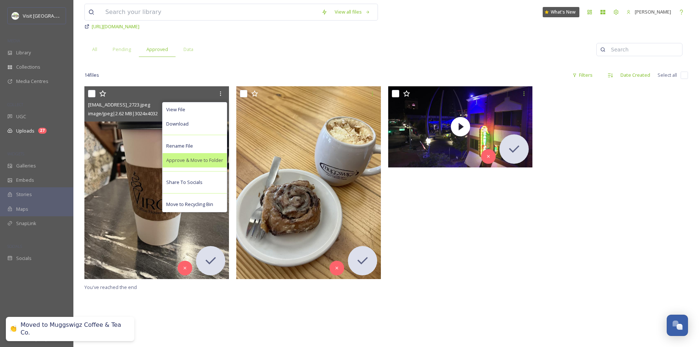
click at [210, 162] on span "Approve & Move to Folder" at bounding box center [194, 160] width 57 height 7
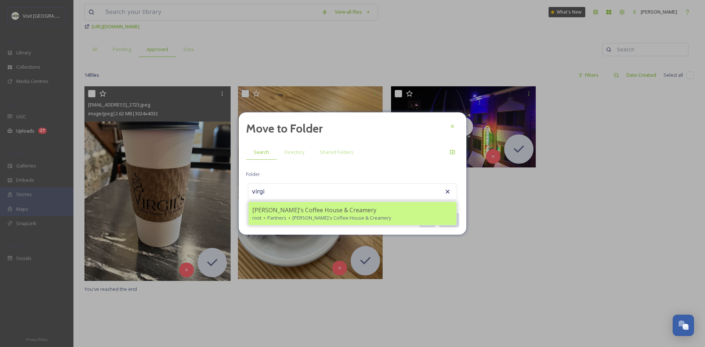
click at [262, 214] on span "[PERSON_NAME]'s Coffee House & Creamery" at bounding box center [314, 210] width 124 height 9
type input "[PERSON_NAME]'s Coffee House & Creamery"
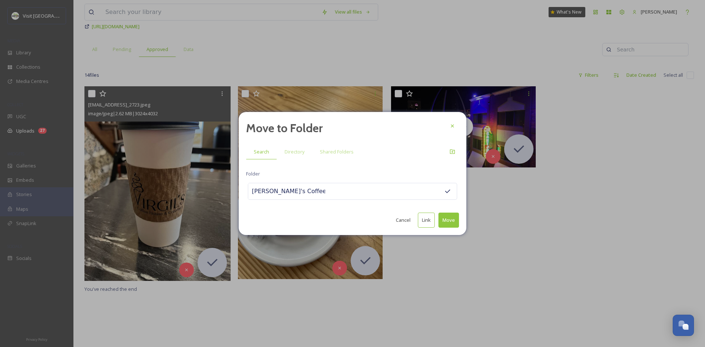
click at [445, 218] on button "Move" at bounding box center [448, 220] width 21 height 15
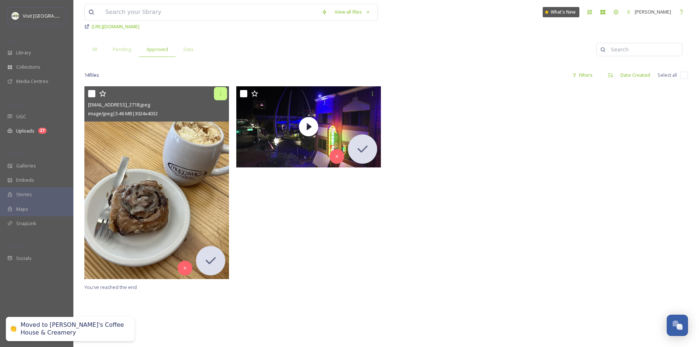
click at [221, 98] on div at bounding box center [220, 93] width 13 height 13
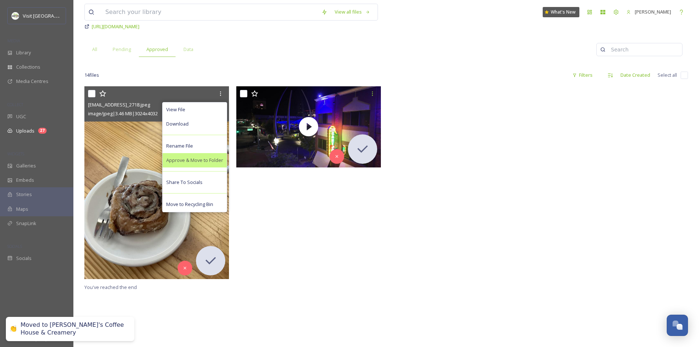
click at [210, 160] on span "Approve & Move to Folder" at bounding box center [194, 160] width 57 height 7
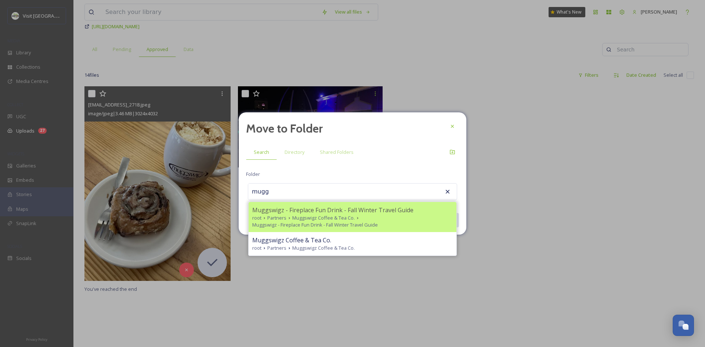
click at [308, 211] on span "Muggswigz - Fireplace Fun Drink - Fall Winter Travel Guide" at bounding box center [332, 210] width 161 height 9
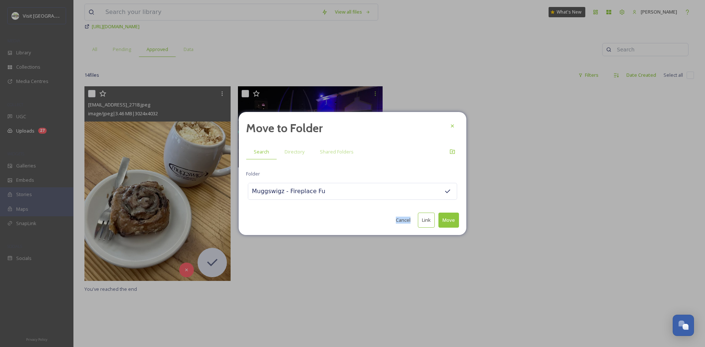
click at [308, 211] on div "Move to Folder Search Directory Shared Folders Folder Muggswigz - Fireplace Fun…" at bounding box center [353, 173] width 228 height 123
click at [418, 187] on div "Muggswigz - Fireplace Fun Drink - Fall Winter Travel Guide" at bounding box center [352, 191] width 209 height 17
click at [331, 199] on div "Muggswigz - Fireplace Fun Drink - Fall Winter Travel Guide" at bounding box center [352, 191] width 209 height 17
click at [280, 189] on input "Muggswigz - Fireplace Fun Drink - Fall Winter Travel Guide" at bounding box center [288, 191] width 81 height 16
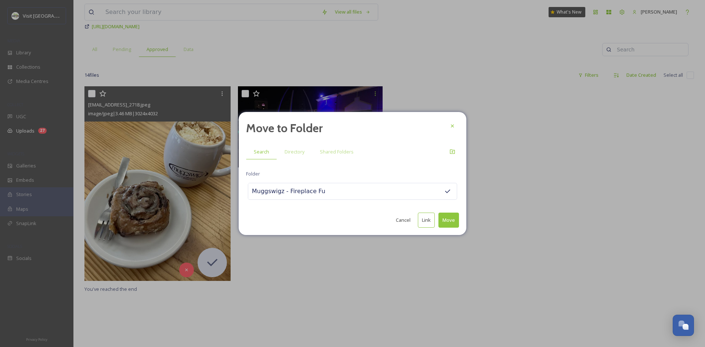
click at [280, 189] on input "Muggswigz - Fireplace Fun Drink - Fall Winter Travel Guide" at bounding box center [288, 191] width 81 height 16
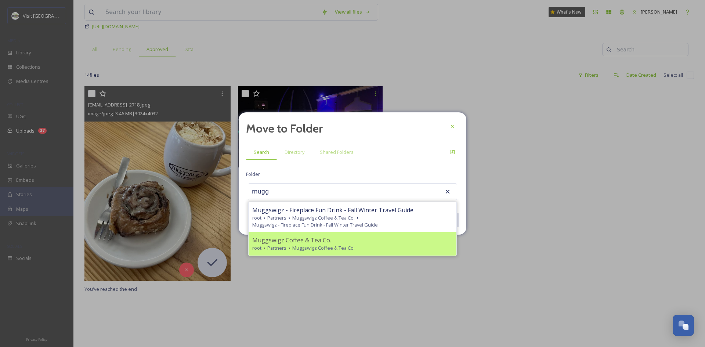
click at [289, 239] on span "Muggswigz Coffee & Tea Co." at bounding box center [291, 240] width 79 height 9
type input "Muggswigz Coffee & Tea Co."
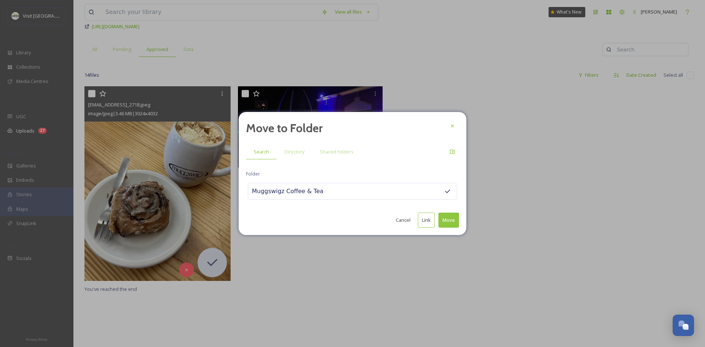
click at [447, 217] on button "Move" at bounding box center [448, 220] width 21 height 15
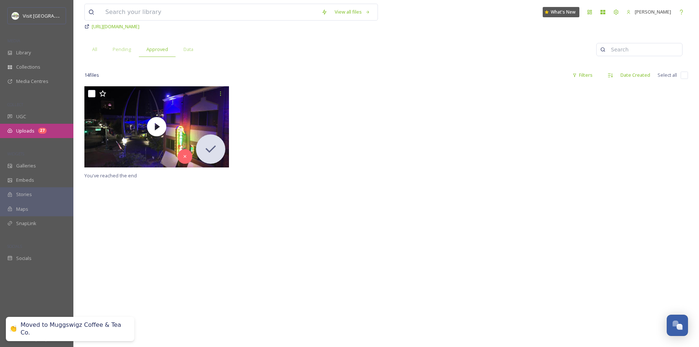
click at [31, 134] on span "Uploads" at bounding box center [25, 130] width 18 height 7
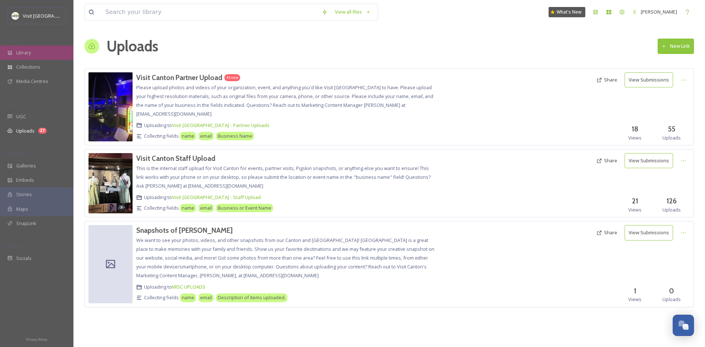
click at [35, 52] on div "Library" at bounding box center [36, 53] width 73 height 14
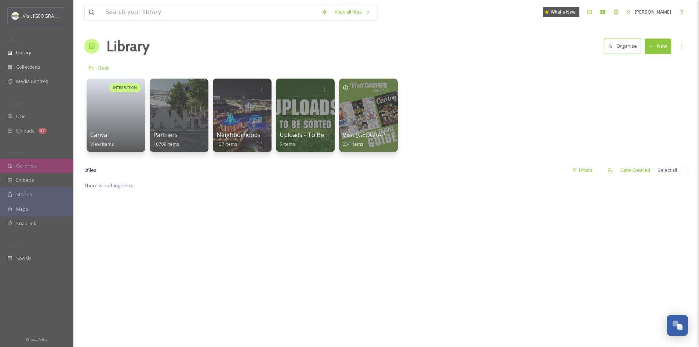
click at [26, 163] on span "Galleries" at bounding box center [26, 165] width 20 height 7
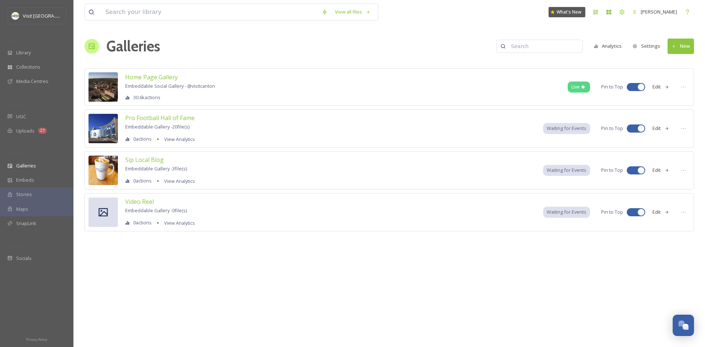
click at [669, 168] on icon at bounding box center [667, 170] width 5 height 5
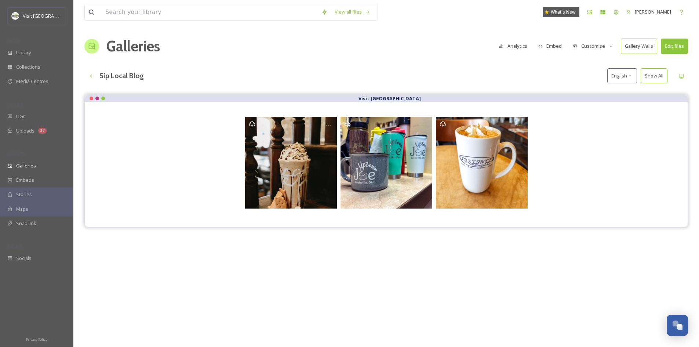
click at [676, 51] on button "Edit files" at bounding box center [674, 46] width 27 height 15
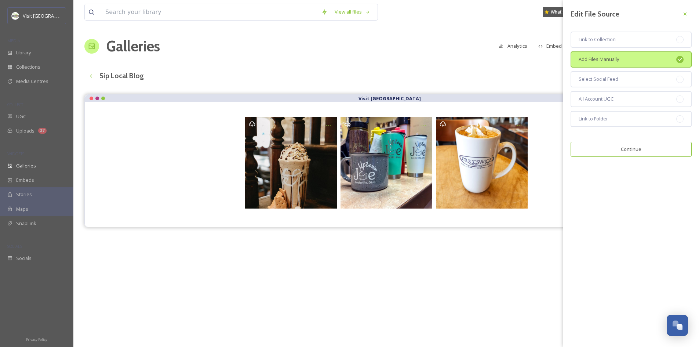
click at [654, 152] on button "Continue" at bounding box center [631, 149] width 121 height 15
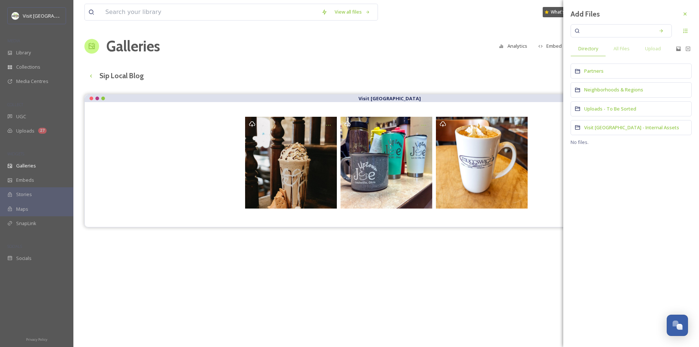
click at [601, 36] on input at bounding box center [616, 31] width 69 height 16
click at [620, 47] on span "All Files" at bounding box center [622, 48] width 16 height 7
click at [603, 27] on input at bounding box center [616, 31] width 69 height 16
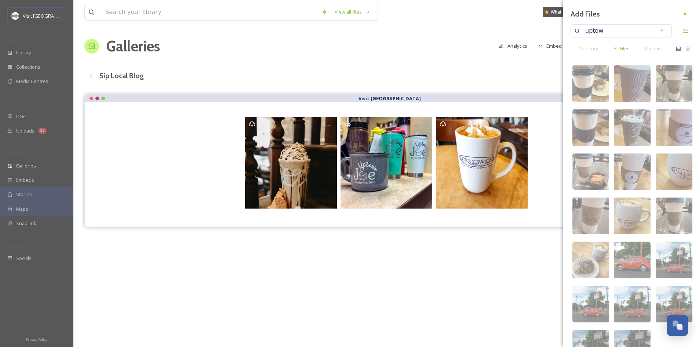
type input "uptown"
drag, startPoint x: 608, startPoint y: 30, endPoint x: 559, endPoint y: 33, distance: 48.9
click at [559, 33] on div "View all files What's New [PERSON_NAME] Galleries Analytics Embed Customise Gal…" at bounding box center [386, 226] width 626 height 452
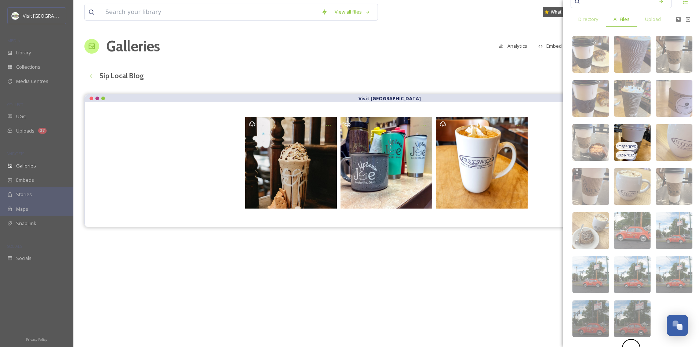
scroll to position [47, 0]
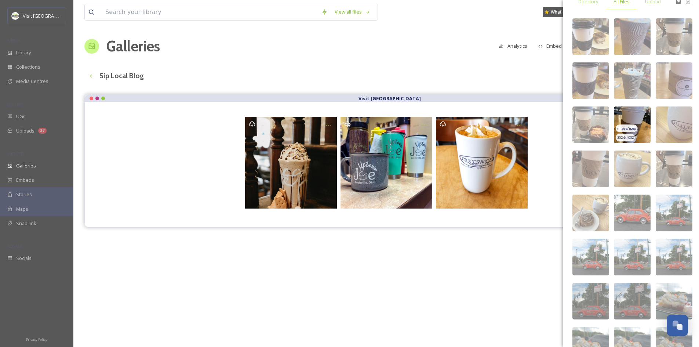
click at [639, 122] on img at bounding box center [632, 124] width 37 height 37
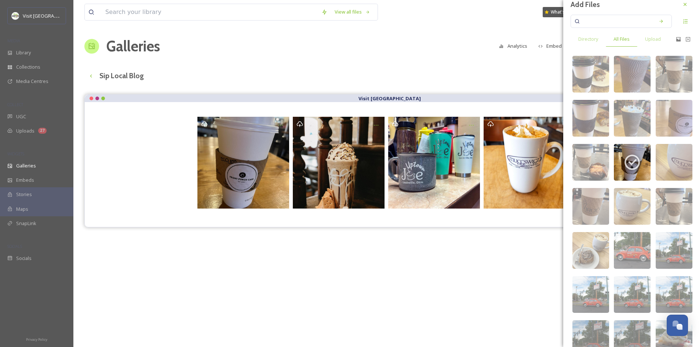
scroll to position [0, 0]
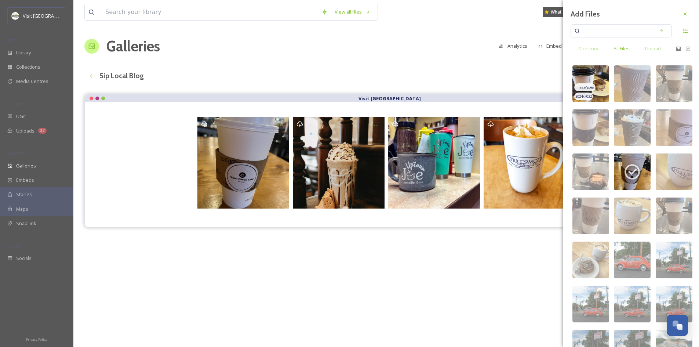
click at [592, 78] on img at bounding box center [591, 83] width 37 height 37
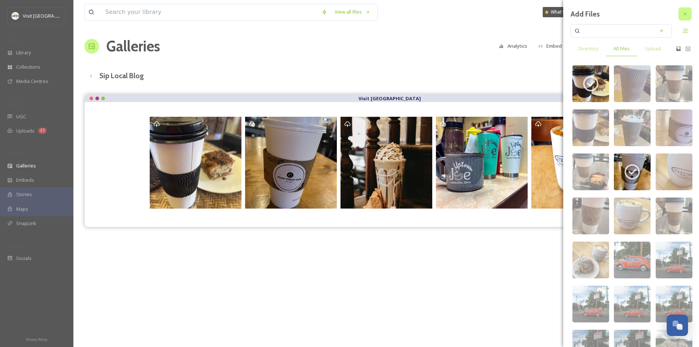
click at [683, 12] on icon at bounding box center [686, 14] width 6 height 6
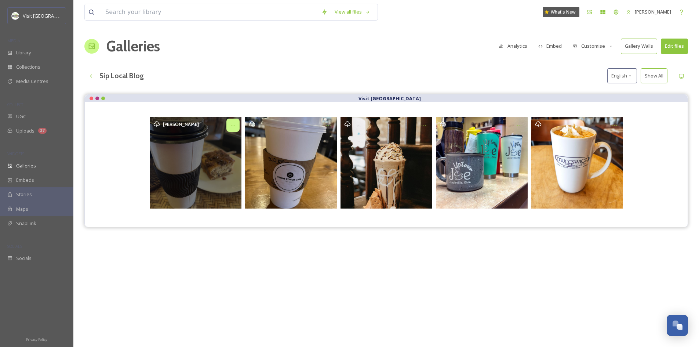
click at [229, 125] on div "Opens media popup. Media description: Visit Canton." at bounding box center [233, 125] width 13 height 13
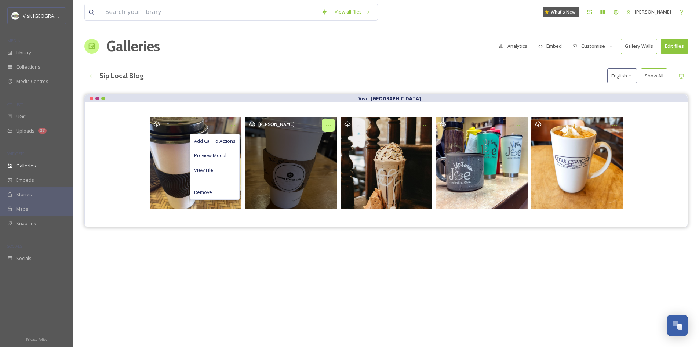
click at [331, 122] on div "Opens media popup. Media description: Visit Canton." at bounding box center [328, 125] width 13 height 13
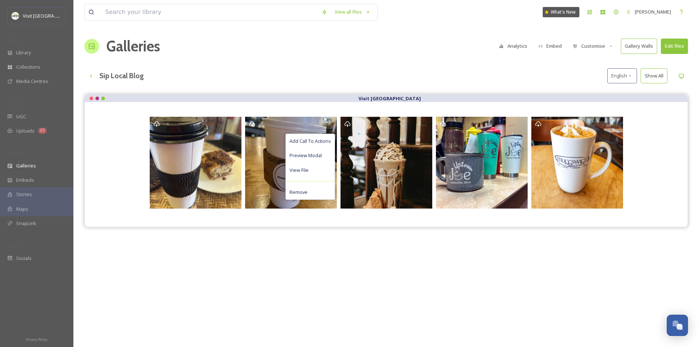
click at [380, 279] on div "Visit [GEOGRAPHIC_DATA] Add Call To Actions Preview Modal View File Remove" at bounding box center [386, 267] width 604 height 347
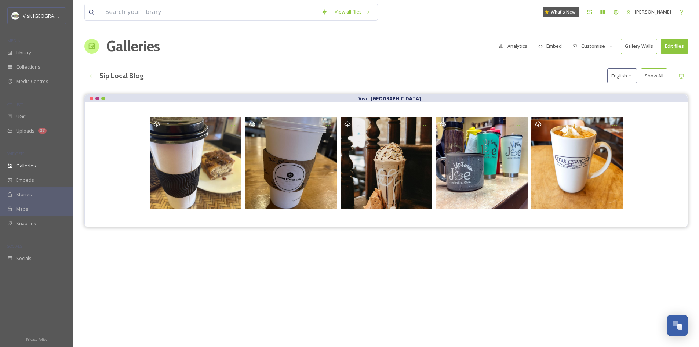
click at [637, 47] on button "Gallery Walls" at bounding box center [639, 46] width 36 height 15
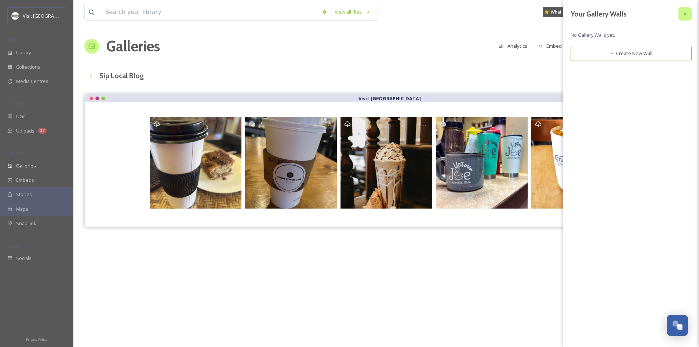
click at [688, 13] on icon at bounding box center [686, 14] width 6 height 6
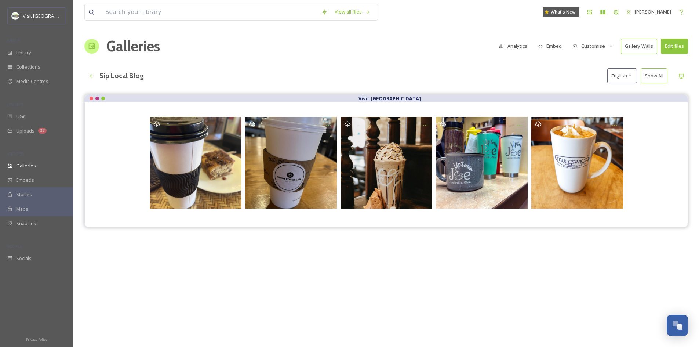
click at [441, 68] on div "View all files What's New [PERSON_NAME] Galleries Analytics Embed Customise Gal…" at bounding box center [386, 226] width 626 height 452
click at [613, 50] on button "Customise" at bounding box center [593, 46] width 48 height 14
click at [599, 66] on div "Layout" at bounding box center [595, 63] width 51 height 14
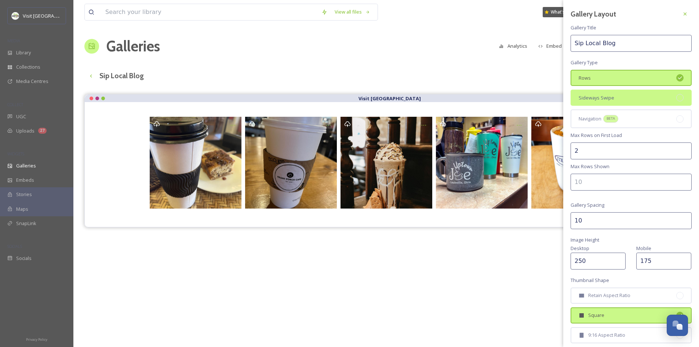
click at [656, 102] on div "Sideways Swipe" at bounding box center [631, 98] width 121 height 16
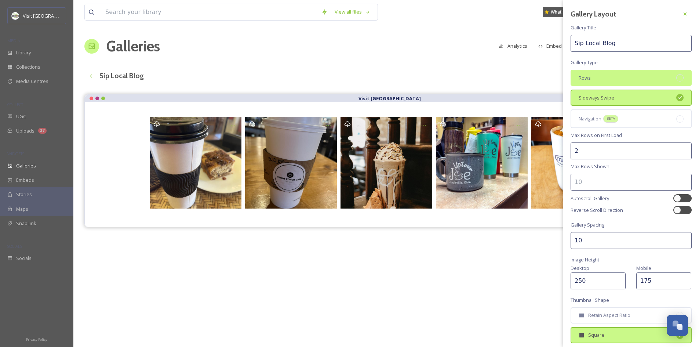
click at [677, 77] on div at bounding box center [680, 77] width 7 height 7
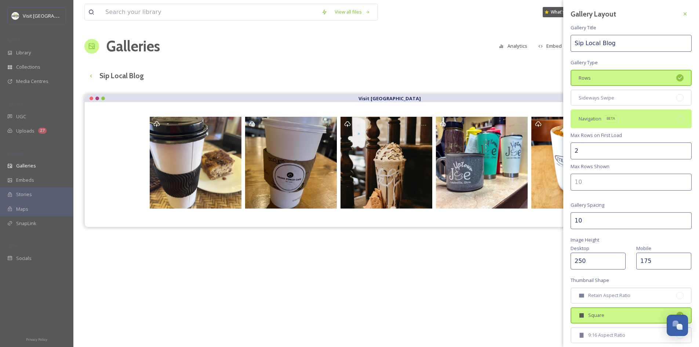
scroll to position [78, 0]
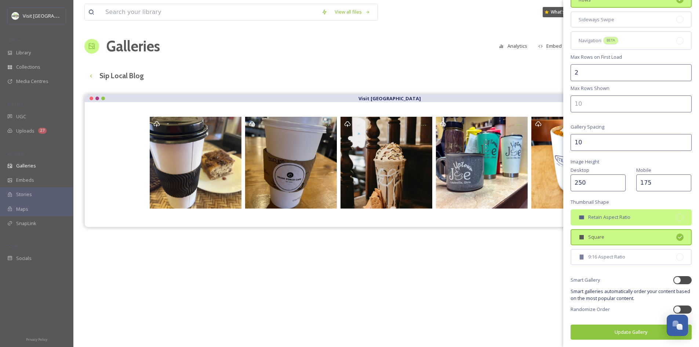
click at [625, 213] on div "Retain Aspect Ratio" at bounding box center [631, 217] width 121 height 16
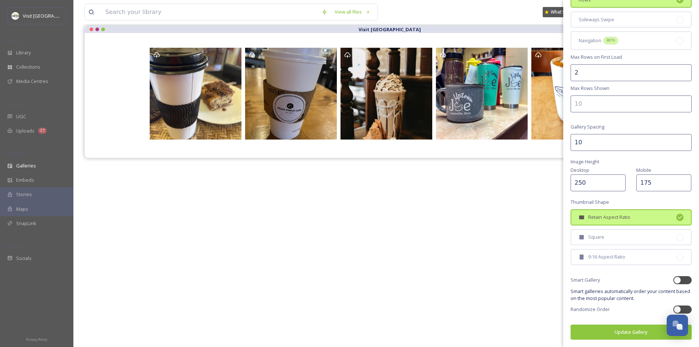
scroll to position [0, 0]
click at [634, 335] on button "Update Gallery" at bounding box center [631, 332] width 121 height 15
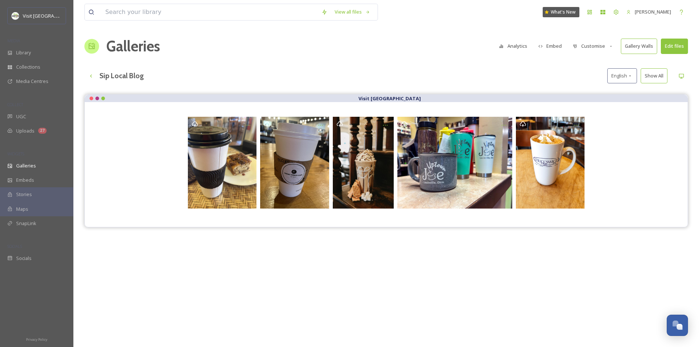
click at [595, 47] on button "Customise" at bounding box center [593, 46] width 48 height 14
click at [592, 103] on span "Lightbox" at bounding box center [583, 105] width 19 height 7
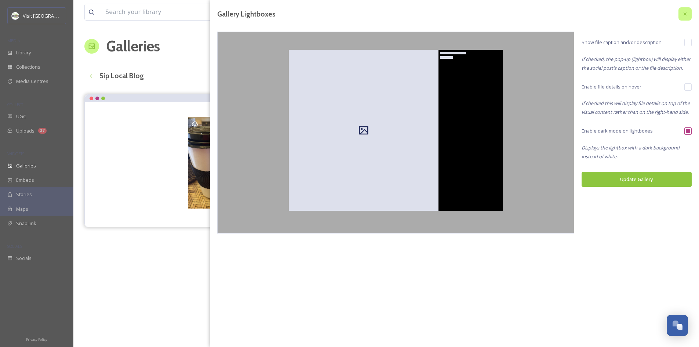
click at [684, 11] on icon at bounding box center [686, 14] width 6 height 6
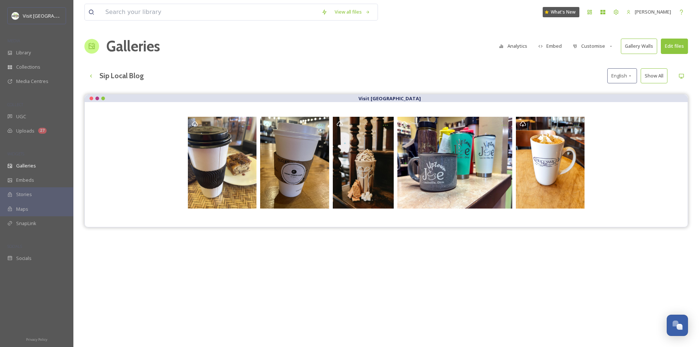
click at [598, 44] on button "Customise" at bounding box center [593, 46] width 48 height 14
click at [586, 117] on span "Template" at bounding box center [584, 120] width 21 height 7
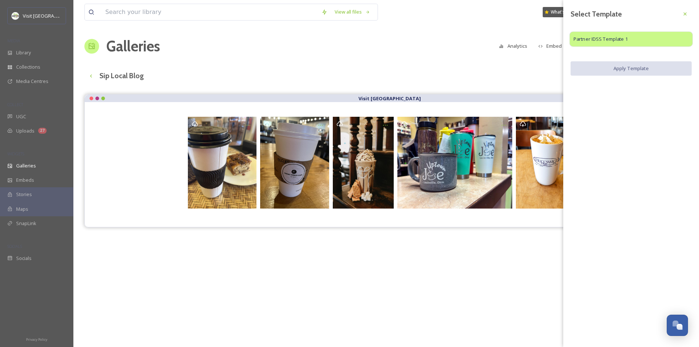
click at [623, 41] on span "Partner IDSS Template 1" at bounding box center [601, 39] width 54 height 7
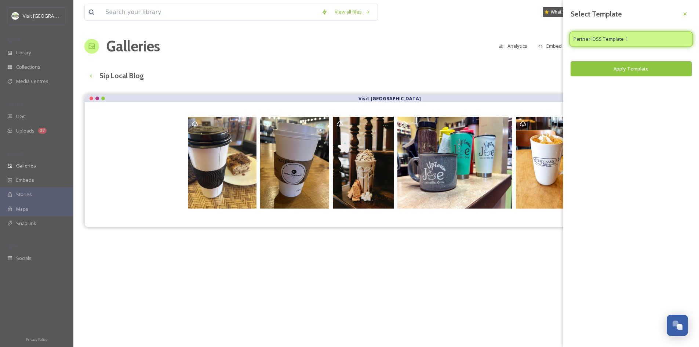
click at [623, 41] on span "Partner IDSS Template 1" at bounding box center [601, 39] width 54 height 7
click at [681, 15] on div at bounding box center [685, 13] width 13 height 13
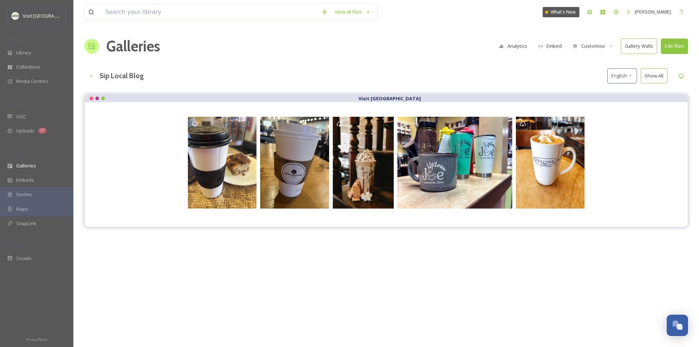
click at [578, 48] on icon at bounding box center [575, 46] width 5 height 5
click at [592, 80] on span "Thumbnails" at bounding box center [587, 77] width 26 height 7
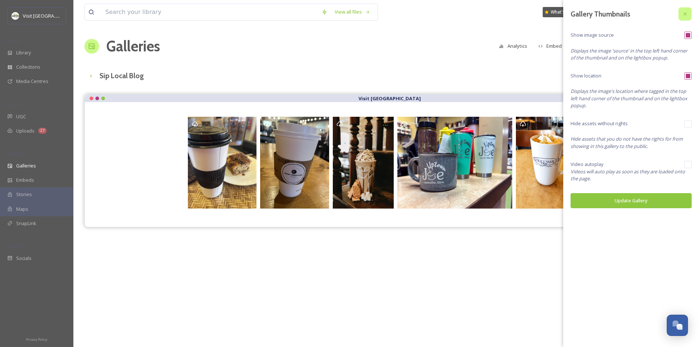
click at [688, 12] on icon at bounding box center [686, 14] width 6 height 6
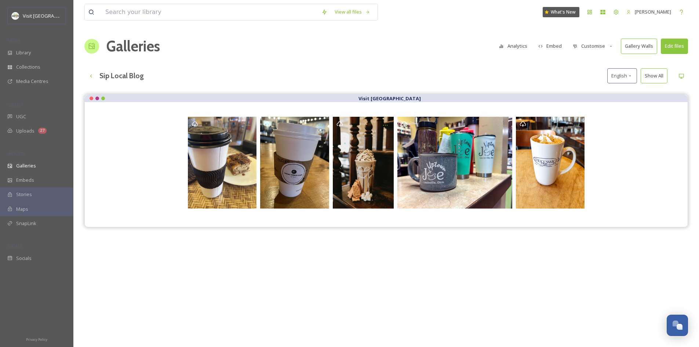
click at [601, 41] on button "Customise" at bounding box center [593, 46] width 48 height 14
click at [588, 64] on span "Layout" at bounding box center [581, 62] width 14 height 7
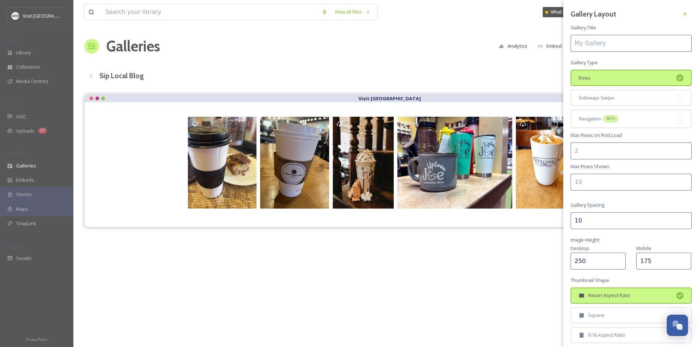
type input "Sip Local Blog"
type input "2"
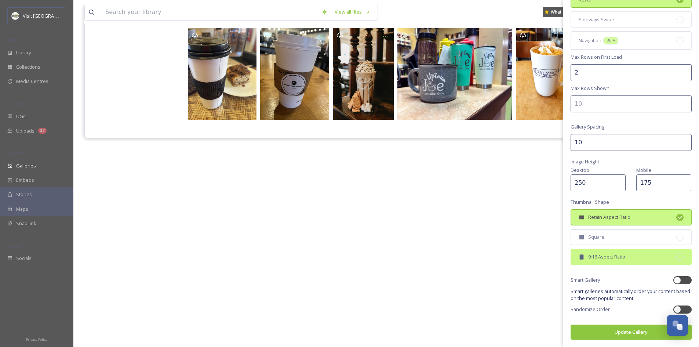
scroll to position [91, 0]
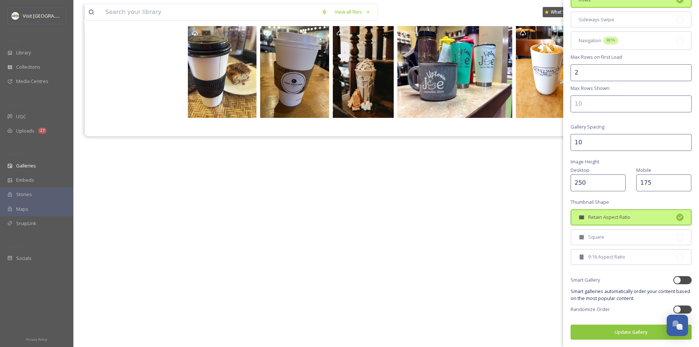
click at [414, 194] on div "Visit [GEOGRAPHIC_DATA]" at bounding box center [386, 177] width 604 height 347
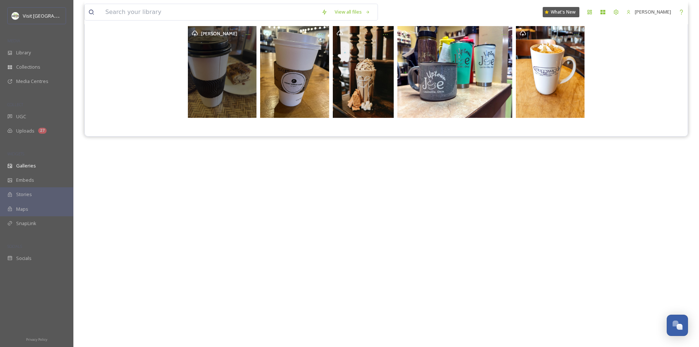
scroll to position [0, 0]
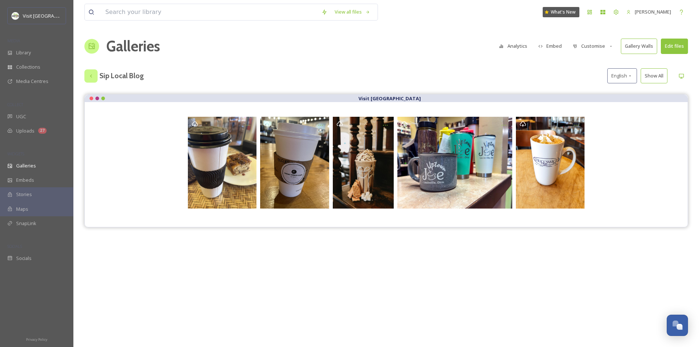
click at [90, 76] on icon at bounding box center [91, 76] width 6 height 6
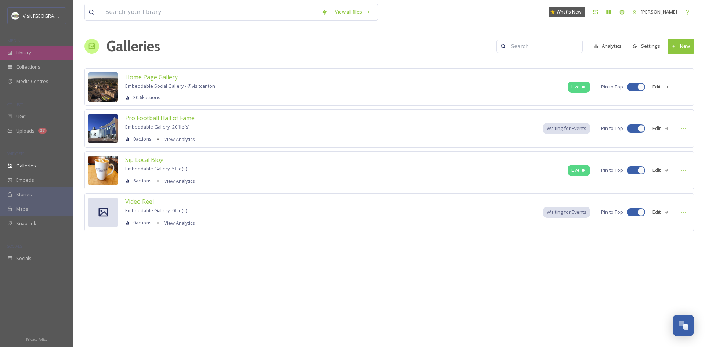
click at [34, 56] on div "Library" at bounding box center [36, 53] width 73 height 14
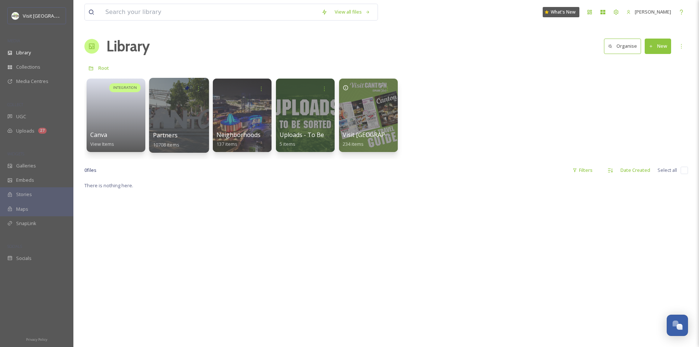
click at [174, 134] on span "Partners" at bounding box center [165, 135] width 25 height 8
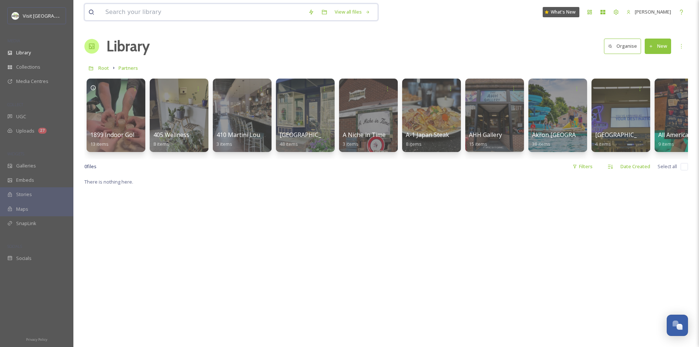
click at [207, 11] on input at bounding box center [203, 12] width 203 height 16
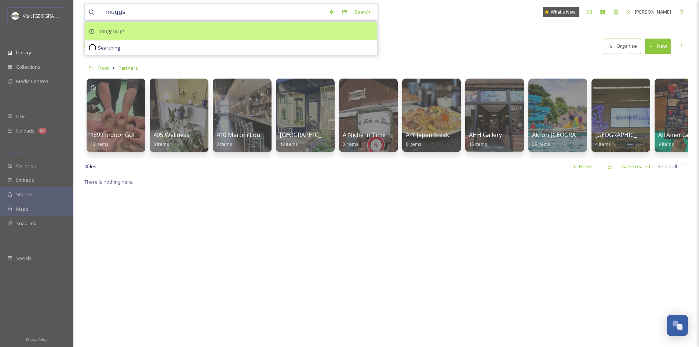
type input "muggs"
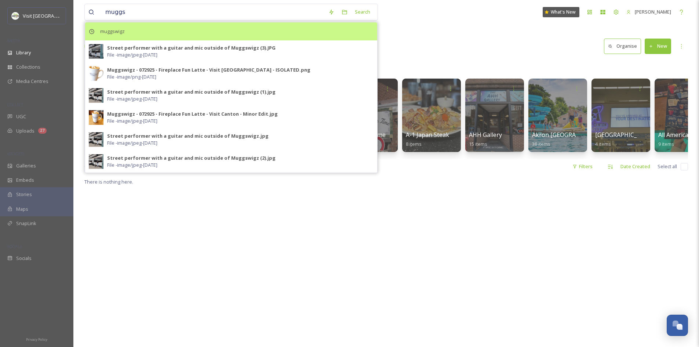
click at [178, 32] on div "muggswigz" at bounding box center [231, 31] width 292 height 18
click at [125, 33] on span "muggswigz" at bounding box center [113, 31] width 32 height 11
click at [114, 27] on span "muggswigz" at bounding box center [113, 31] width 32 height 11
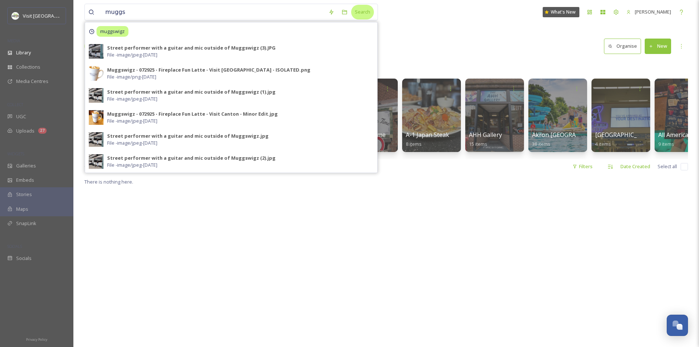
click at [365, 14] on div "Search" at bounding box center [362, 12] width 23 height 14
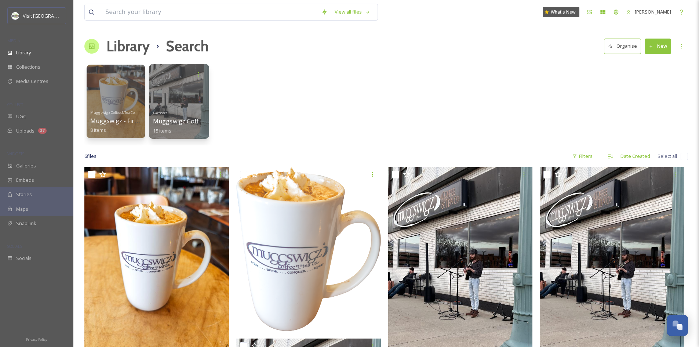
click at [181, 100] on div at bounding box center [179, 101] width 60 height 75
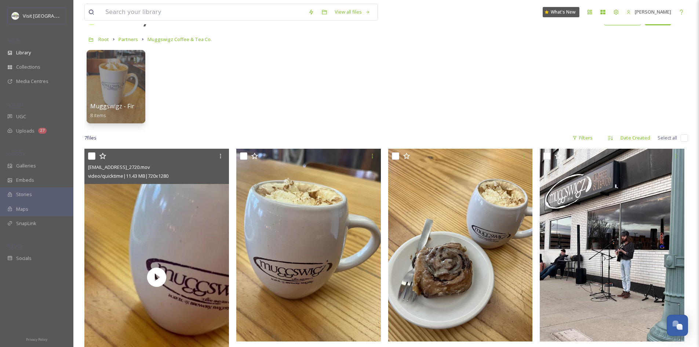
scroll to position [31, 0]
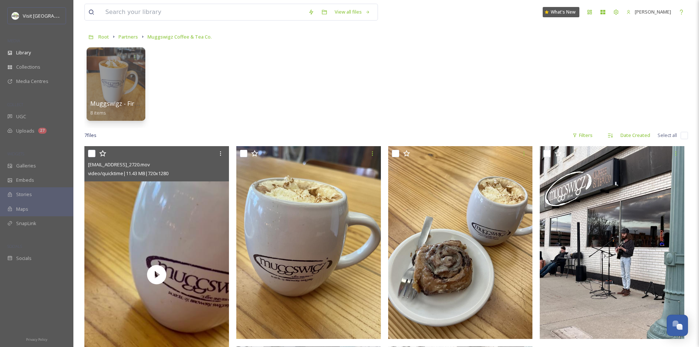
click at [91, 155] on input "checkbox" at bounding box center [91, 153] width 7 height 7
checkbox input "true"
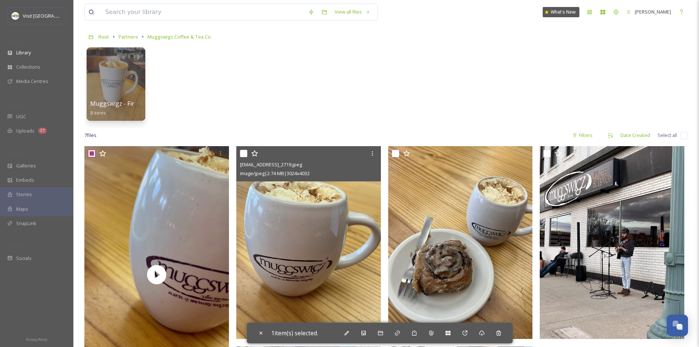
click at [243, 155] on input "checkbox" at bounding box center [243, 153] width 7 height 7
checkbox input "true"
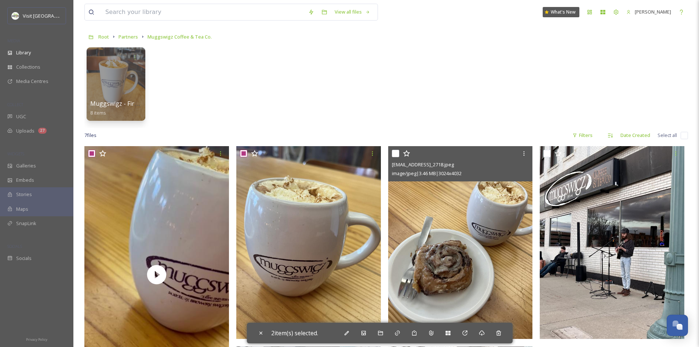
click at [395, 151] on input "checkbox" at bounding box center [395, 153] width 7 height 7
checkbox input "true"
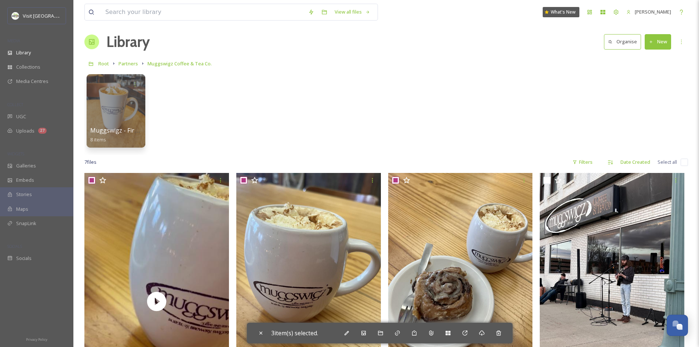
scroll to position [0, 0]
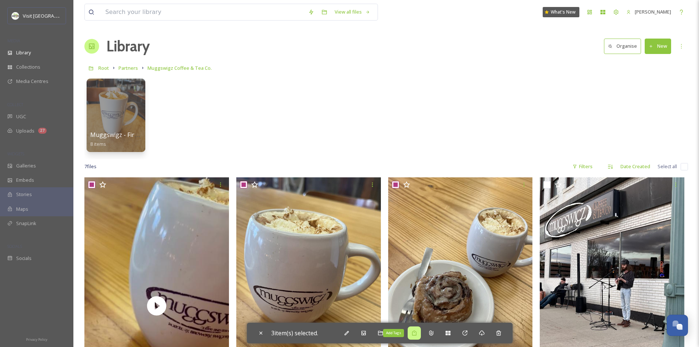
click at [417, 335] on icon at bounding box center [414, 332] width 4 height 5
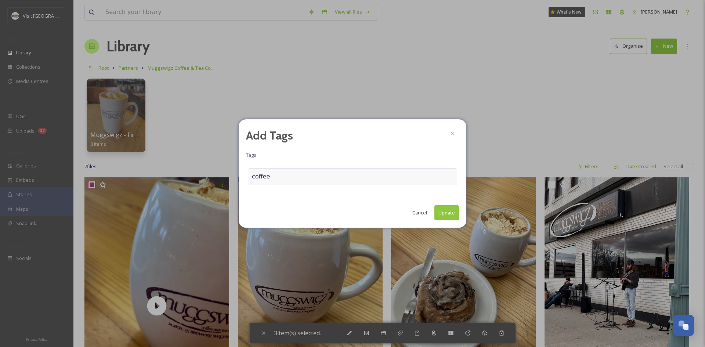
type input "coffee"
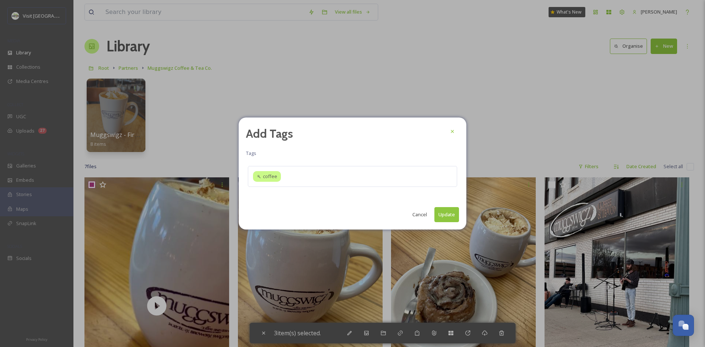
click at [440, 212] on button "Update" at bounding box center [446, 214] width 25 height 15
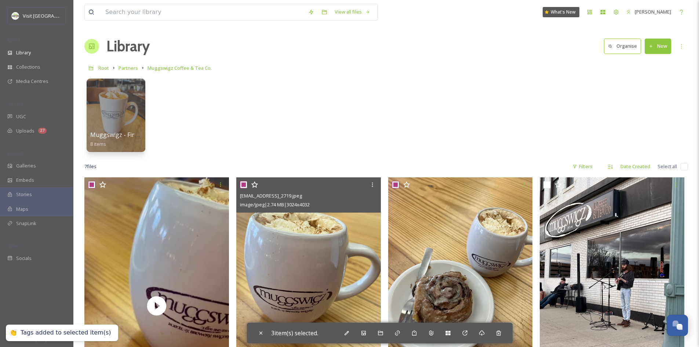
click at [245, 185] on input "checkbox" at bounding box center [243, 184] width 7 height 7
checkbox input "false"
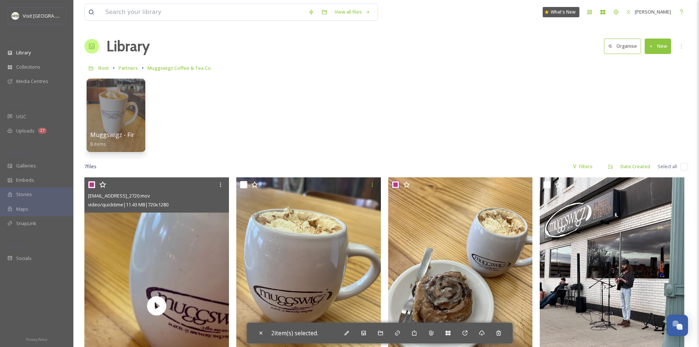
click at [90, 184] on input "checkbox" at bounding box center [91, 184] width 7 height 7
checkbox input "false"
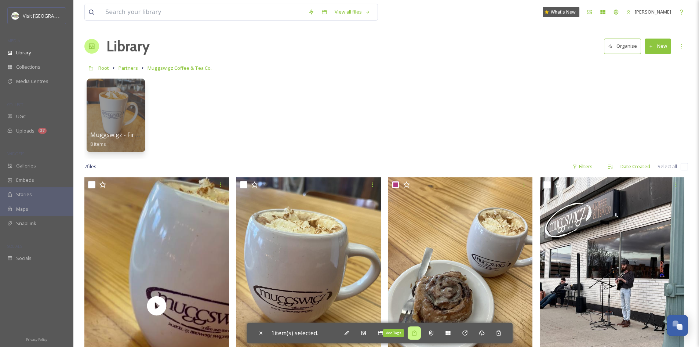
click at [419, 336] on div "Add Tags" at bounding box center [414, 332] width 13 height 13
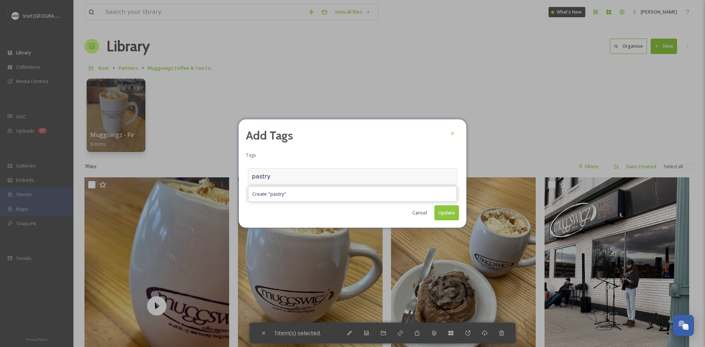
type input "pastry"
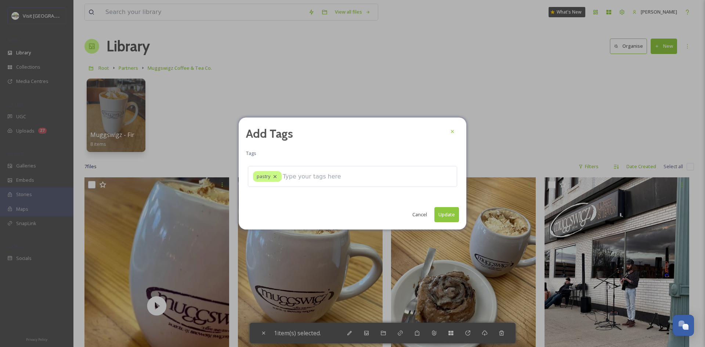
click at [447, 213] on button "Update" at bounding box center [446, 214] width 25 height 15
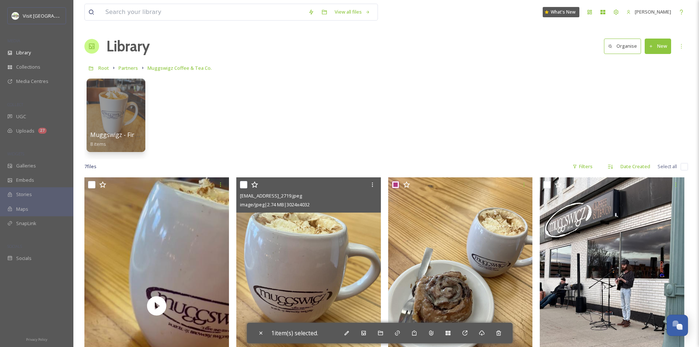
click at [240, 183] on input "checkbox" at bounding box center [243, 184] width 7 height 7
checkbox input "true"
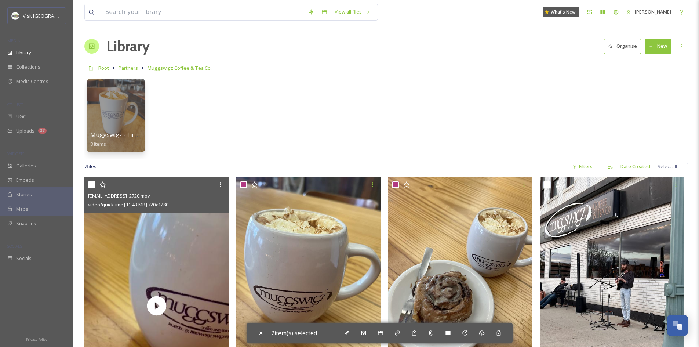
click at [91, 186] on input "checkbox" at bounding box center [91, 184] width 7 height 7
checkbox input "true"
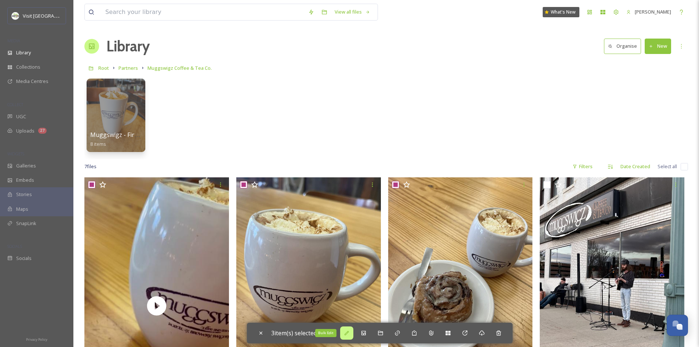
click at [349, 336] on div "Bulk Edit" at bounding box center [346, 332] width 13 height 13
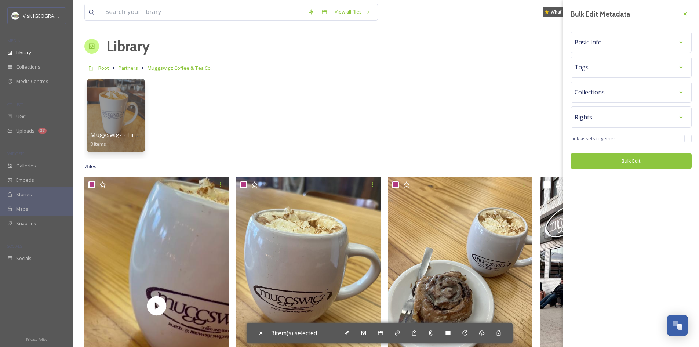
click at [608, 91] on div "Collections" at bounding box center [631, 92] width 113 height 13
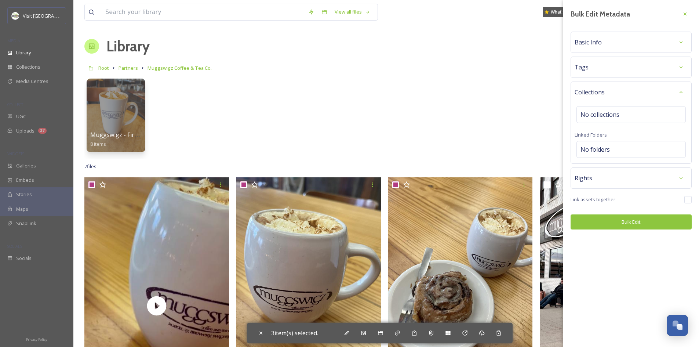
click at [608, 91] on div "Collections" at bounding box center [631, 92] width 113 height 13
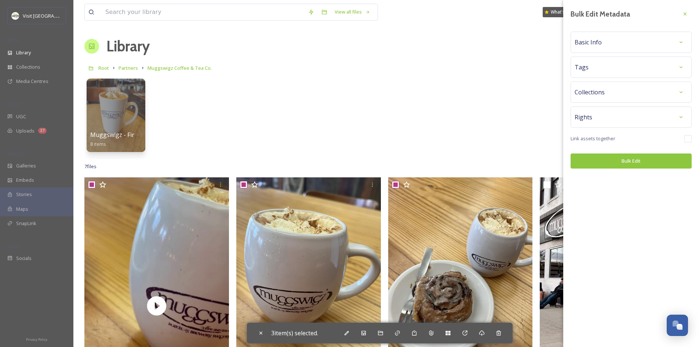
click at [634, 57] on div "Tags" at bounding box center [631, 67] width 121 height 21
click at [635, 62] on div "Tags" at bounding box center [631, 67] width 113 height 13
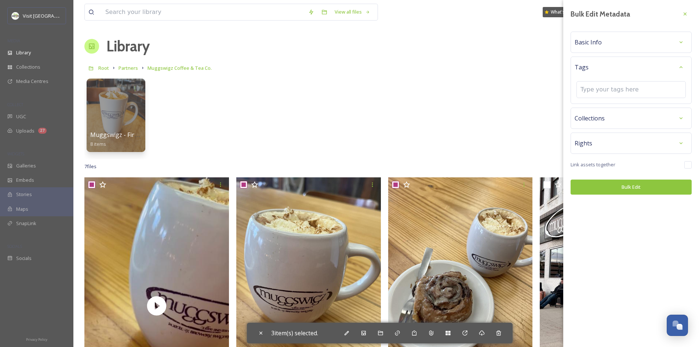
click at [635, 62] on div "Tags" at bounding box center [631, 67] width 113 height 13
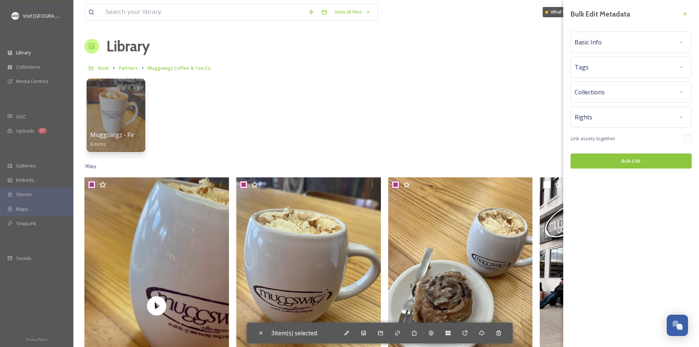
click at [631, 119] on div "Rights" at bounding box center [631, 117] width 113 height 13
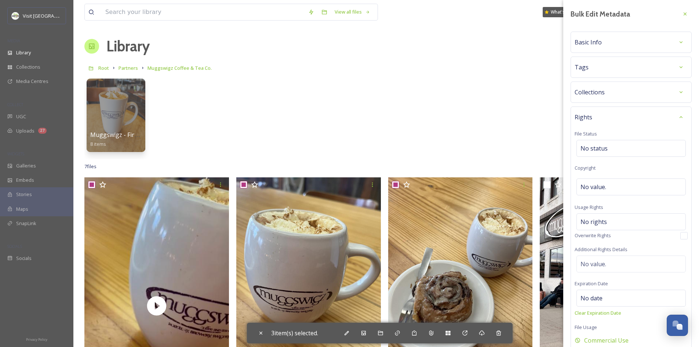
click at [630, 119] on div "Rights" at bounding box center [631, 117] width 113 height 13
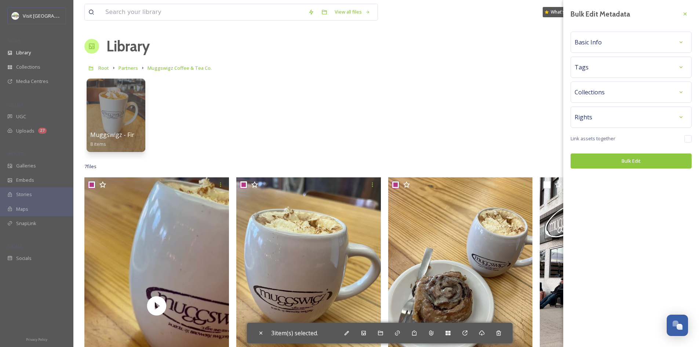
click at [653, 39] on div "Basic Info" at bounding box center [631, 42] width 113 height 13
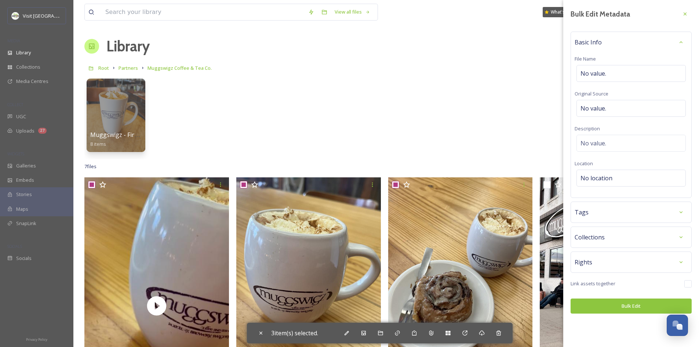
click at [653, 39] on div "Basic Info" at bounding box center [631, 42] width 113 height 13
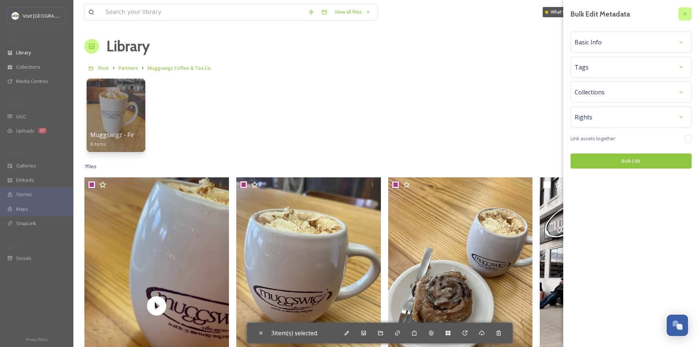
click at [687, 18] on div at bounding box center [685, 13] width 13 height 13
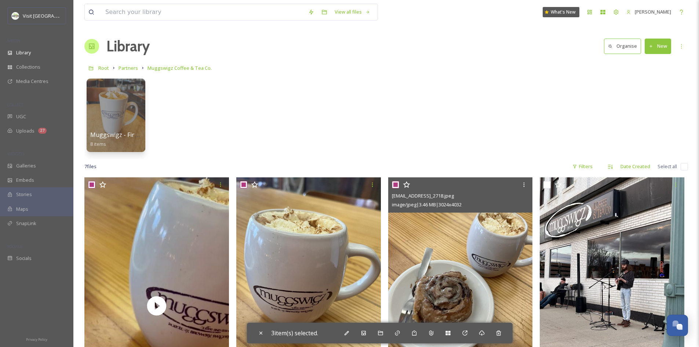
click at [397, 185] on input "checkbox" at bounding box center [395, 184] width 7 height 7
checkbox input "false"
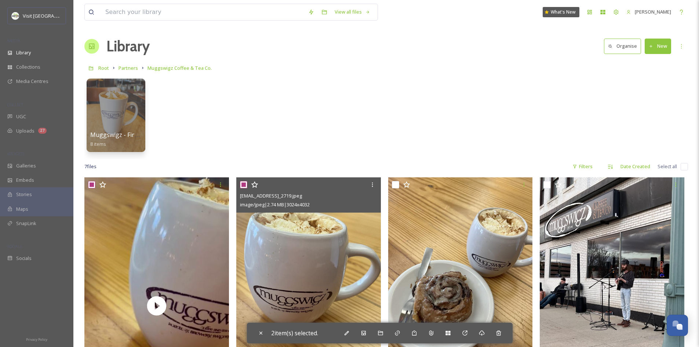
click at [243, 185] on input "checkbox" at bounding box center [243, 184] width 7 height 7
checkbox input "false"
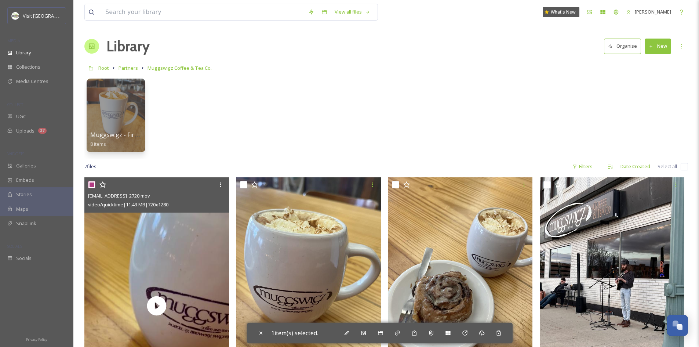
click at [90, 187] on input "checkbox" at bounding box center [91, 184] width 7 height 7
checkbox input "false"
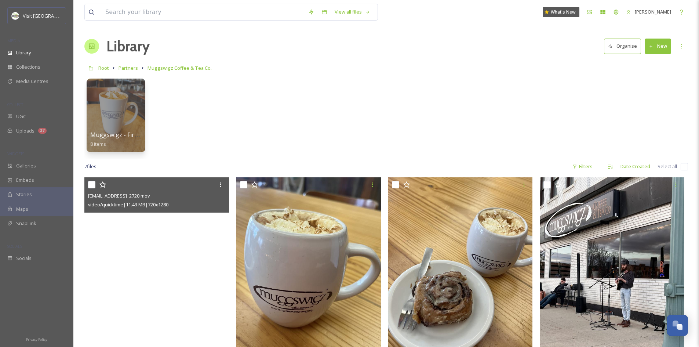
click at [138, 266] on video "ext_1758904415.688981_willisb@visitcanton.com-IMG_2720.mov" at bounding box center [156, 305] width 145 height 257
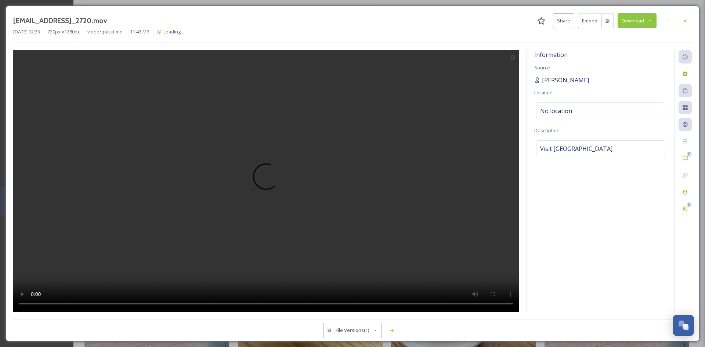
click at [561, 79] on span "[PERSON_NAME]" at bounding box center [565, 80] width 47 height 9
click at [686, 106] on icon at bounding box center [685, 107] width 5 height 4
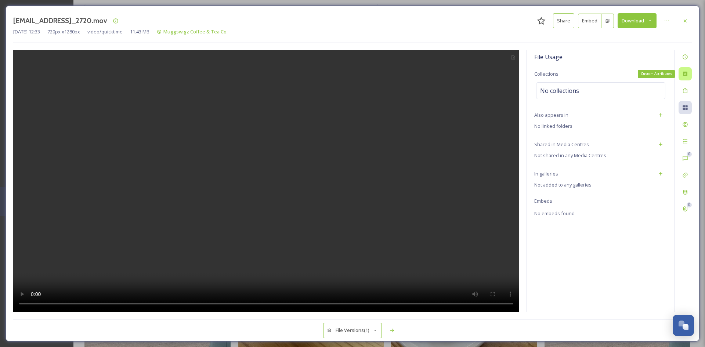
click at [687, 71] on icon at bounding box center [685, 74] width 6 height 6
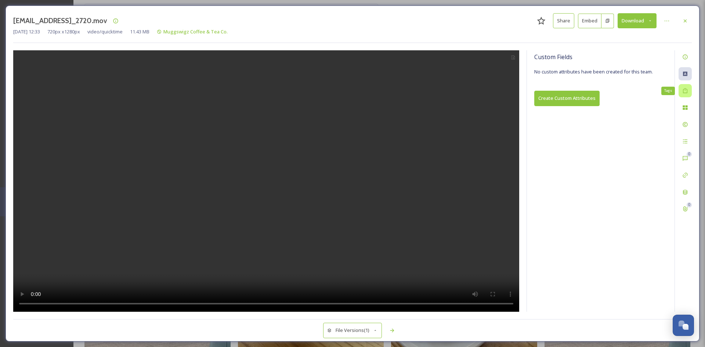
click at [686, 90] on icon at bounding box center [685, 91] width 6 height 6
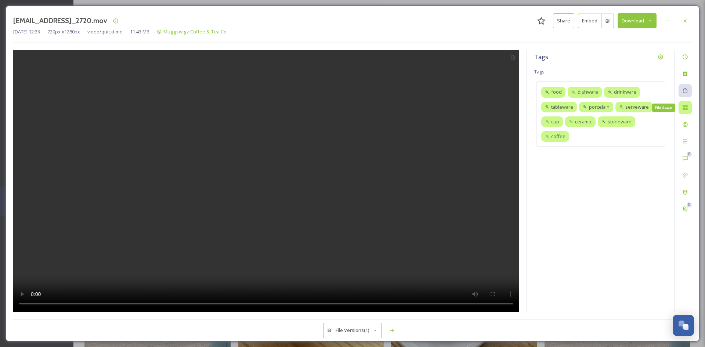
click at [687, 104] on div "File Usage" at bounding box center [685, 107] width 13 height 13
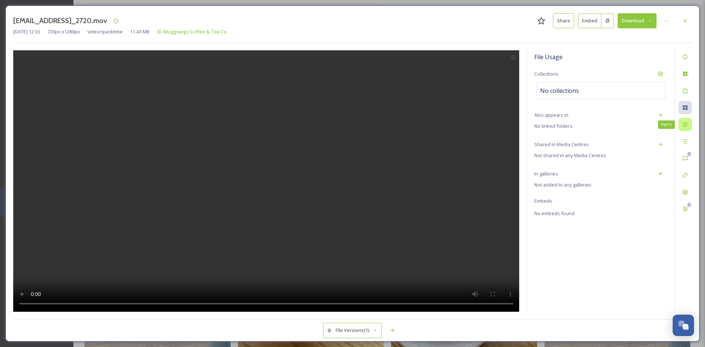
click at [686, 122] on icon at bounding box center [685, 125] width 6 height 6
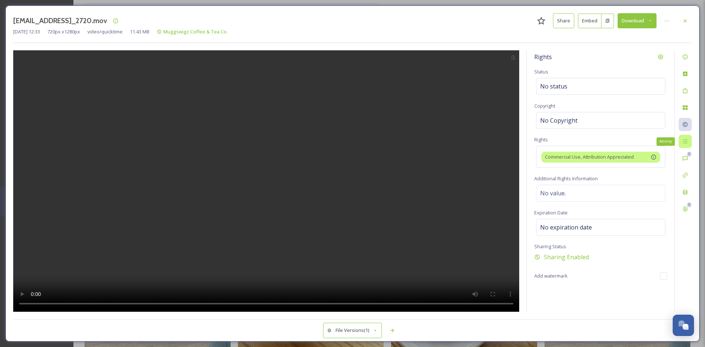
click at [685, 141] on icon at bounding box center [685, 141] width 6 height 6
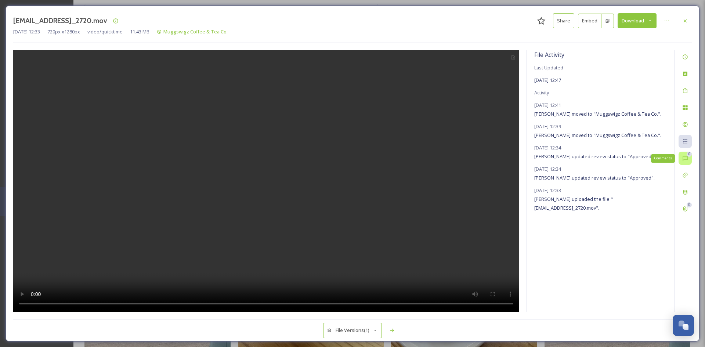
click at [689, 160] on div "0 Comments" at bounding box center [685, 158] width 13 height 13
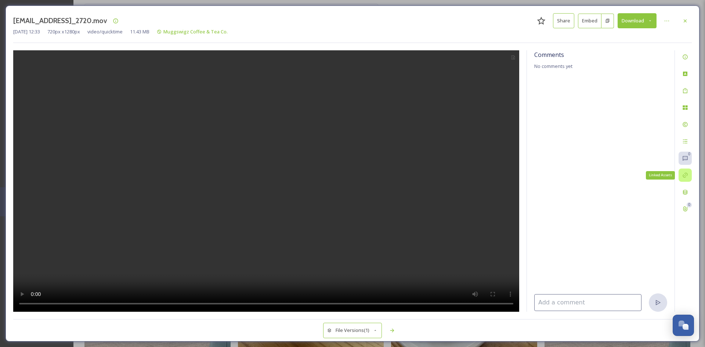
click at [687, 174] on icon at bounding box center [685, 175] width 5 height 5
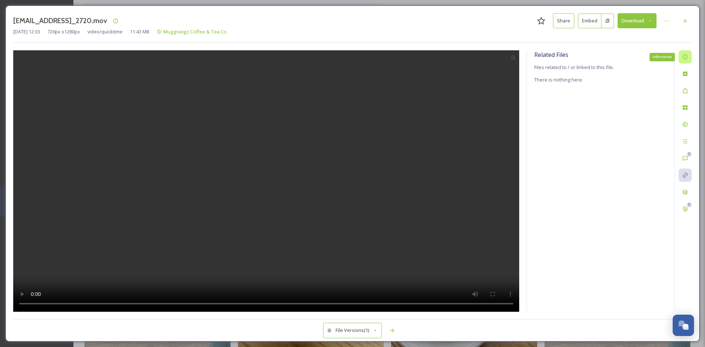
click at [686, 58] on icon at bounding box center [685, 57] width 6 height 6
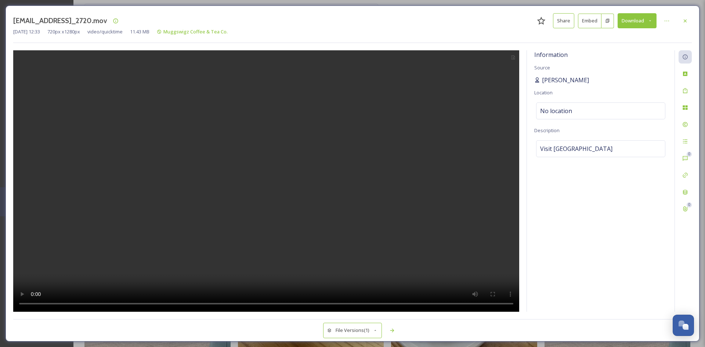
click at [568, 79] on span "[PERSON_NAME]" at bounding box center [565, 80] width 47 height 9
click at [688, 21] on div at bounding box center [685, 20] width 13 height 13
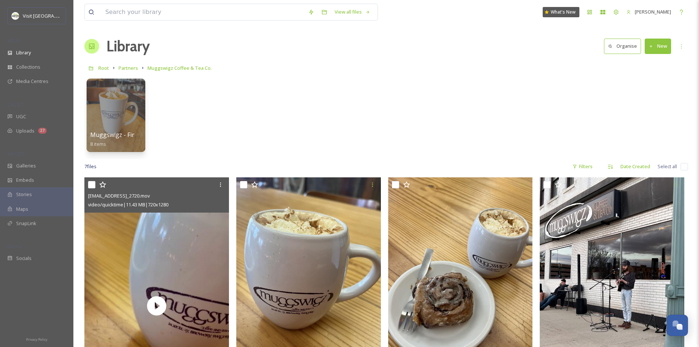
click at [226, 105] on div "Muggswigz - Fireplace Fun Drink - Fall Winter Travel Guide 8 items" at bounding box center [386, 117] width 604 height 84
click at [22, 130] on span "Uploads" at bounding box center [25, 130] width 18 height 7
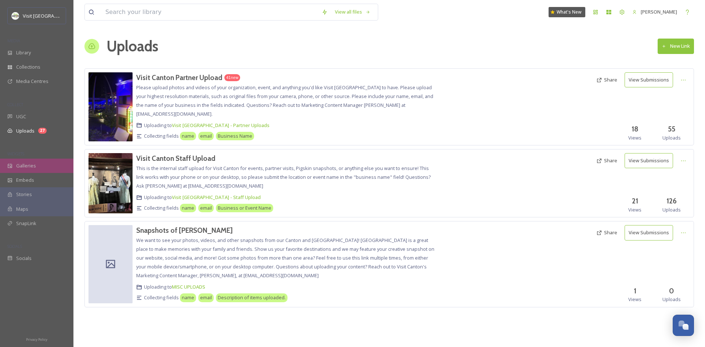
click at [24, 168] on span "Galleries" at bounding box center [26, 165] width 20 height 7
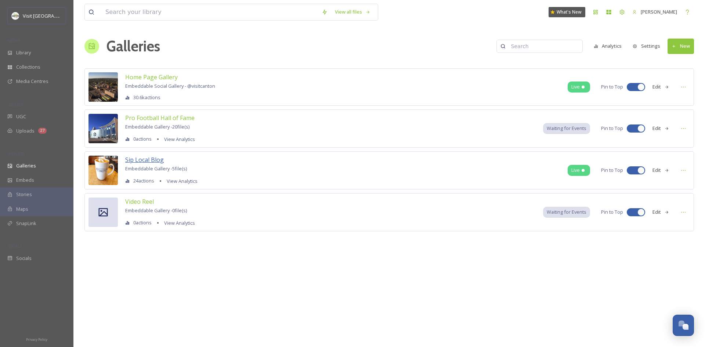
click at [154, 162] on span "Sip Local Blog" at bounding box center [144, 160] width 39 height 8
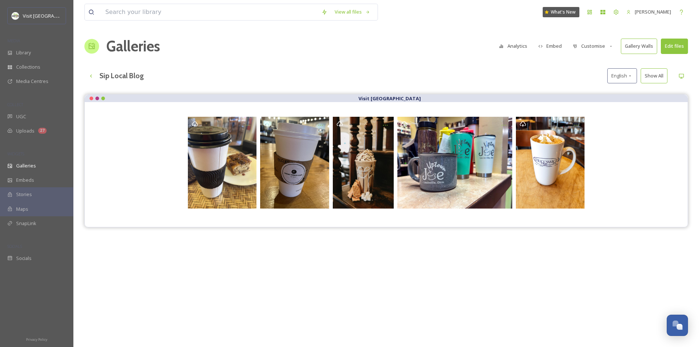
click at [599, 45] on button "Customise" at bounding box center [593, 46] width 48 height 14
click at [644, 42] on button "Gallery Walls" at bounding box center [639, 46] width 36 height 15
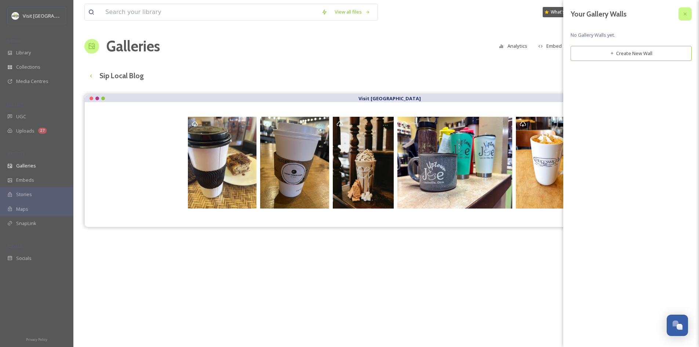
click at [685, 18] on div at bounding box center [685, 13] width 13 height 13
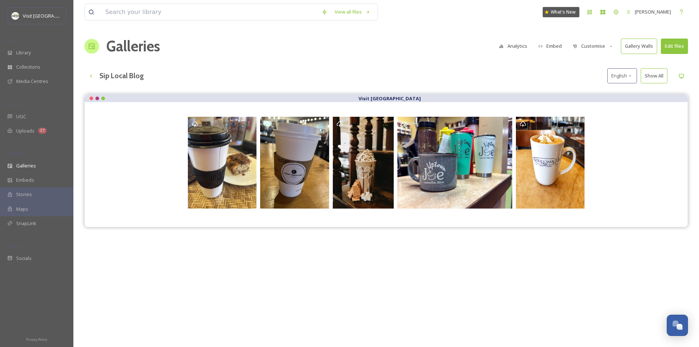
click at [605, 44] on button "Customise" at bounding box center [593, 46] width 48 height 14
click at [600, 123] on div "Template" at bounding box center [595, 120] width 51 height 14
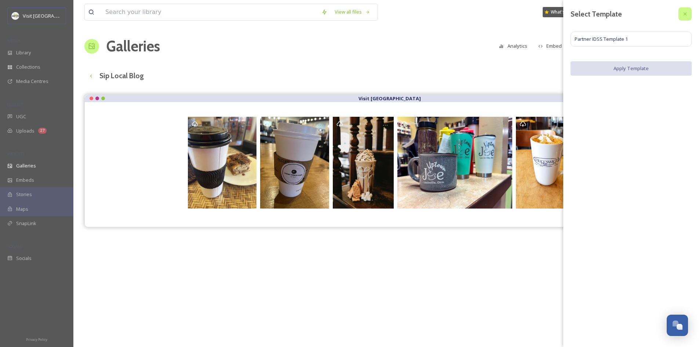
click at [690, 10] on div at bounding box center [685, 13] width 13 height 13
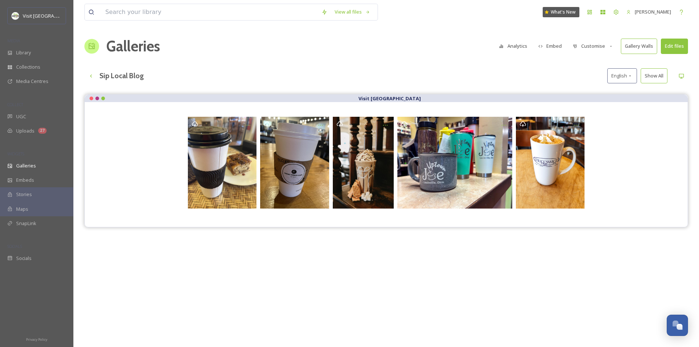
click at [583, 51] on button "Customise" at bounding box center [593, 46] width 48 height 14
click at [588, 67] on div "Layout" at bounding box center [595, 63] width 51 height 14
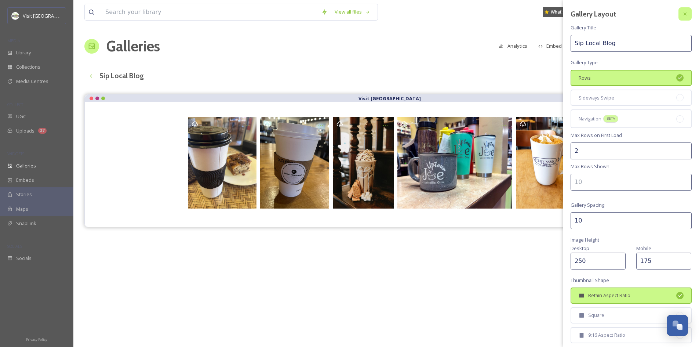
click at [683, 14] on icon at bounding box center [686, 14] width 6 height 6
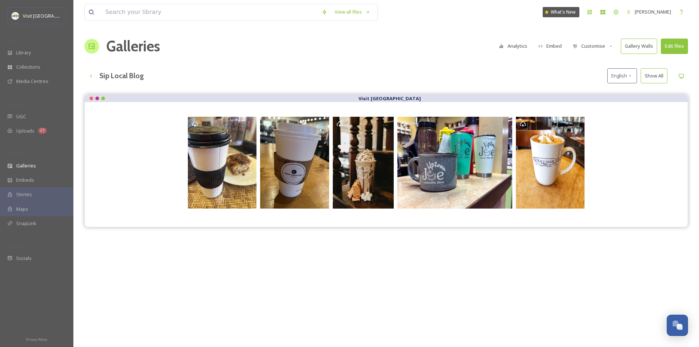
click at [592, 48] on button "Customise" at bounding box center [593, 46] width 48 height 14
drag, startPoint x: 593, startPoint y: 90, endPoint x: 593, endPoint y: 83, distance: 7.7
click at [593, 83] on div "Layout Thumbnails Buttons Lightbox Template" at bounding box center [595, 91] width 52 height 73
click at [582, 75] on span "Thumbnails" at bounding box center [587, 77] width 26 height 7
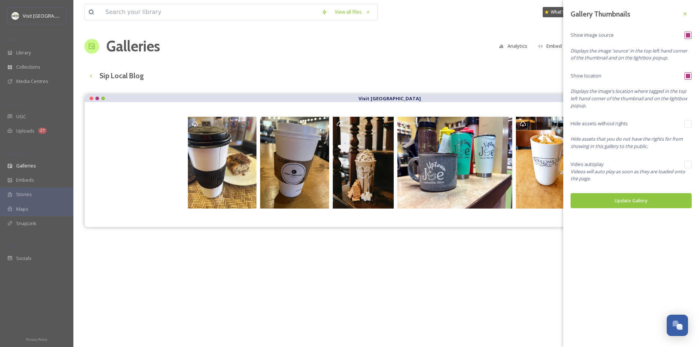
click at [688, 35] on input "checkbox" at bounding box center [688, 35] width 7 height 7
checkbox input "false"
click at [645, 202] on button "Update Gallery" at bounding box center [631, 200] width 121 height 15
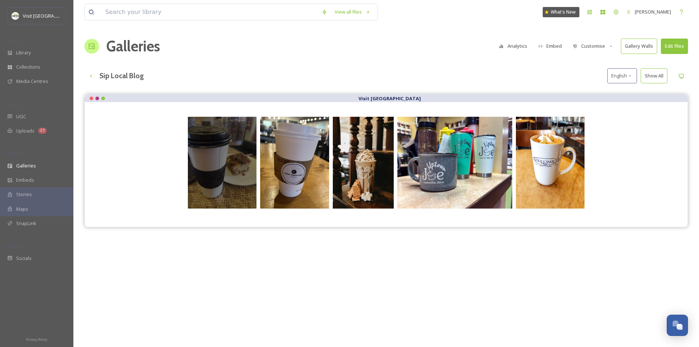
click at [234, 157] on div "Opens media popup. Media description: Visit Canton." at bounding box center [222, 163] width 69 height 92
click at [247, 126] on icon "Opens media popup. Media description: Visit Canton." at bounding box center [248, 125] width 6 height 6
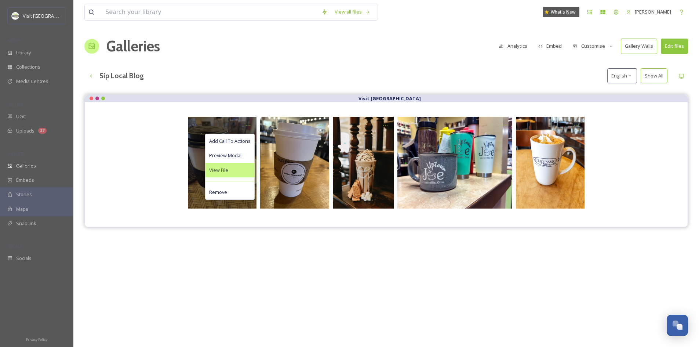
click at [229, 172] on div "View File" at bounding box center [230, 170] width 49 height 14
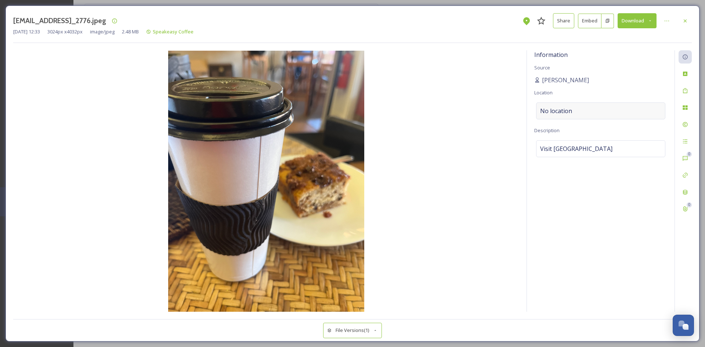
click at [576, 112] on div "No location" at bounding box center [600, 110] width 129 height 17
click at [576, 112] on input at bounding box center [600, 111] width 129 height 16
type input "D"
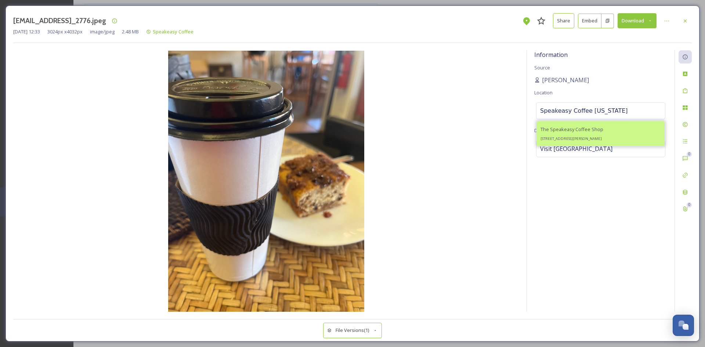
type input "Speakeasy Coffee [US_STATE]"
click at [601, 131] on div "The Speakeasy Coffee Shop [STREET_ADDRESS][PERSON_NAME]" at bounding box center [571, 134] width 63 height 18
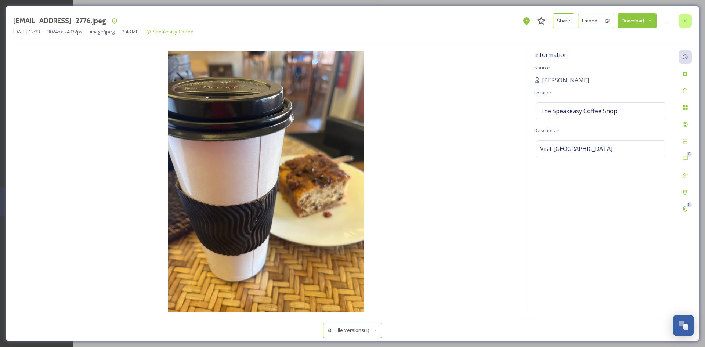
click at [685, 24] on div at bounding box center [685, 20] width 13 height 13
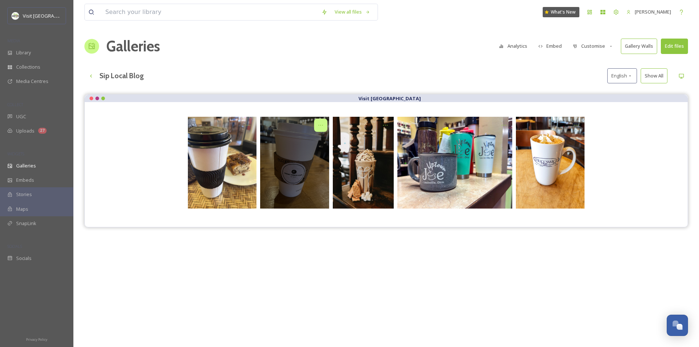
click at [323, 124] on icon "Opens media popup. Media description: Visit Canton." at bounding box center [321, 125] width 6 height 6
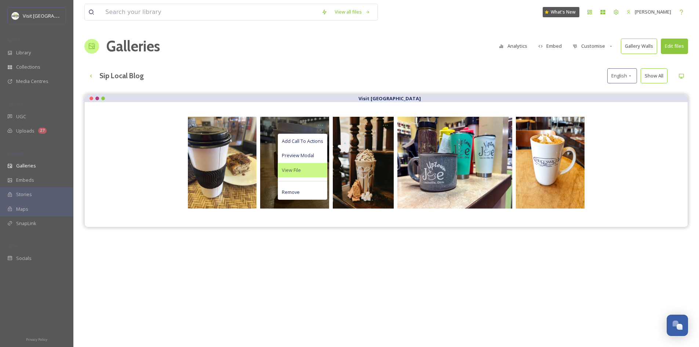
click at [301, 172] on div "View File" at bounding box center [302, 170] width 49 height 14
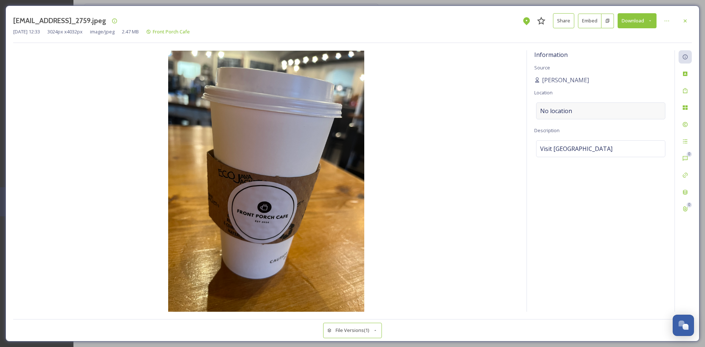
click at [589, 114] on div "No location" at bounding box center [600, 110] width 129 height 17
click at [569, 112] on input at bounding box center [600, 111] width 129 height 16
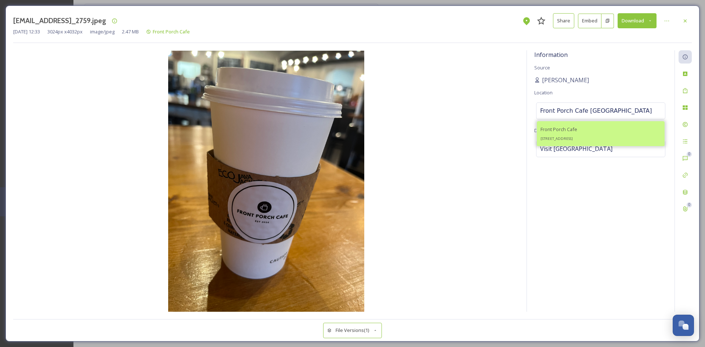
type input "Front Porch Cafe [GEOGRAPHIC_DATA]"
click at [564, 137] on span "[STREET_ADDRESS]" at bounding box center [556, 138] width 32 height 5
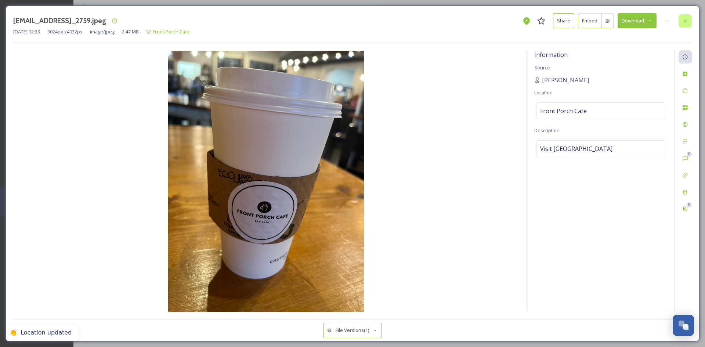
click at [686, 22] on icon at bounding box center [685, 21] width 6 height 6
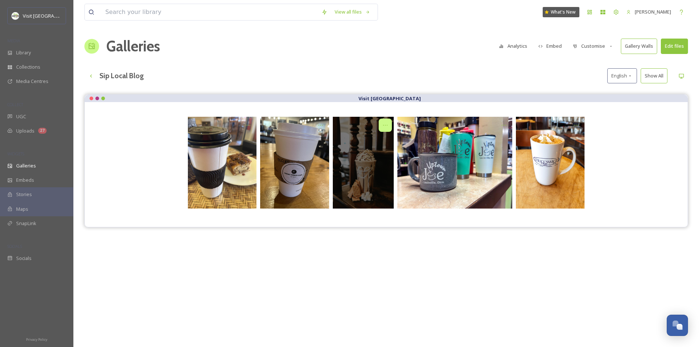
click at [383, 127] on icon "Opens media popup. Media description: Virgil's 3.JPG." at bounding box center [386, 125] width 6 height 6
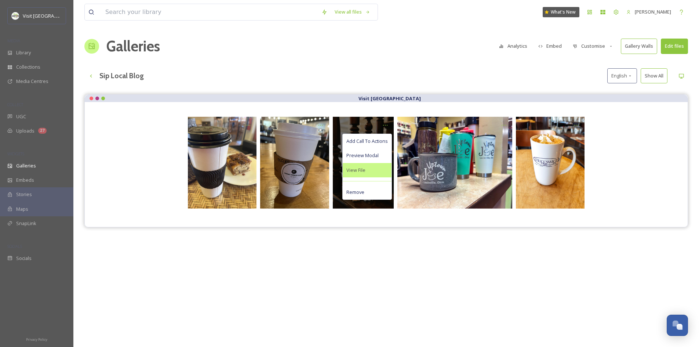
click at [366, 173] on div "View File" at bounding box center [367, 170] width 49 height 14
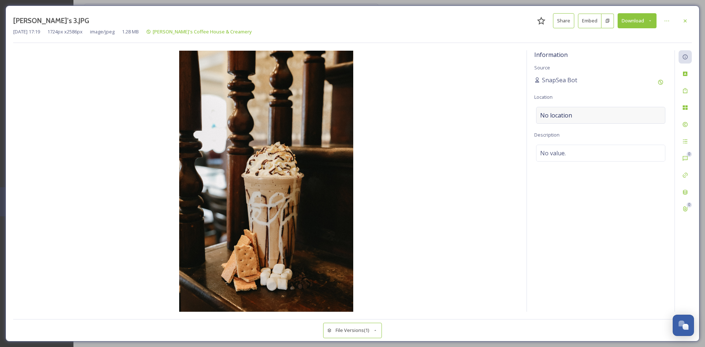
click at [558, 119] on span "No location" at bounding box center [556, 115] width 32 height 9
click at [558, 119] on input at bounding box center [600, 115] width 129 height 16
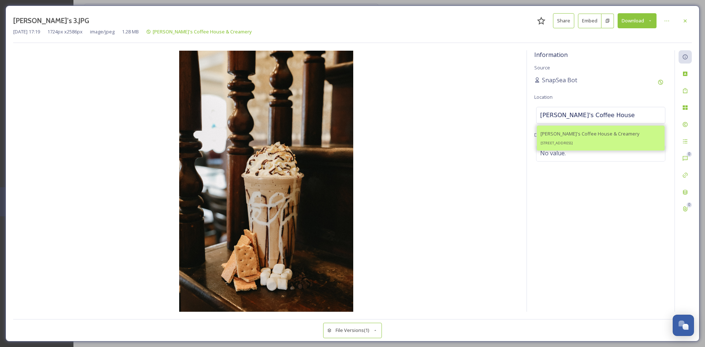
type input "[PERSON_NAME]'s Coffee House"
click at [585, 133] on span "[PERSON_NAME]'s Coffee House & Creamery" at bounding box center [589, 133] width 99 height 7
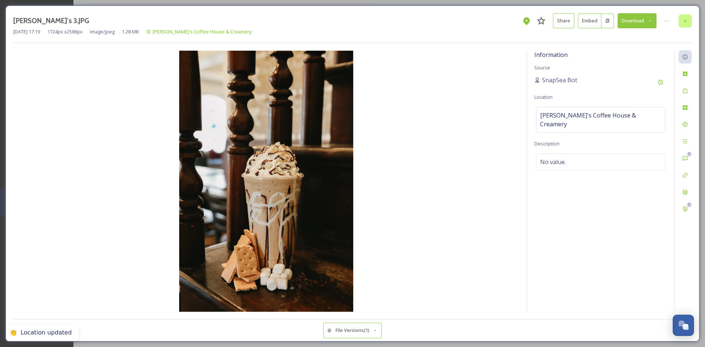
click at [686, 21] on icon at bounding box center [685, 21] width 6 height 6
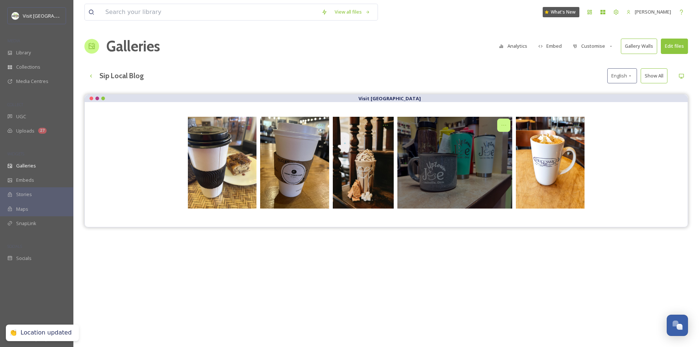
click at [503, 125] on icon "Opens media popup. Media description: UpTown Joe - Merch-2507023301.jpg." at bounding box center [504, 125] width 6 height 6
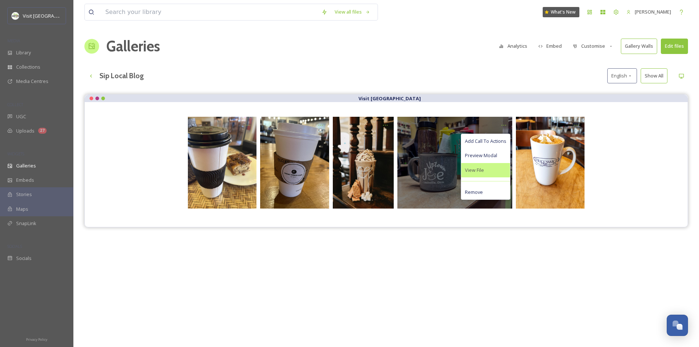
click at [489, 173] on div "View File" at bounding box center [486, 170] width 49 height 14
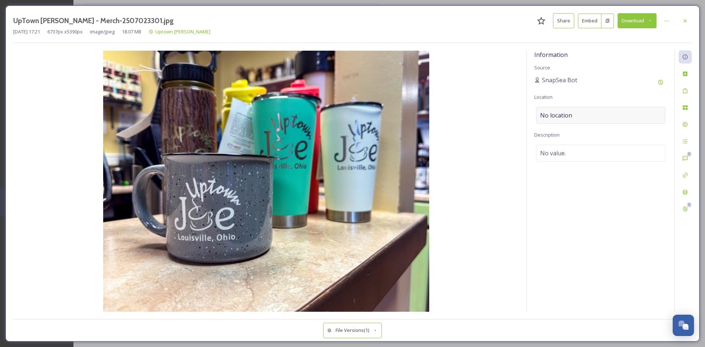
click at [578, 119] on div "No location" at bounding box center [600, 115] width 129 height 17
click at [565, 115] on input at bounding box center [600, 115] width 129 height 16
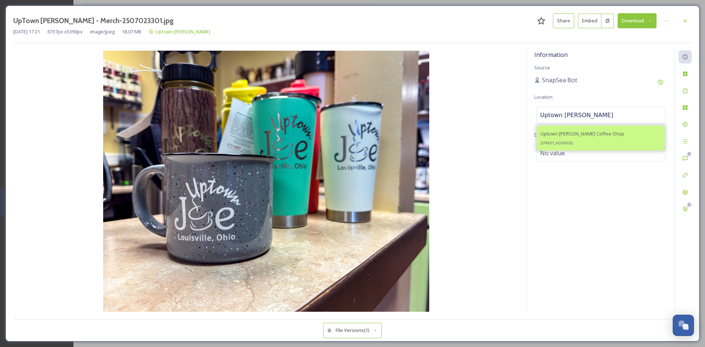
type input "Uptown [PERSON_NAME]"
click at [589, 133] on span "Uptown [PERSON_NAME] Coffee Shop" at bounding box center [582, 133] width 84 height 7
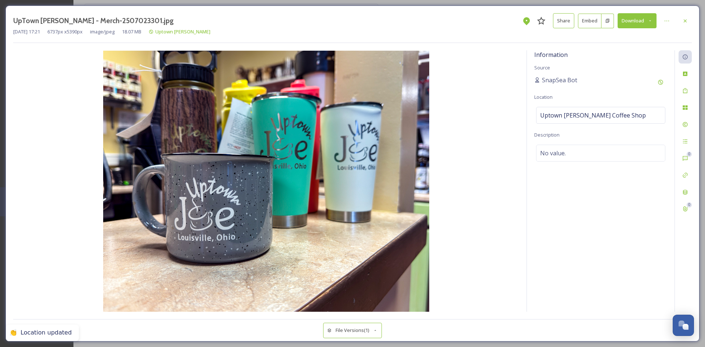
click at [692, 19] on div "UpTown [PERSON_NAME] - Merch-2507023301.jpg Share Embed Download [DATE] 17:21 6…" at bounding box center [353, 174] width 694 height 336
click at [688, 19] on icon at bounding box center [685, 21] width 6 height 6
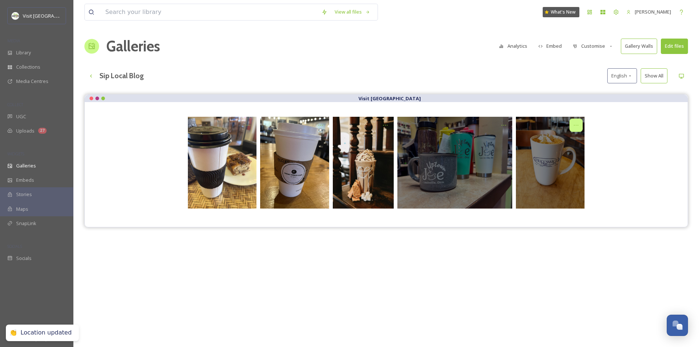
click at [576, 127] on icon "Opens media popup. Media description: Muggswigz - 072925 - Fireplace Fun Latte …" at bounding box center [577, 125] width 6 height 6
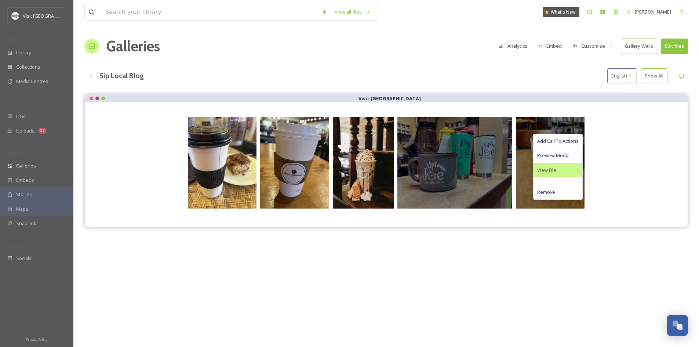
click at [560, 170] on div "View File" at bounding box center [558, 170] width 49 height 14
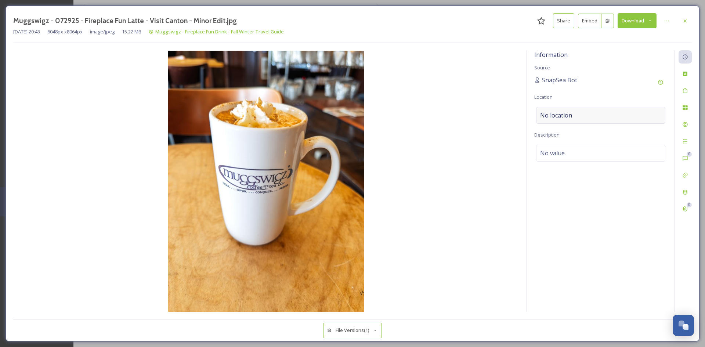
click at [559, 119] on span "No location" at bounding box center [556, 115] width 32 height 9
click at [556, 118] on input at bounding box center [600, 115] width 129 height 16
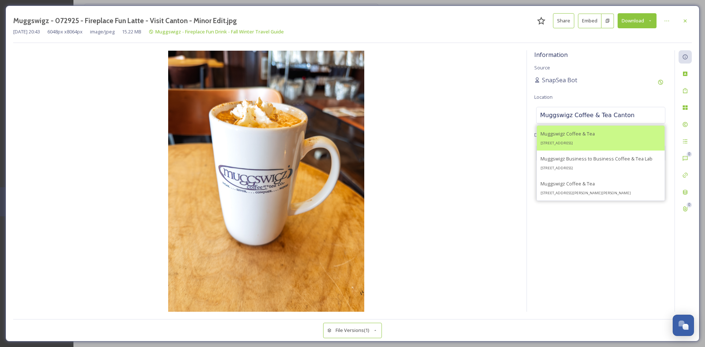
type input "Muggswigz Coffee & Tea Canton"
click at [595, 133] on div "Muggswigz Coffee & Tea [STREET_ADDRESS]" at bounding box center [567, 138] width 54 height 18
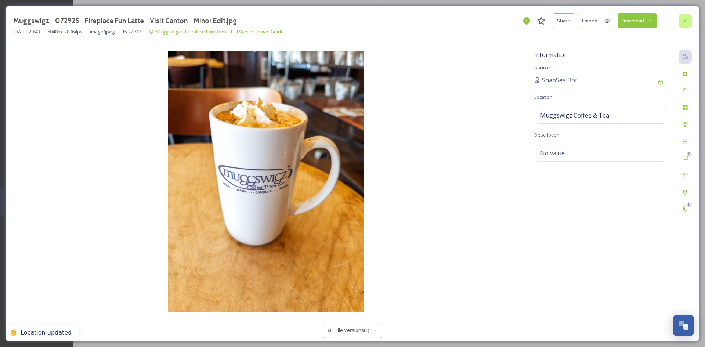
click at [683, 25] on div at bounding box center [685, 20] width 13 height 13
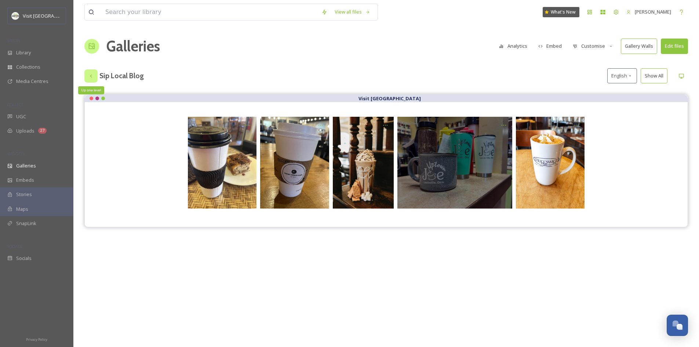
click at [93, 73] on icon at bounding box center [91, 76] width 6 height 6
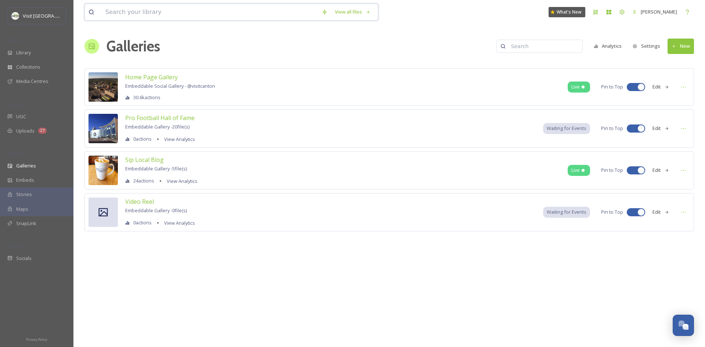
click at [160, 16] on input at bounding box center [210, 12] width 216 height 16
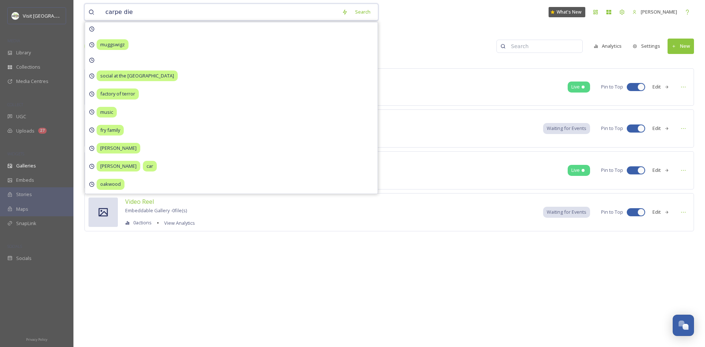
type input "carpe diem"
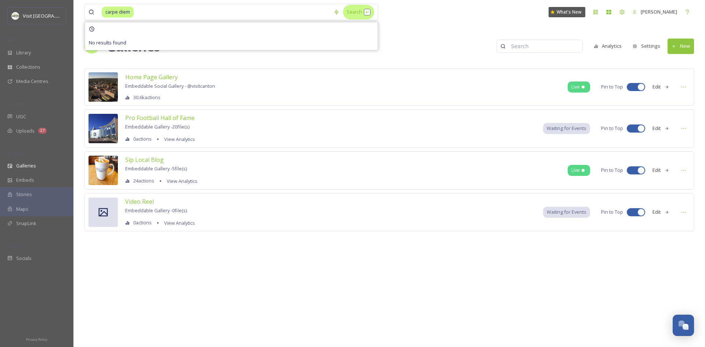
click at [354, 15] on div "Search" at bounding box center [358, 12] width 31 height 14
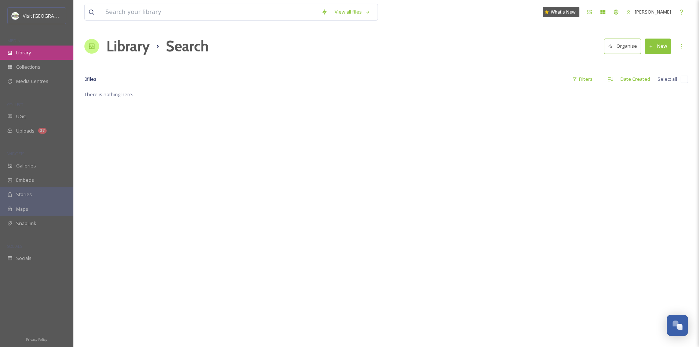
click at [39, 56] on div "Library" at bounding box center [36, 53] width 73 height 14
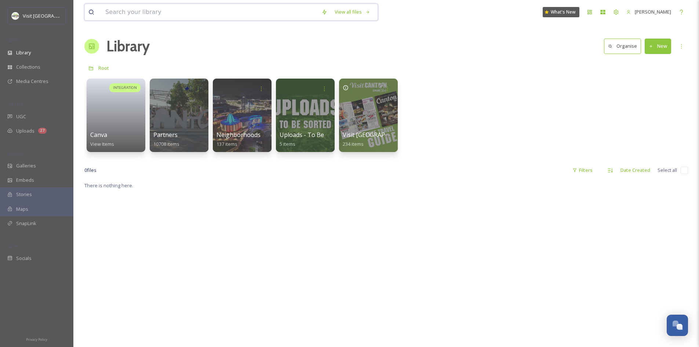
click at [229, 16] on input at bounding box center [210, 12] width 216 height 16
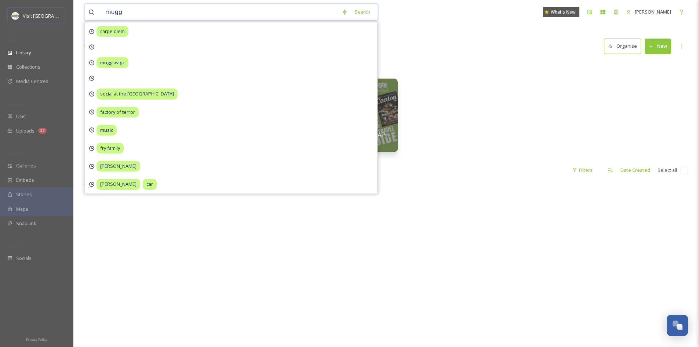
type input "muggs"
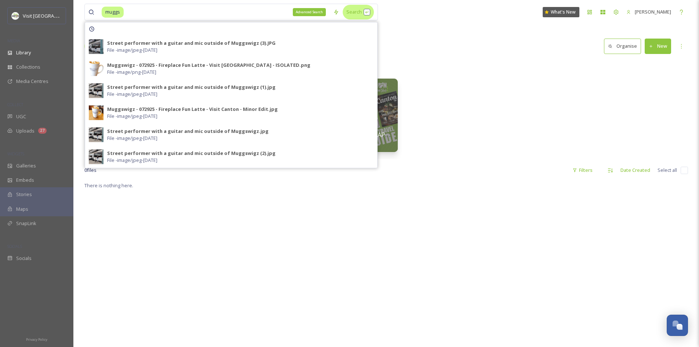
click at [351, 11] on div "Search" at bounding box center [358, 12] width 31 height 14
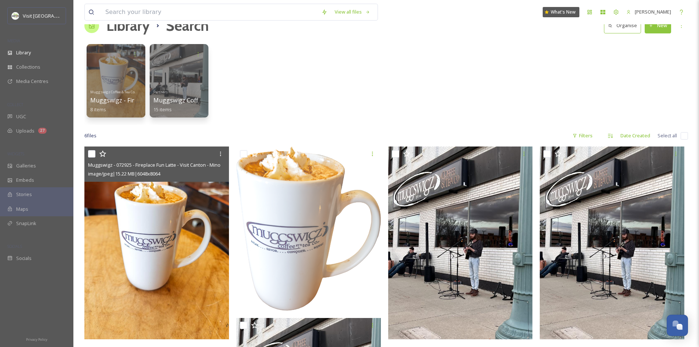
scroll to position [18, 0]
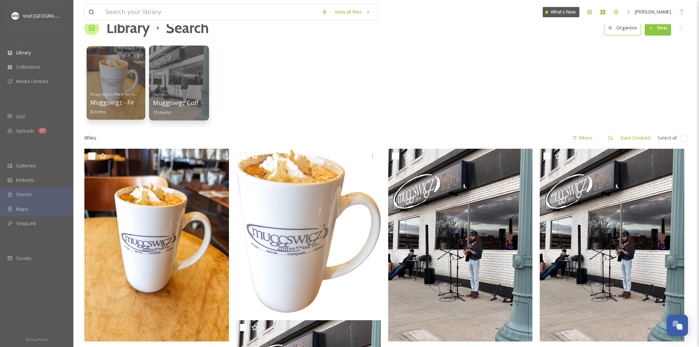
click at [181, 82] on div at bounding box center [179, 83] width 60 height 75
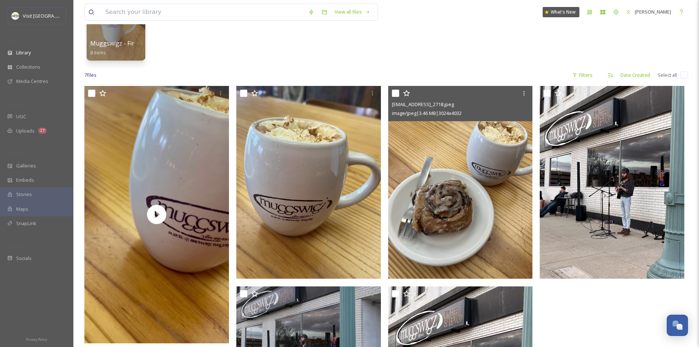
scroll to position [92, 0]
click at [525, 95] on icon at bounding box center [524, 93] width 1 height 4
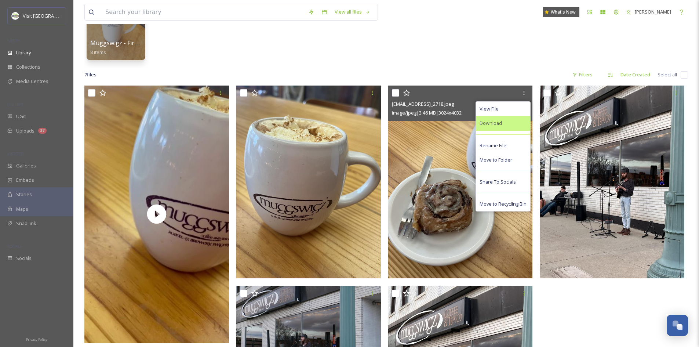
click at [511, 120] on div "Download" at bounding box center [503, 123] width 54 height 14
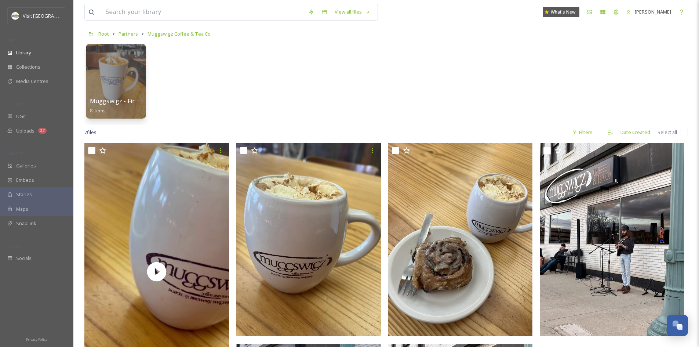
scroll to position [34, 0]
click at [122, 82] on div at bounding box center [116, 81] width 60 height 75
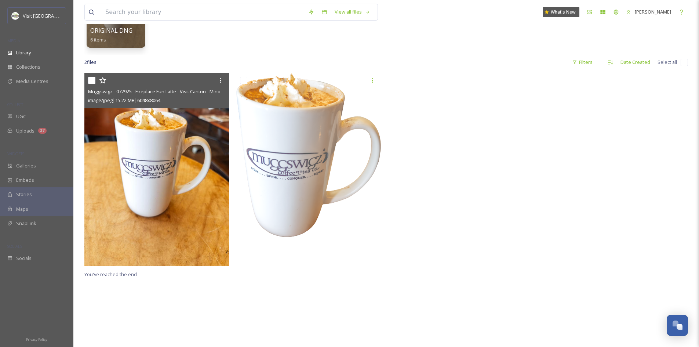
scroll to position [108, 0]
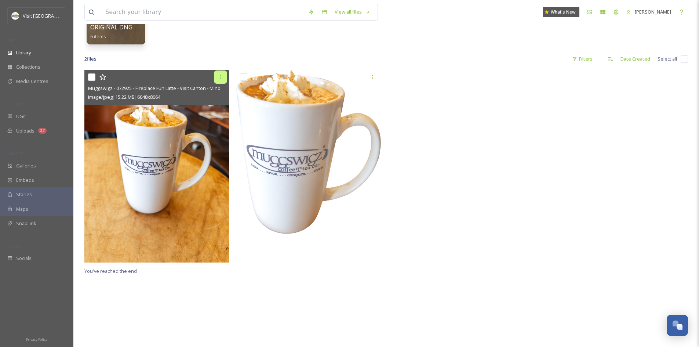
click at [222, 79] on icon at bounding box center [221, 77] width 6 height 6
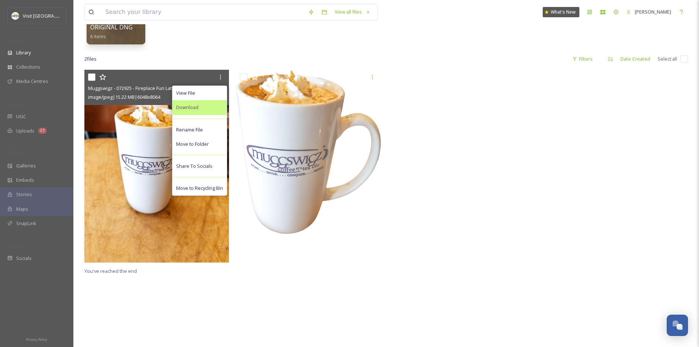
click at [204, 111] on div "Download" at bounding box center [200, 107] width 54 height 14
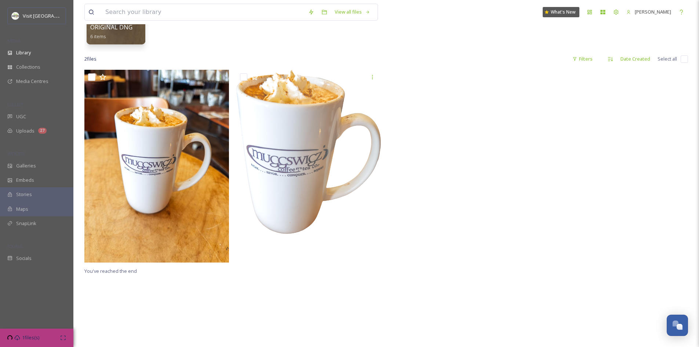
click at [405, 62] on div "2 file s Filters Date Created Select all" at bounding box center [386, 59] width 604 height 14
click at [159, 17] on input at bounding box center [203, 12] width 203 height 16
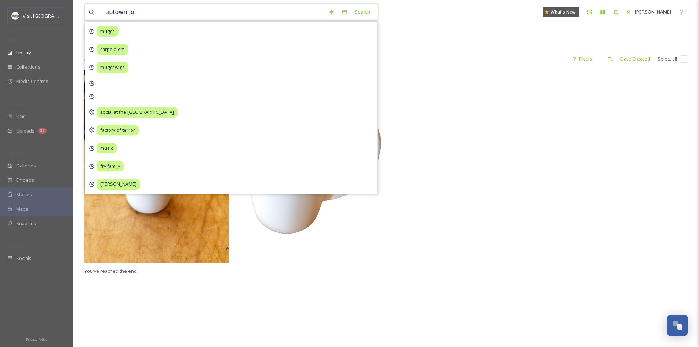
type input "uptown [PERSON_NAME]"
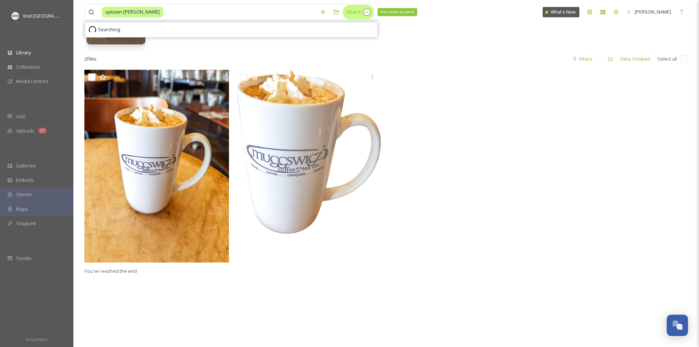
click at [352, 14] on div "Search Press Enter to search" at bounding box center [358, 12] width 31 height 14
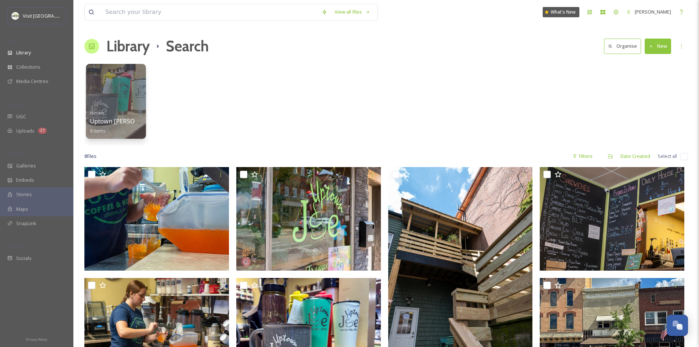
click at [124, 91] on div at bounding box center [116, 101] width 60 height 75
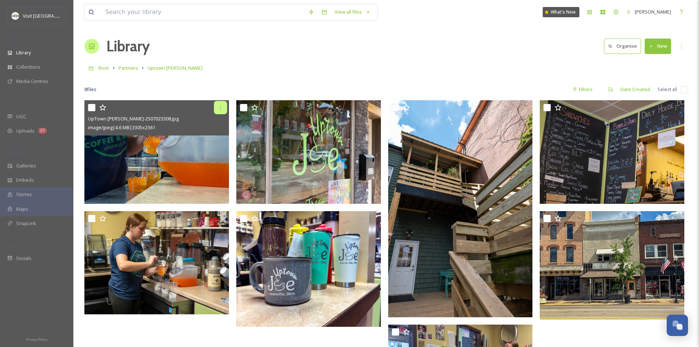
click at [220, 111] on div at bounding box center [220, 107] width 13 height 13
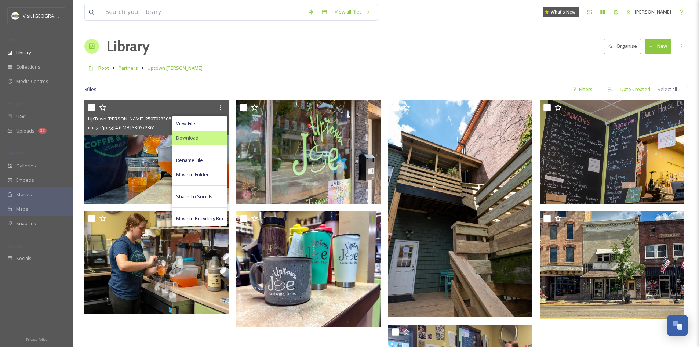
click at [210, 138] on div "Download" at bounding box center [200, 138] width 54 height 14
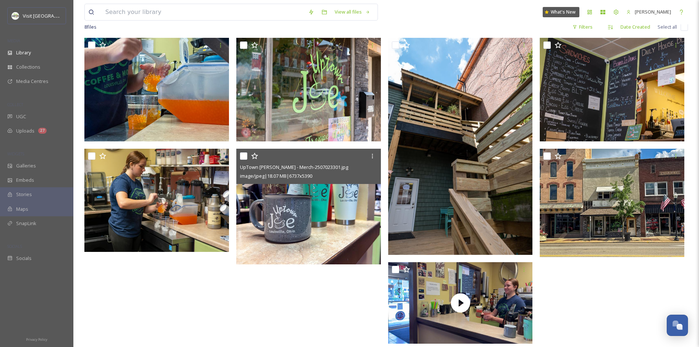
scroll to position [64, 0]
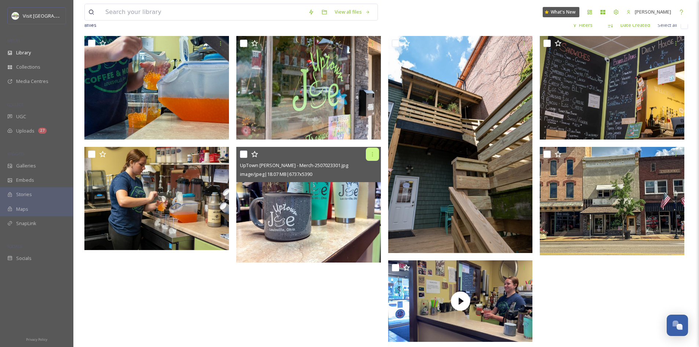
click at [373, 156] on icon at bounding box center [373, 154] width 6 height 6
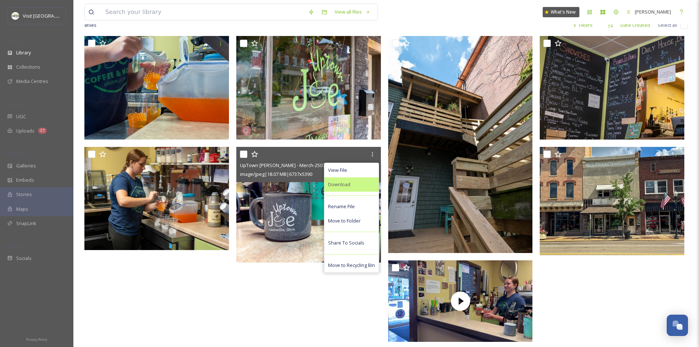
click at [347, 187] on span "Download" at bounding box center [339, 184] width 22 height 7
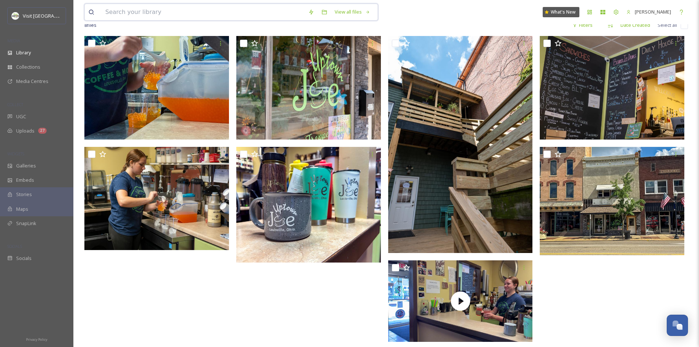
click at [278, 11] on input at bounding box center [203, 12] width 203 height 16
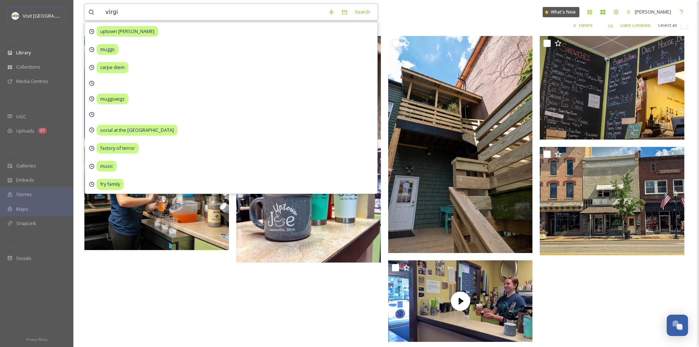
type input "[PERSON_NAME]"
type input "s"
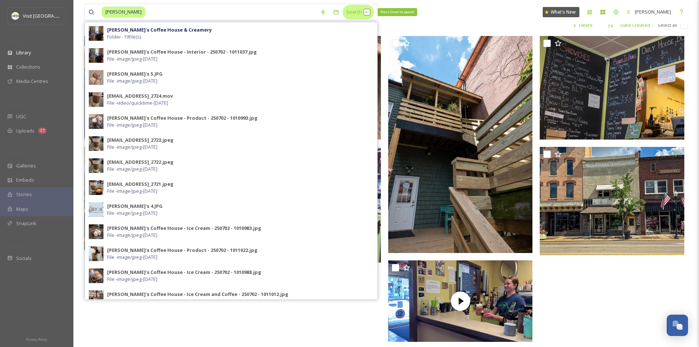
click at [354, 10] on div "Search Press Enter to search" at bounding box center [358, 12] width 31 height 14
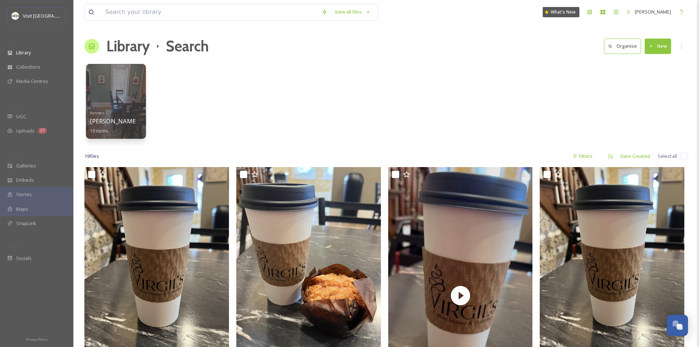
click at [117, 100] on div at bounding box center [116, 101] width 60 height 75
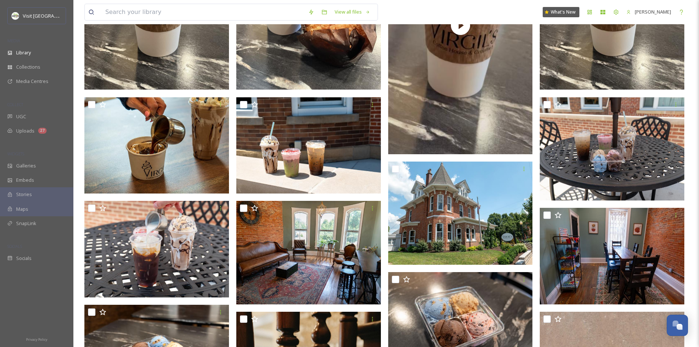
scroll to position [204, 0]
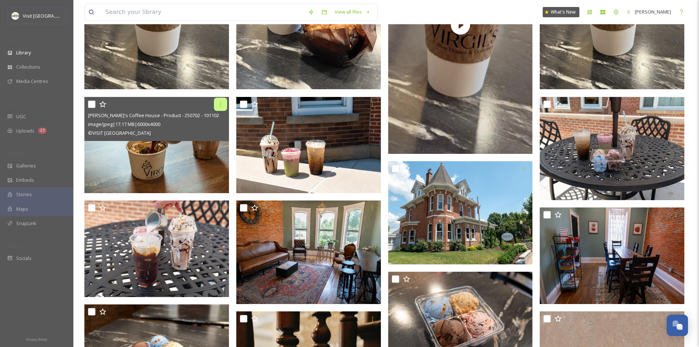
click at [217, 110] on div at bounding box center [220, 104] width 13 height 13
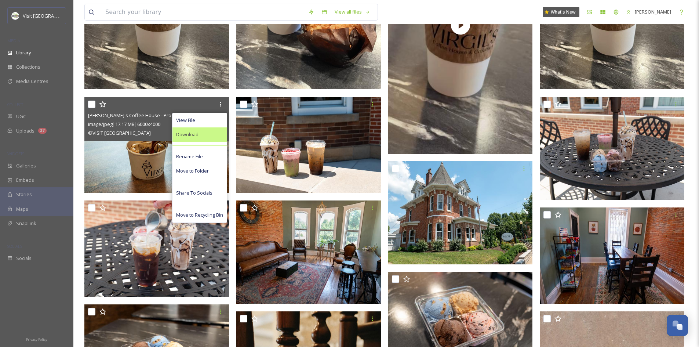
click at [208, 134] on div "Download" at bounding box center [200, 134] width 54 height 14
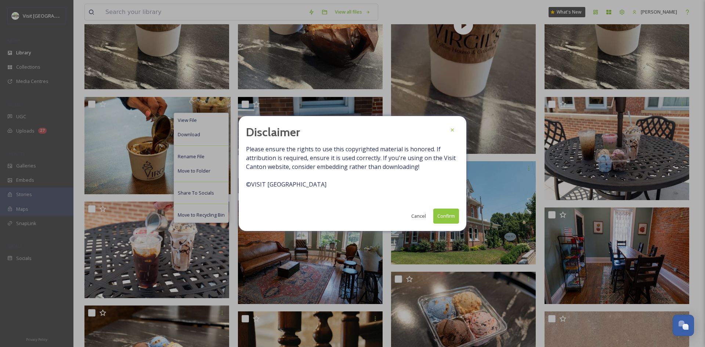
click at [447, 211] on button "Confirm" at bounding box center [446, 216] width 26 height 15
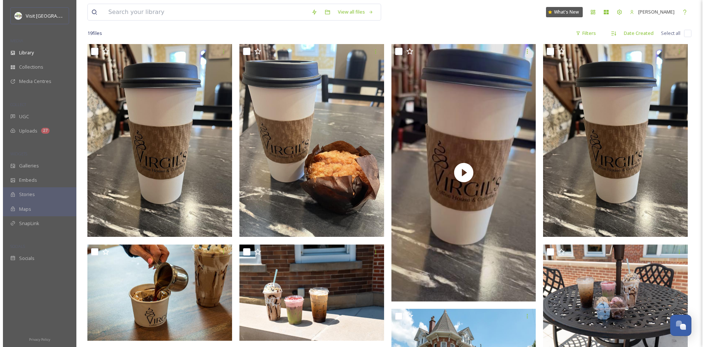
scroll to position [0, 0]
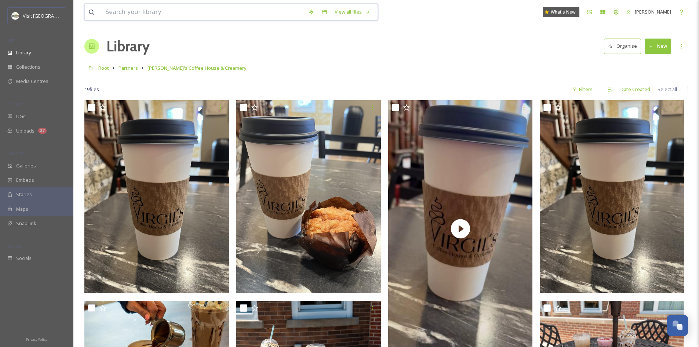
click at [147, 14] on input at bounding box center [203, 12] width 203 height 16
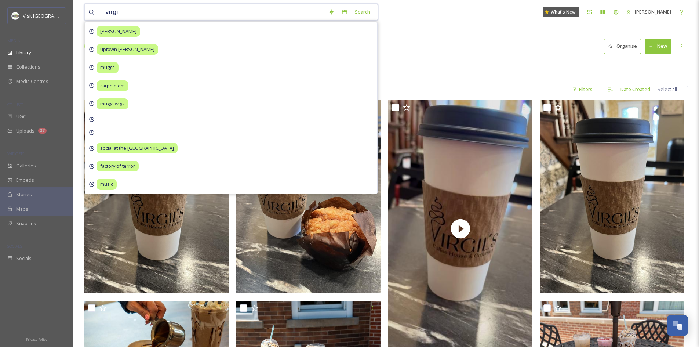
type input "[PERSON_NAME]"
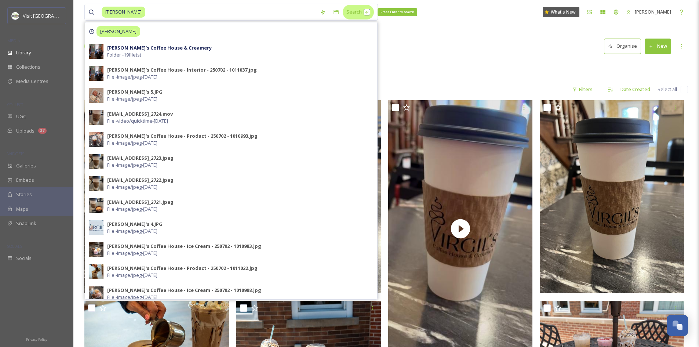
click at [353, 8] on div "Search Press Enter to search" at bounding box center [358, 12] width 31 height 14
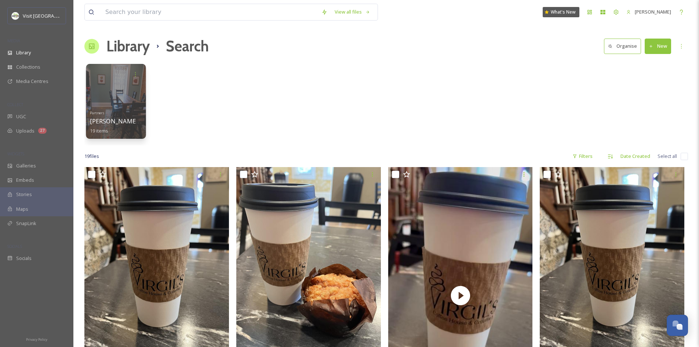
click at [126, 103] on div at bounding box center [116, 101] width 60 height 75
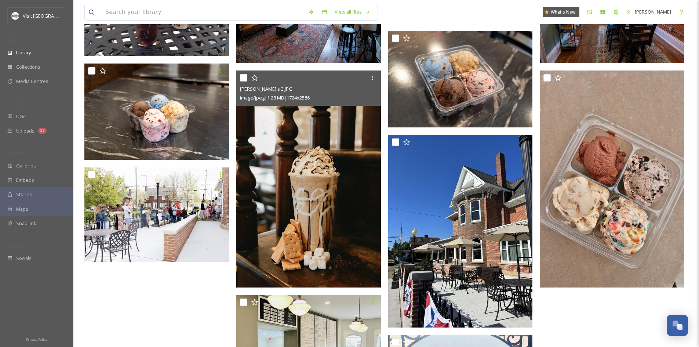
scroll to position [445, 0]
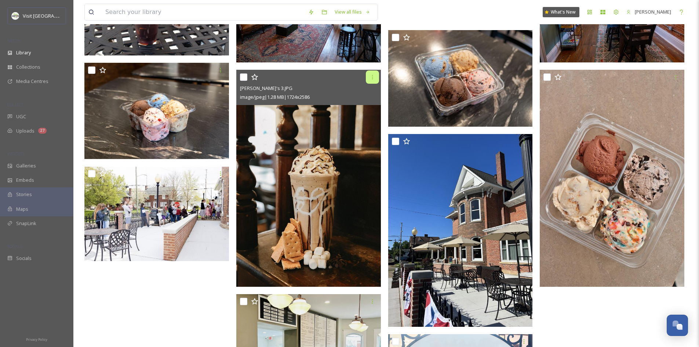
click at [374, 77] on icon at bounding box center [373, 77] width 6 height 6
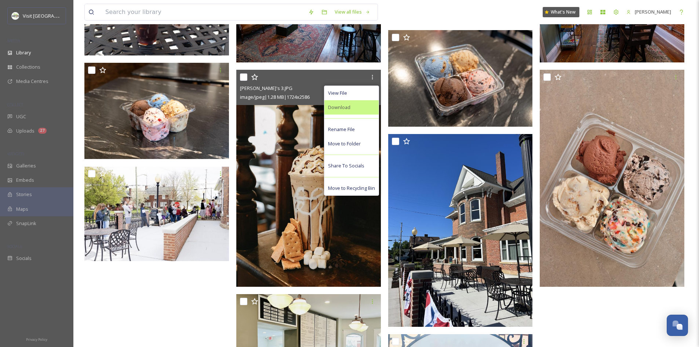
click at [353, 107] on div "Download" at bounding box center [352, 107] width 54 height 14
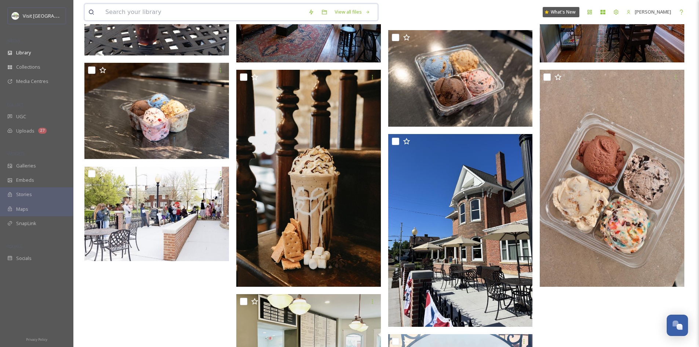
click at [196, 17] on input at bounding box center [203, 12] width 203 height 16
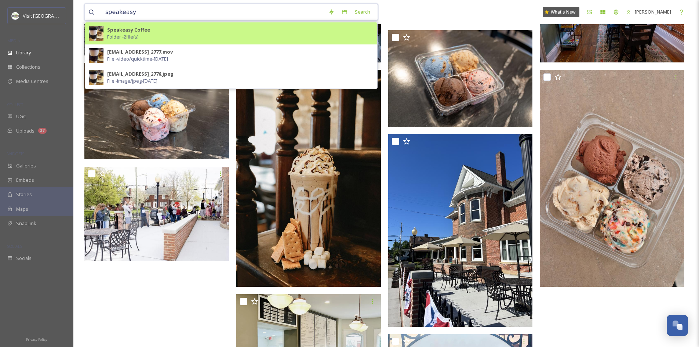
type input "speakeasy"
click at [146, 31] on strong "Speakeasy Coffee" at bounding box center [128, 29] width 43 height 7
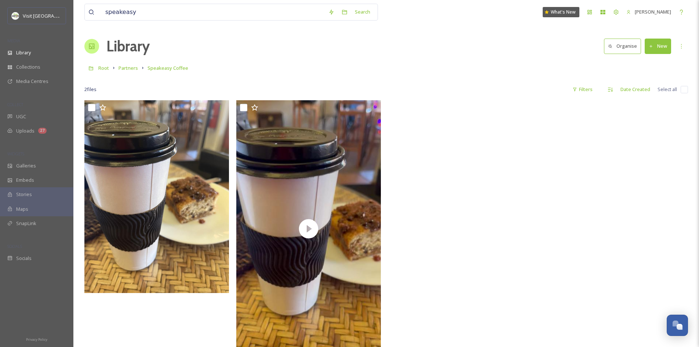
click at [485, 217] on div at bounding box center [462, 230] width 148 height 261
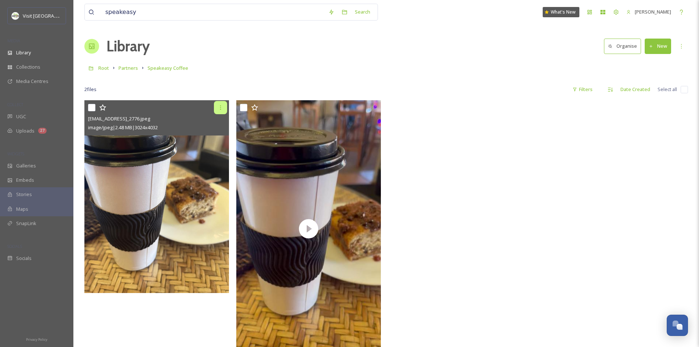
click at [221, 109] on icon at bounding box center [221, 108] width 6 height 6
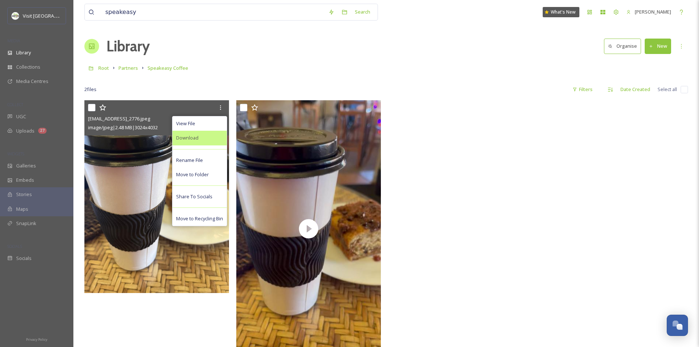
click at [207, 142] on div "Download" at bounding box center [200, 138] width 54 height 14
